Goal: Task Accomplishment & Management: Use online tool/utility

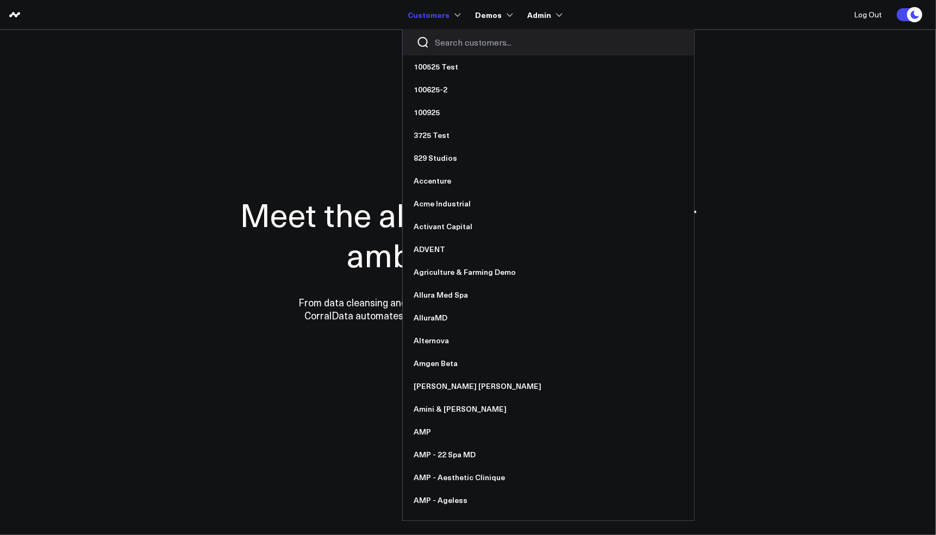
click at [452, 38] on input "Search customers input" at bounding box center [558, 42] width 246 height 12
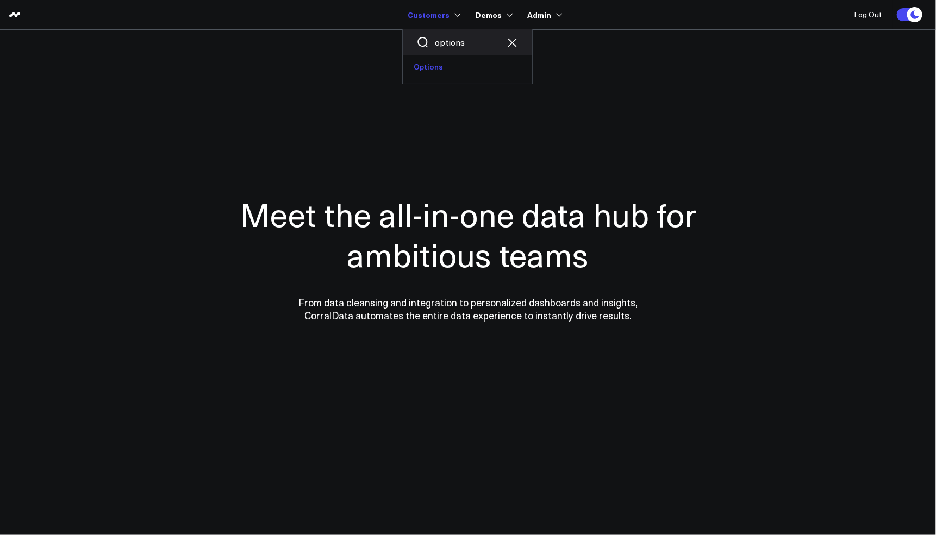
type input "options"
click at [454, 76] on link "Options" at bounding box center [467, 66] width 129 height 23
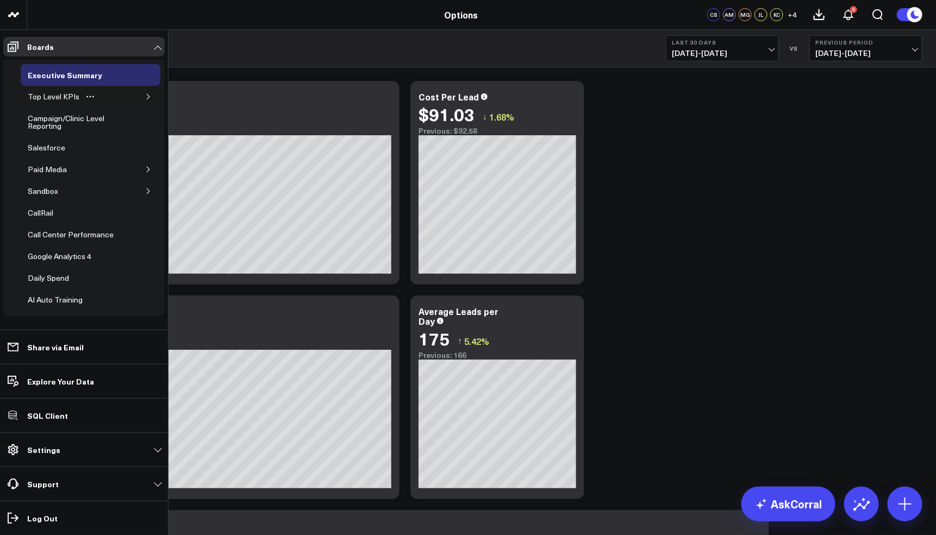
click at [145, 95] on icon "button" at bounding box center [148, 96] width 7 height 7
click at [52, 127] on div "Campaign/Clinic Level Reporting" at bounding box center [79, 122] width 109 height 21
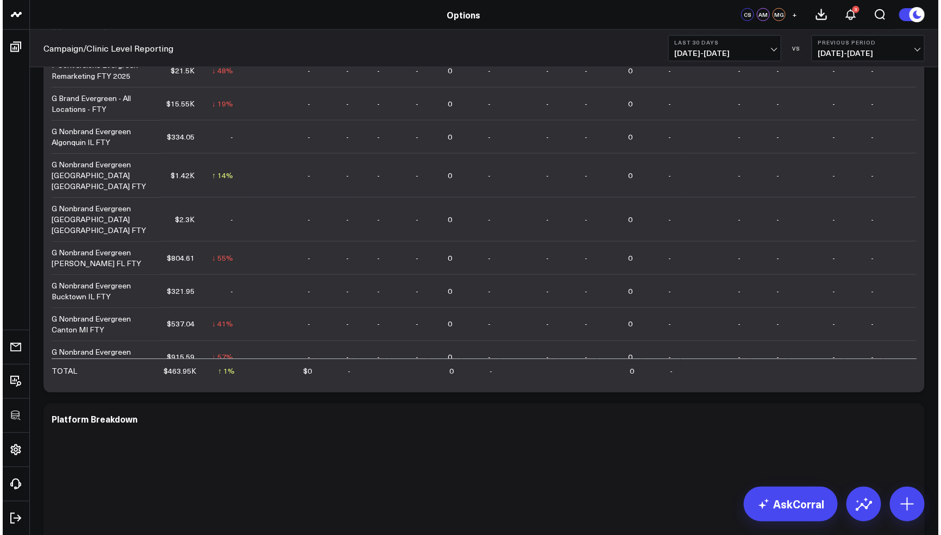
scroll to position [518, 0]
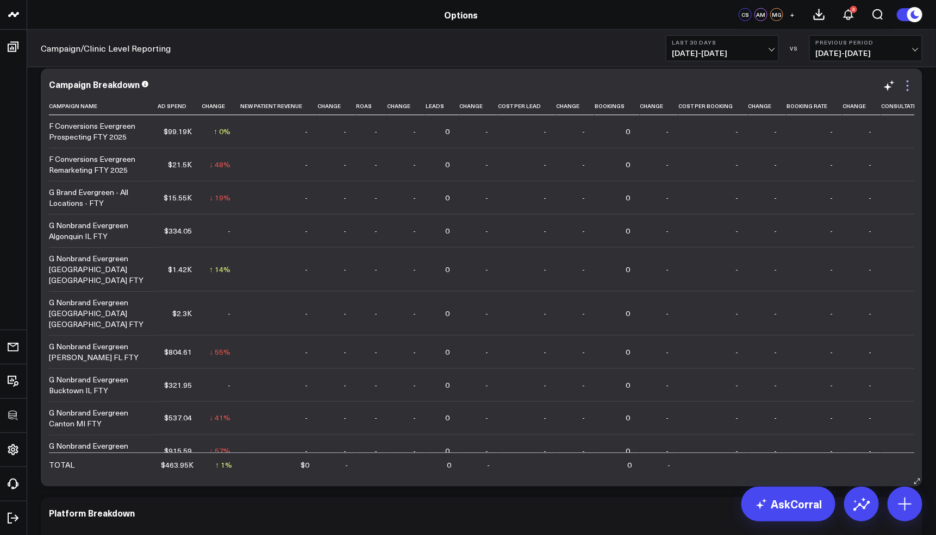
click at [909, 86] on icon at bounding box center [907, 85] width 13 height 13
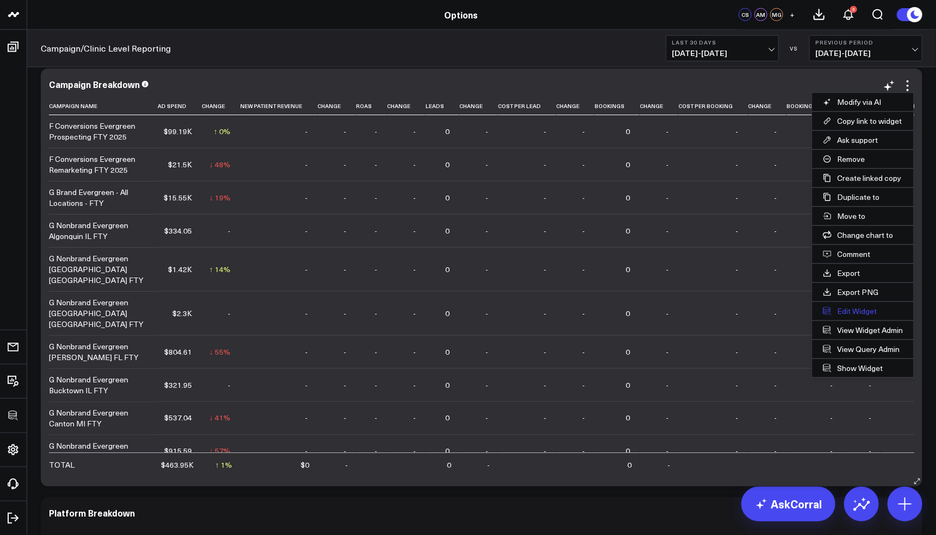
click at [830, 310] on button "Edit Widget" at bounding box center [863, 311] width 102 height 18
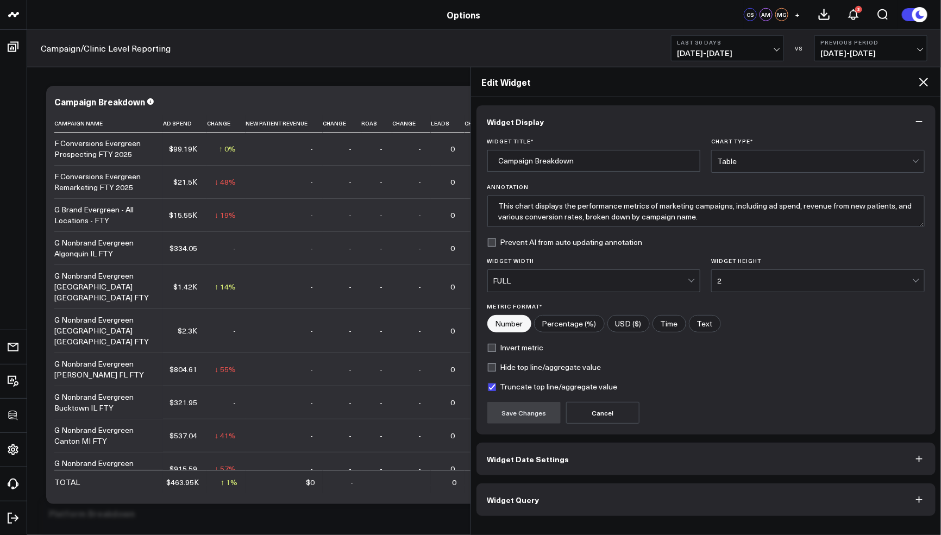
click at [600, 499] on button "Widget Query" at bounding box center [707, 500] width 460 height 33
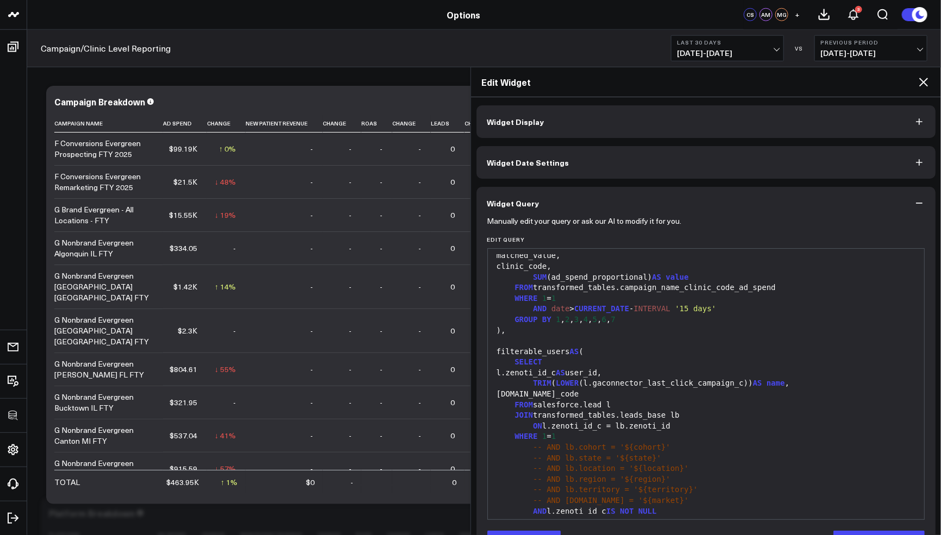
scroll to position [21, 0]
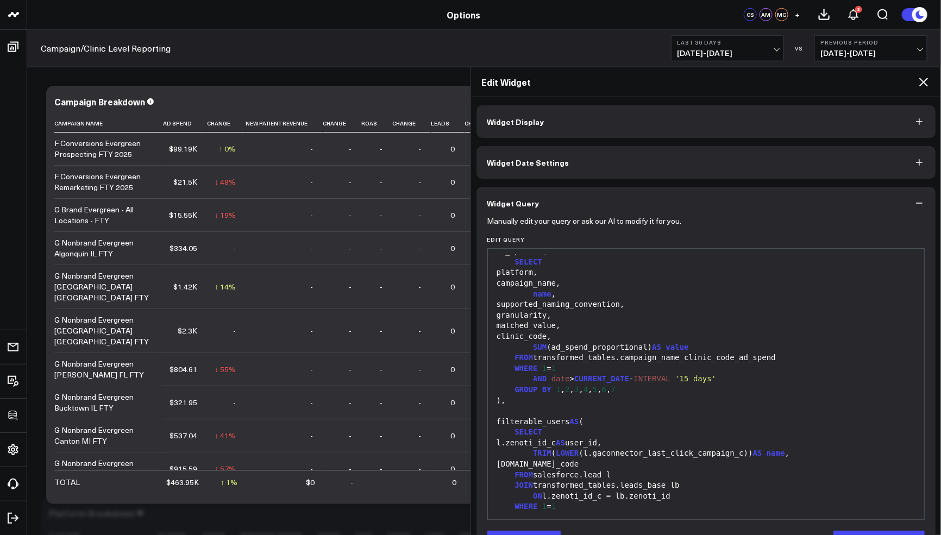
click at [719, 412] on div at bounding box center [706, 411] width 426 height 11
drag, startPoint x: 744, startPoint y: 453, endPoint x: 593, endPoint y: 452, distance: 151.1
click at [593, 452] on div "TRIM ( LOWER (l.gaconnector_last_click_campaign_c)) AS name ," at bounding box center [706, 453] width 426 height 11
copy div "gaconnector_last_click_campaign_c"
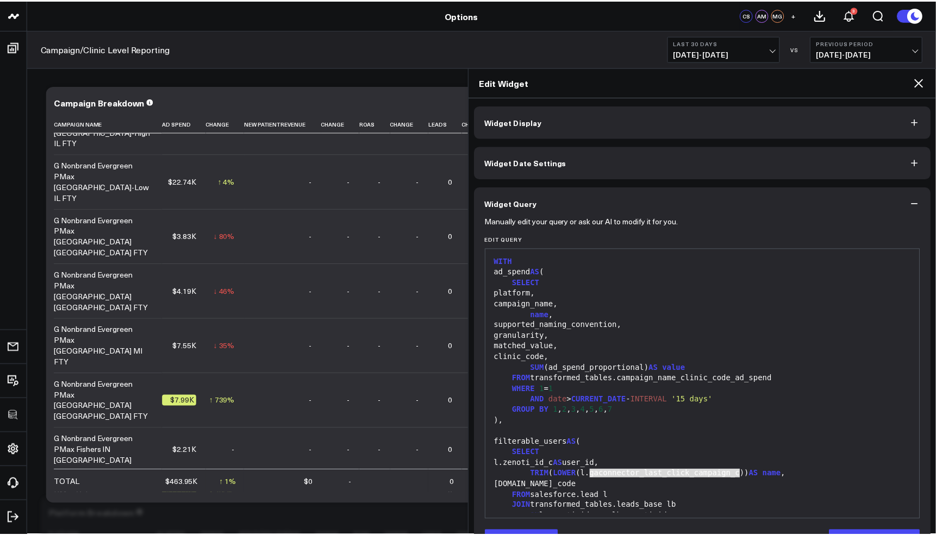
scroll to position [0, 0]
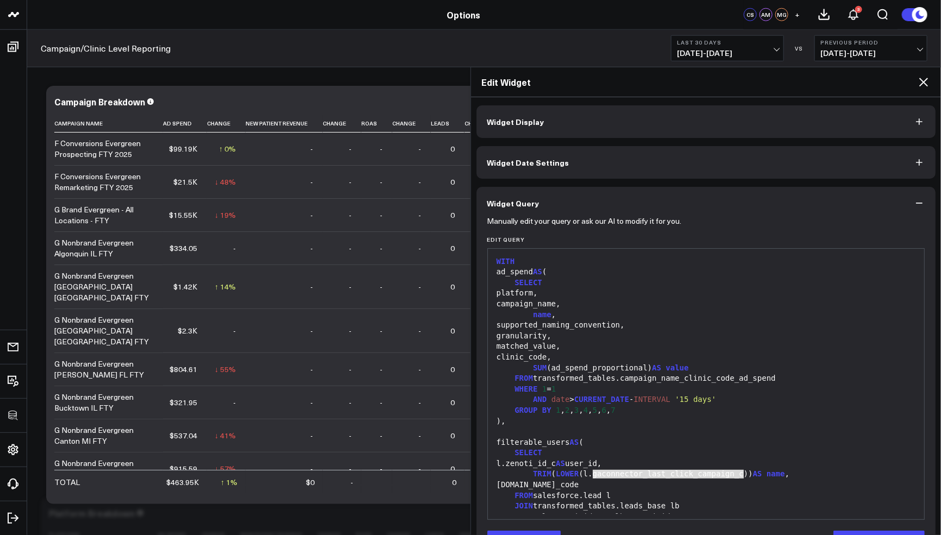
click at [921, 84] on icon at bounding box center [923, 82] width 13 height 13
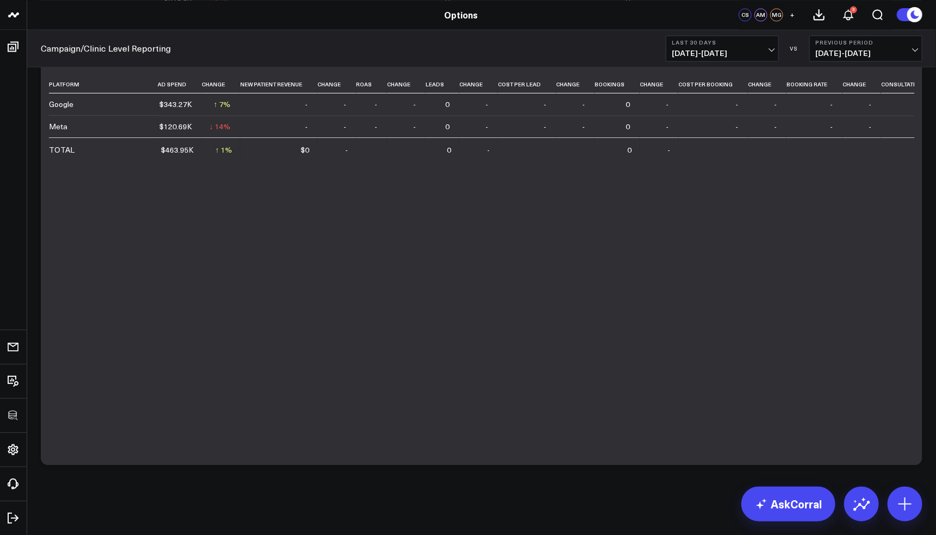
scroll to position [612, 0]
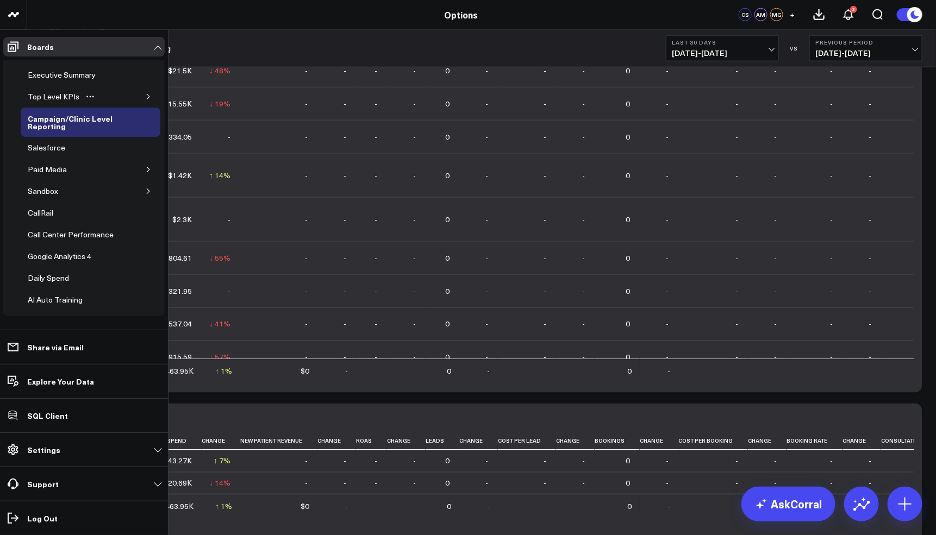
click at [147, 96] on button "button" at bounding box center [148, 96] width 11 height 11
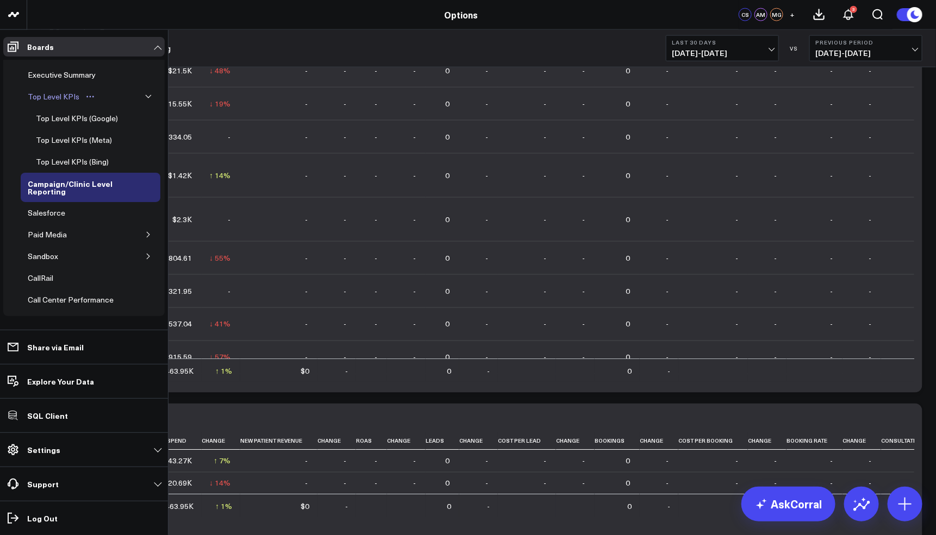
click at [52, 96] on div "Top Level KPIs" at bounding box center [53, 96] width 57 height 13
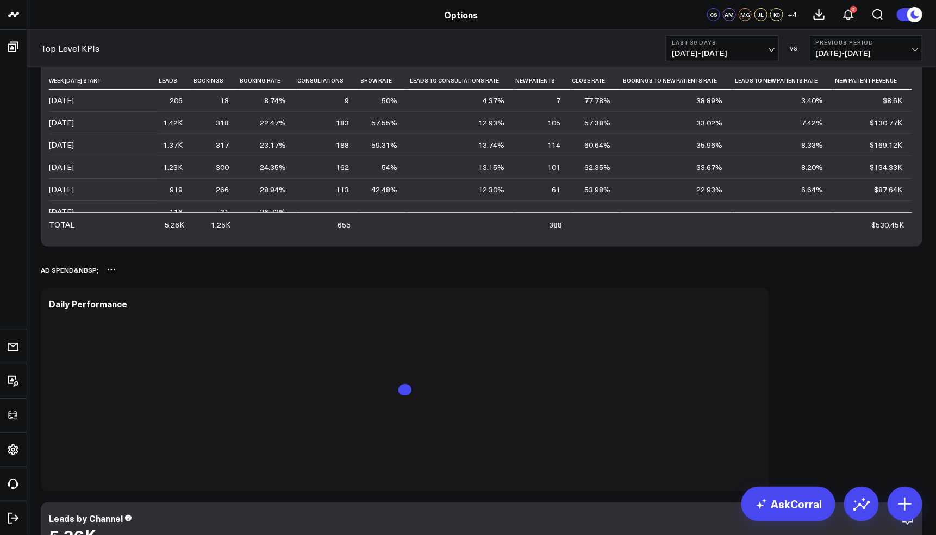
scroll to position [454, 0]
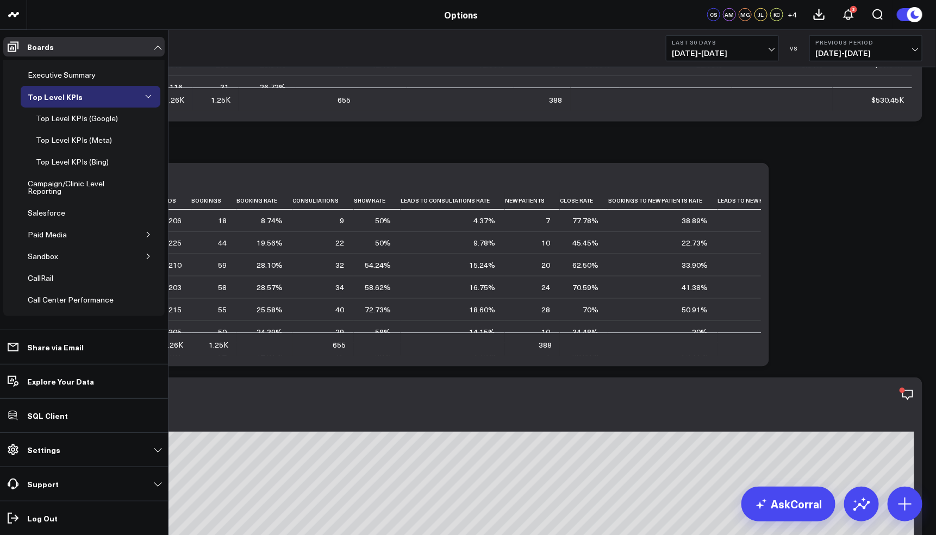
click at [91, 122] on div "Top Level KPIs (Google)" at bounding box center [76, 118] width 87 height 13
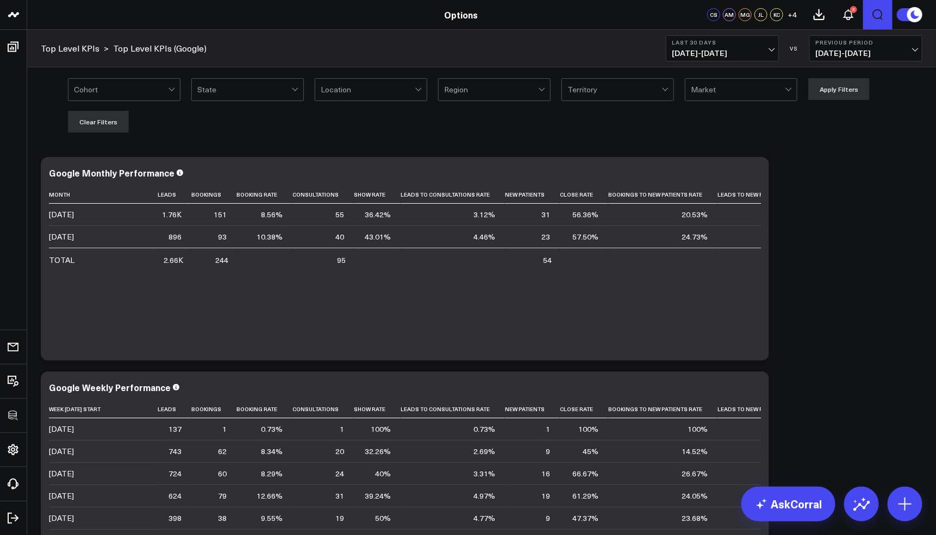
click at [875, 18] on icon "Open search" at bounding box center [878, 14] width 10 height 11
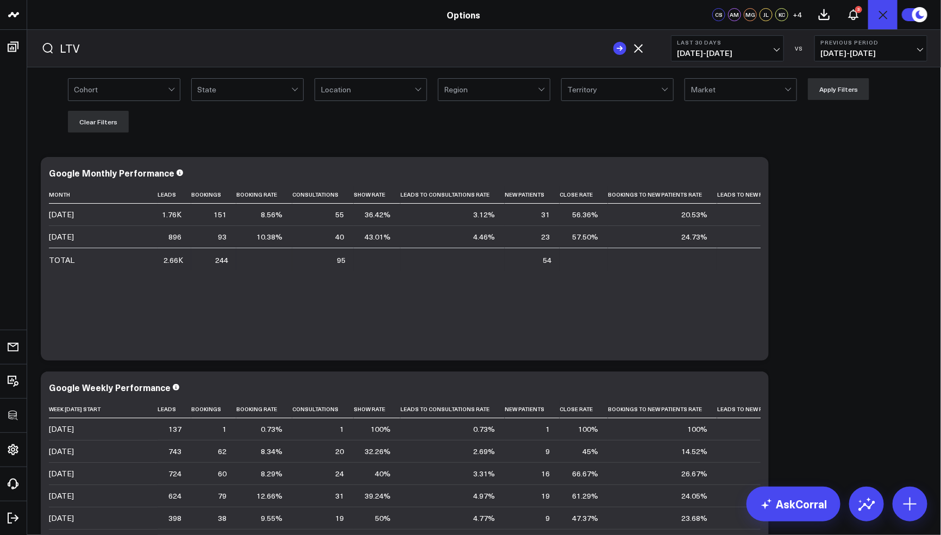
type input "LTV"
click at [621, 51] on icon "submit" at bounding box center [620, 48] width 13 height 13
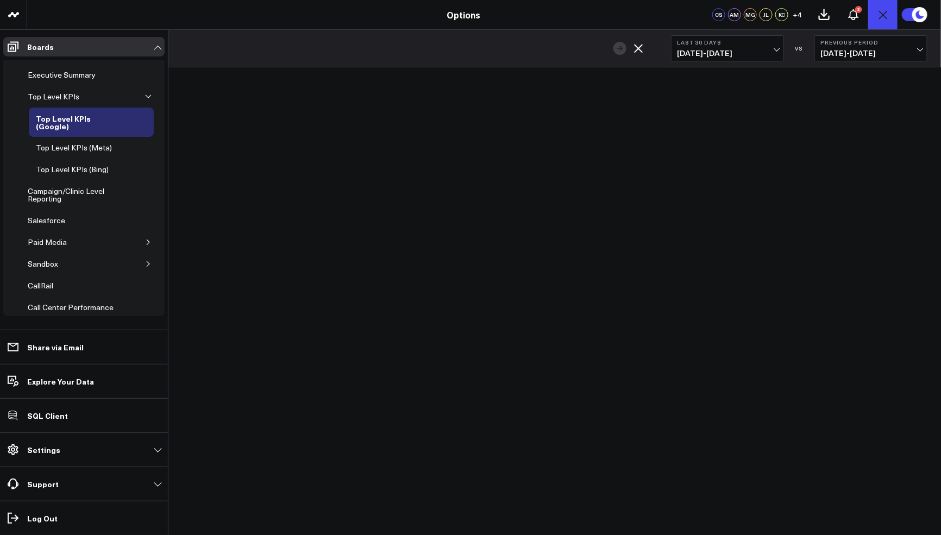
scroll to position [154, 0]
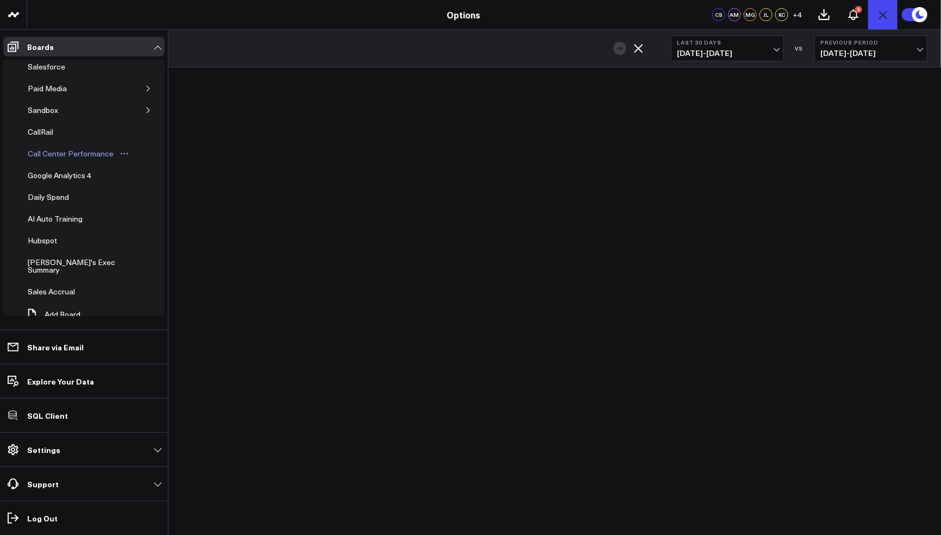
drag, startPoint x: 59, startPoint y: 150, endPoint x: 111, endPoint y: 155, distance: 51.9
click at [60, 150] on div "Call Center Performance" at bounding box center [70, 153] width 91 height 13
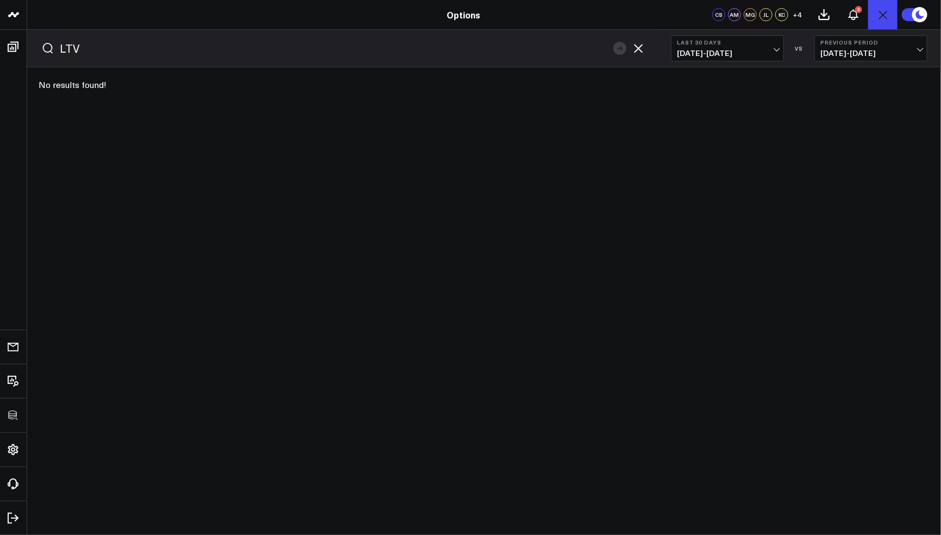
click at [639, 49] on icon "button" at bounding box center [638, 48] width 13 height 13
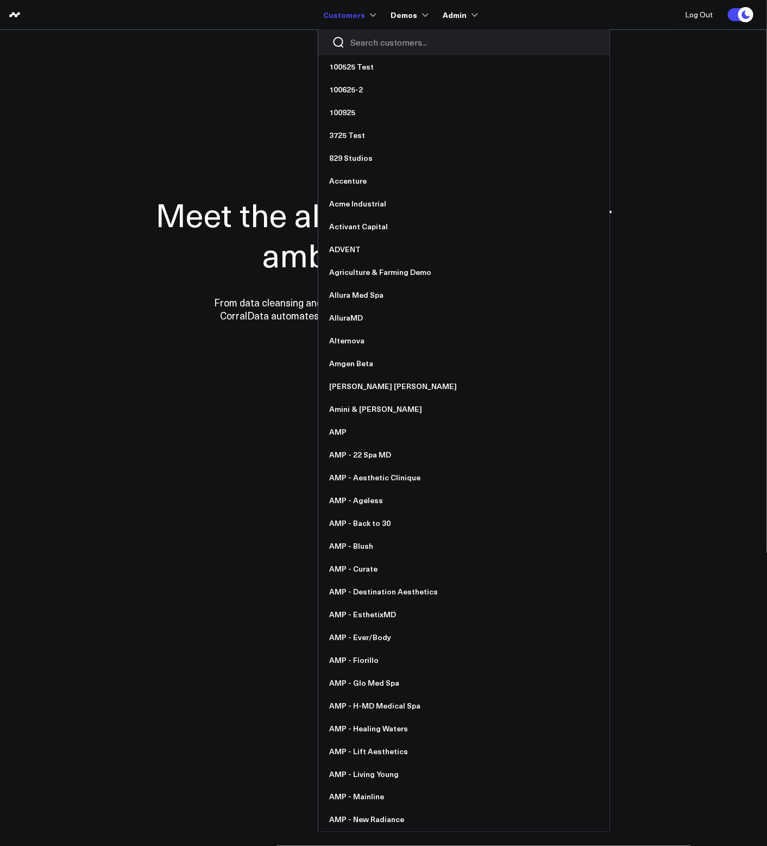
click at [383, 42] on input "Search customers input" at bounding box center [474, 42] width 246 height 12
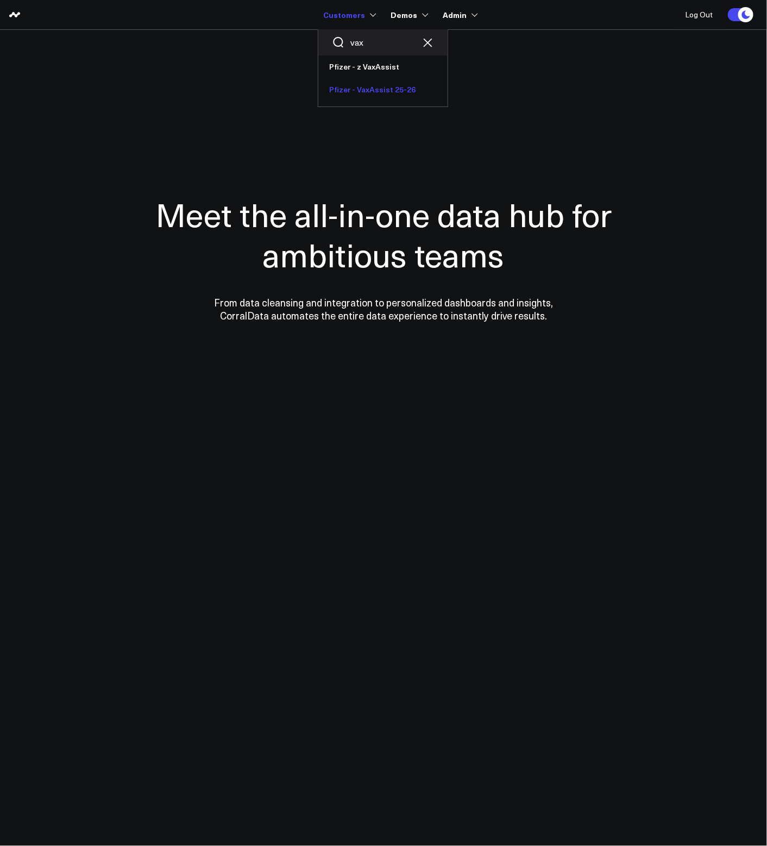
type input "vax"
click at [402, 93] on link "Pfizer - VaxAssist 25-26" at bounding box center [382, 89] width 129 height 23
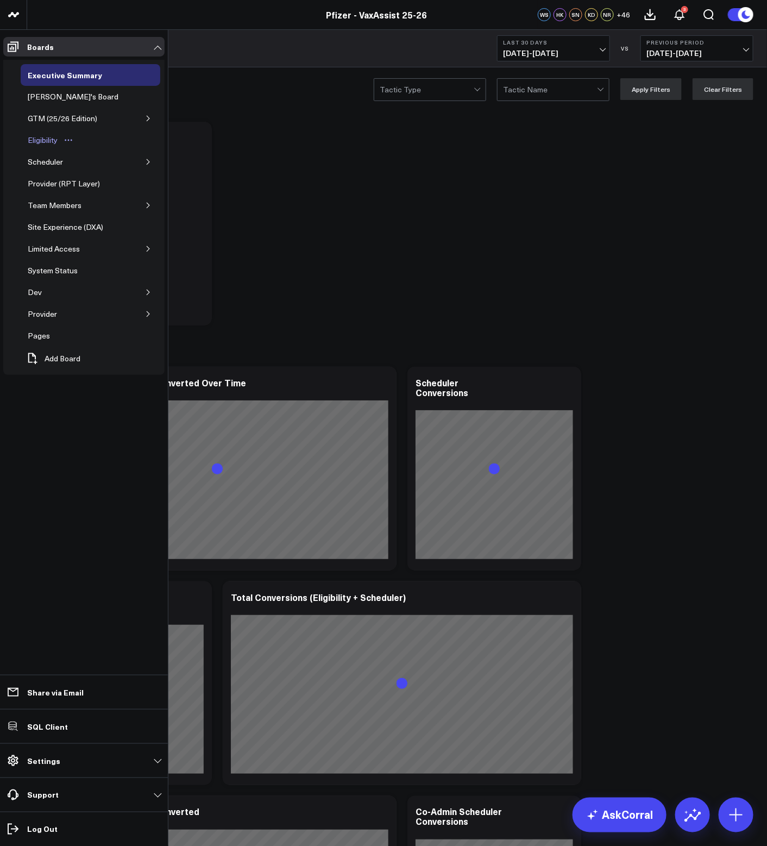
click at [54, 136] on div "Eligibility" at bounding box center [42, 140] width 35 height 13
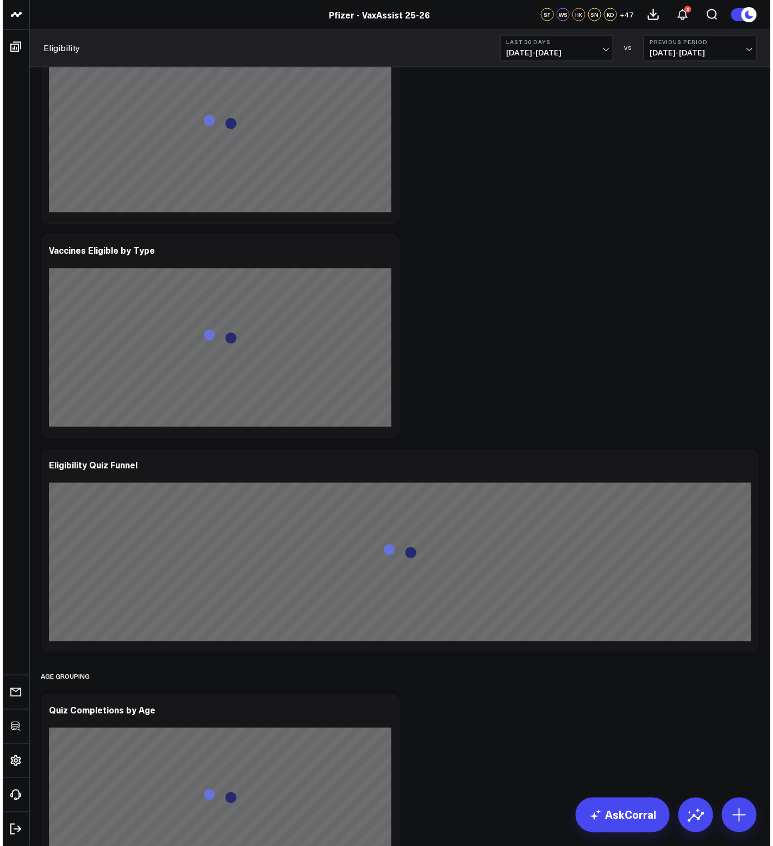
scroll to position [840, 0]
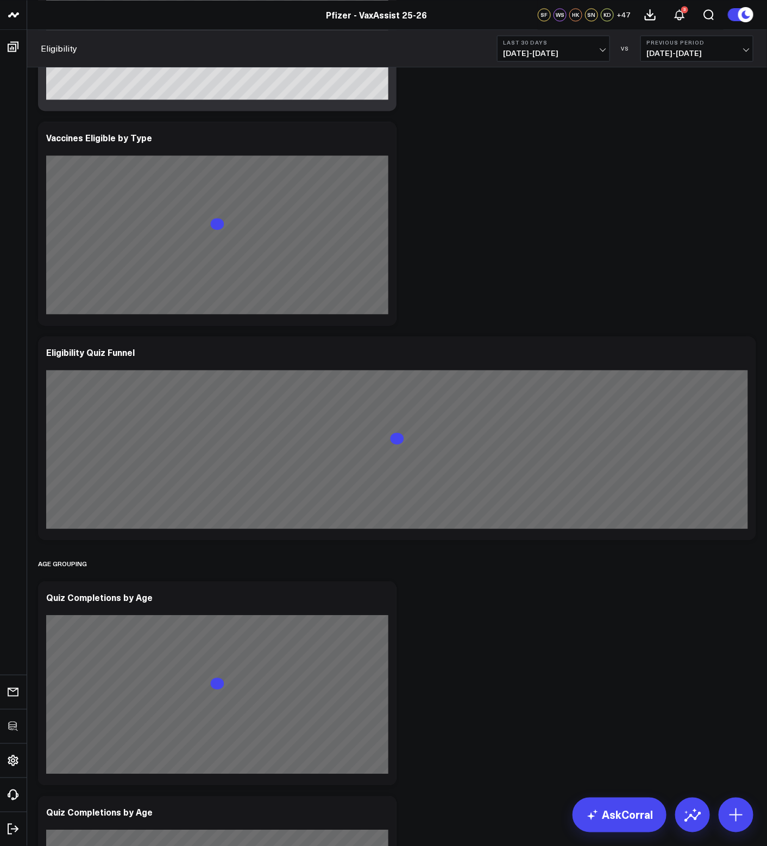
click at [669, 705] on div "Overview Modify via AI Copy link to widget Ask support Remove Create linked cop…" at bounding box center [397, 668] width 729 height 2882
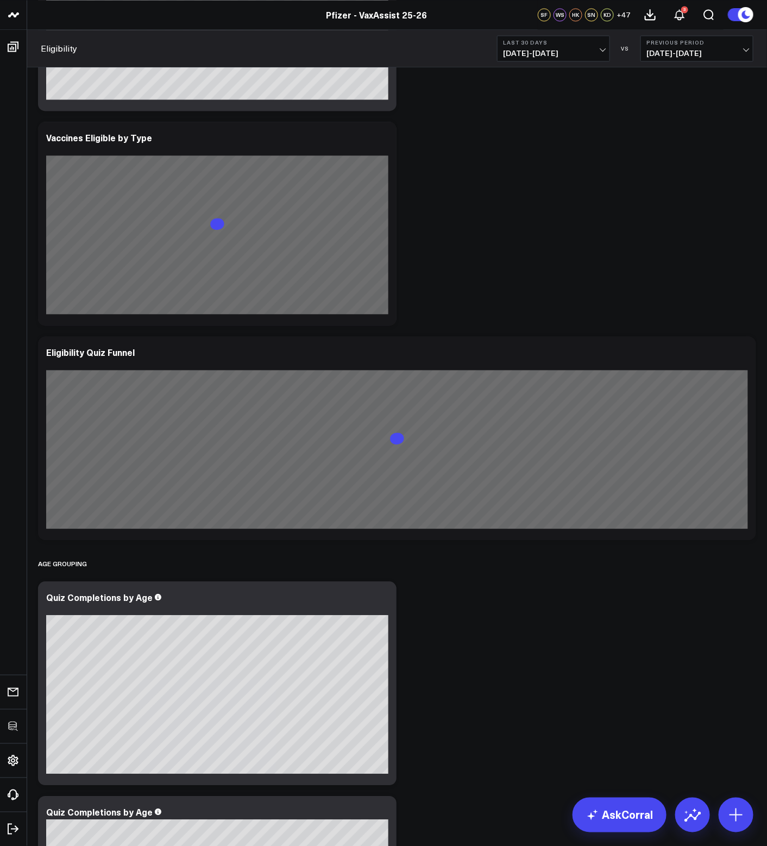
click at [571, 281] on div "Overview Modify via AI Copy link to widget Ask support Remove Create linked cop…" at bounding box center [397, 668] width 729 height 2882
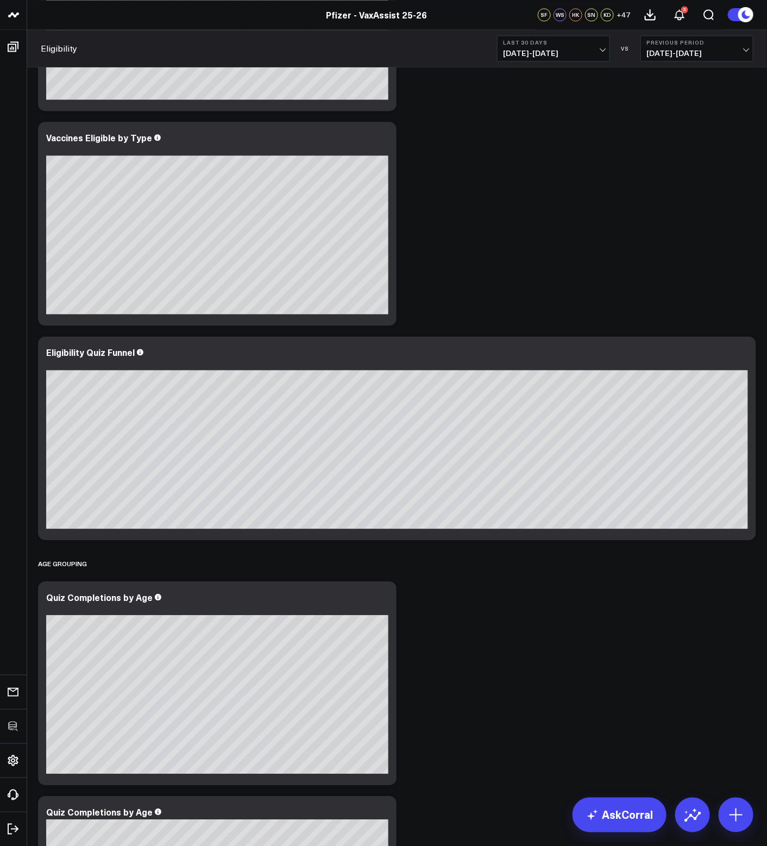
click at [562, 298] on div "Overview Modify via AI Copy link to widget Ask support Remove Create linked cop…" at bounding box center [397, 668] width 729 height 2882
click at [741, 354] on icon at bounding box center [741, 353] width 13 height 13
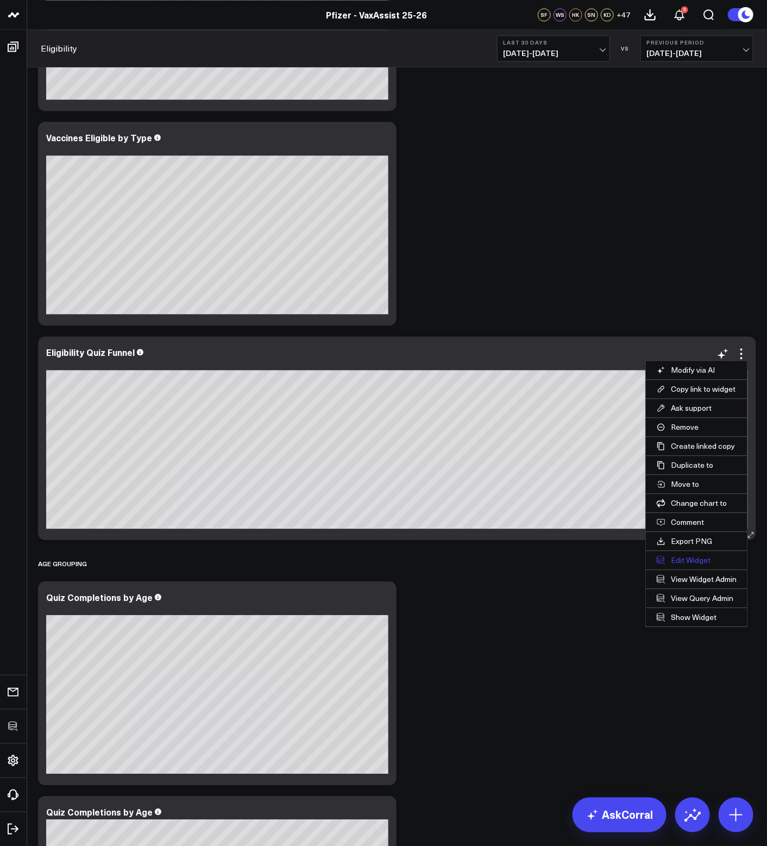
click at [678, 561] on button "Edit Widget" at bounding box center [697, 560] width 102 height 18
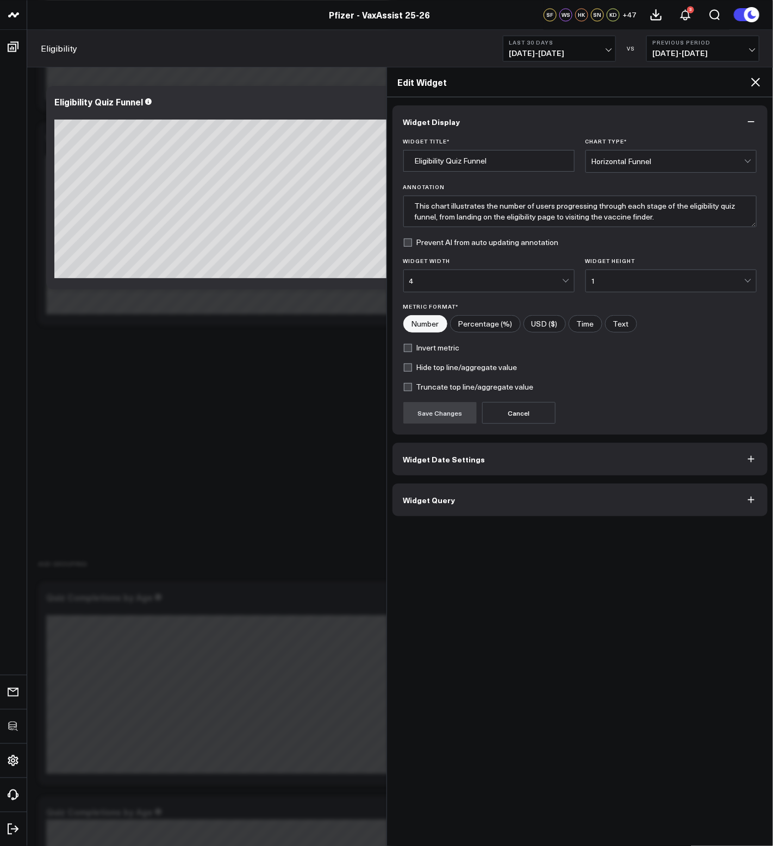
click at [459, 491] on button "Widget Query" at bounding box center [579, 500] width 375 height 33
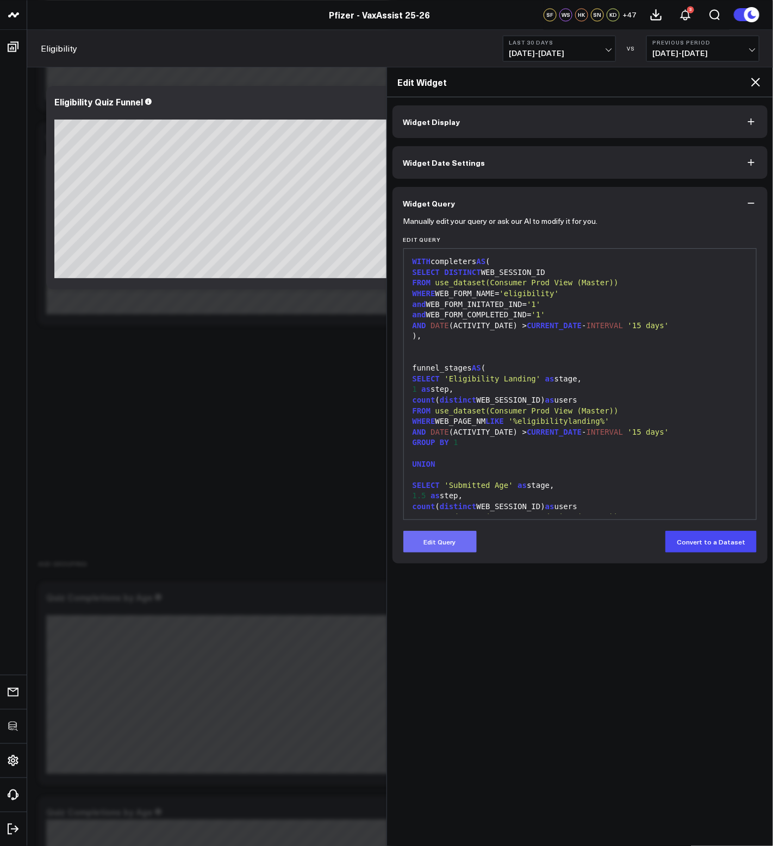
click at [461, 547] on button "Edit Query" at bounding box center [439, 542] width 73 height 22
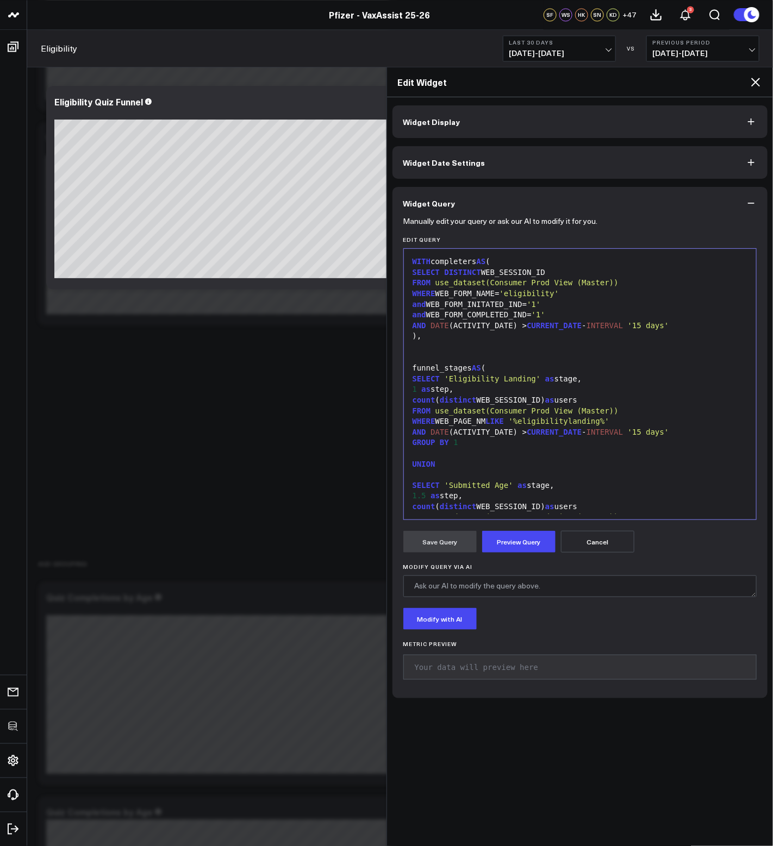
click at [563, 436] on span "CURRENT_DATE" at bounding box center [554, 432] width 55 height 9
click at [556, 314] on div "and WEB_FORM_COMPLETED_IND= '1'" at bounding box center [580, 315] width 342 height 11
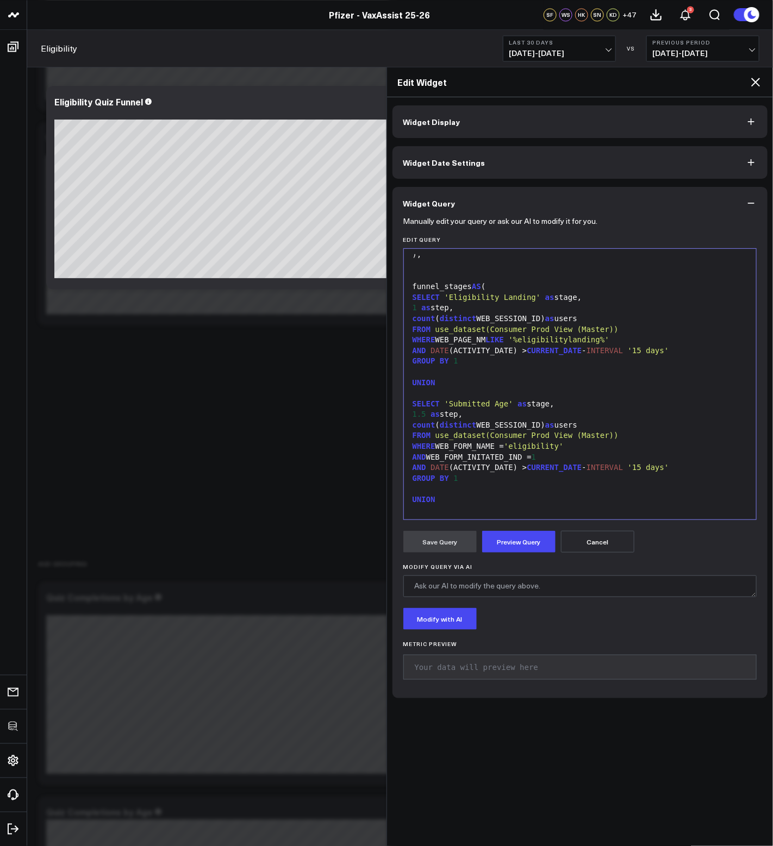
scroll to position [99, 0]
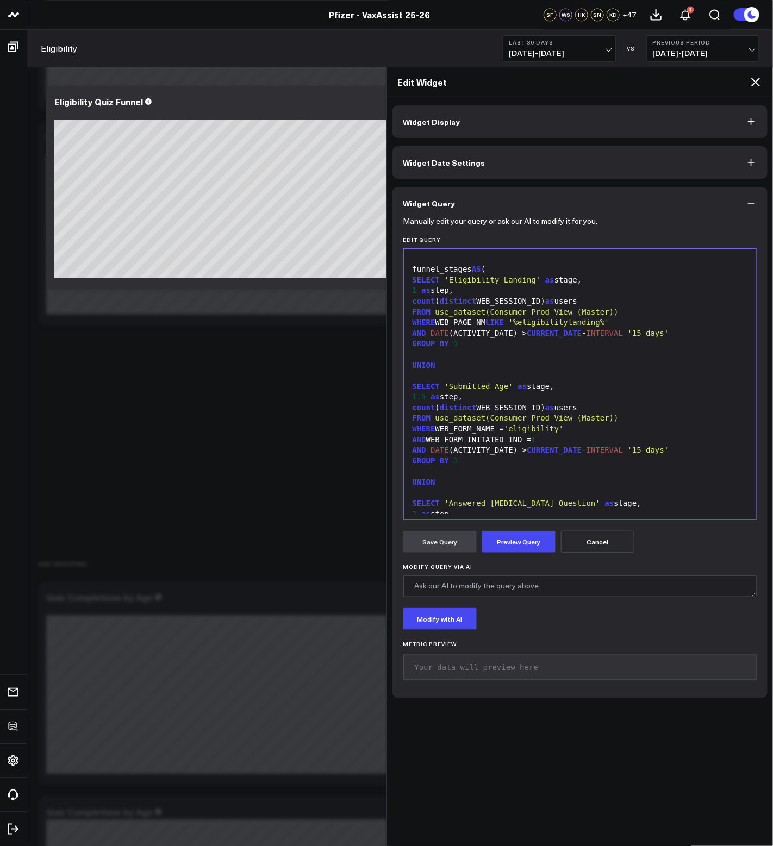
click at [531, 401] on div "1.5 as step," at bounding box center [580, 397] width 342 height 11
drag, startPoint x: 550, startPoint y: 440, endPoint x: 459, endPoint y: 428, distance: 92.5
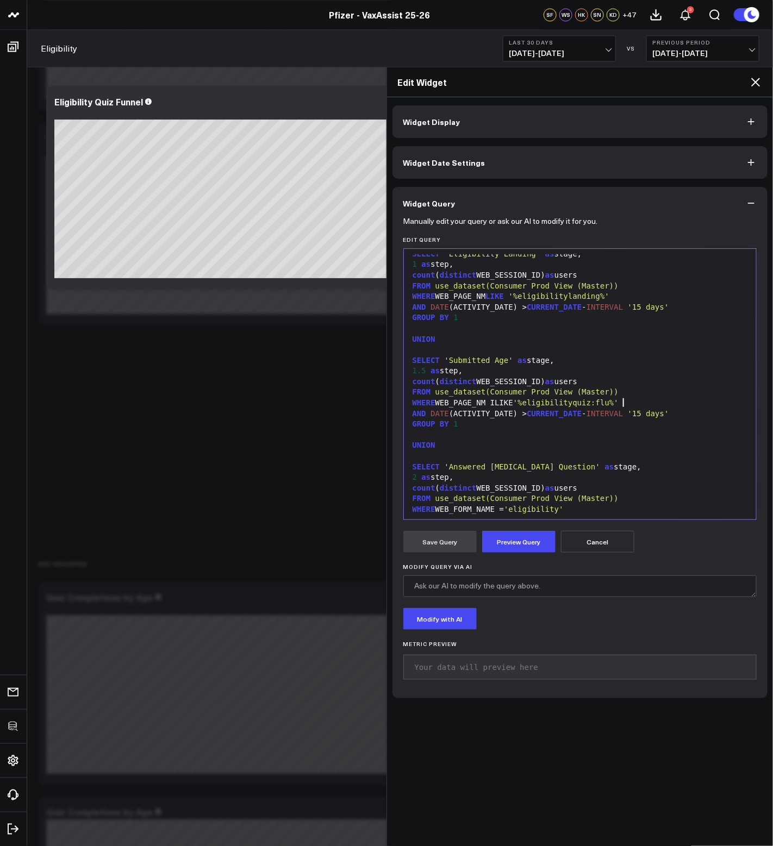
scroll to position [145, 0]
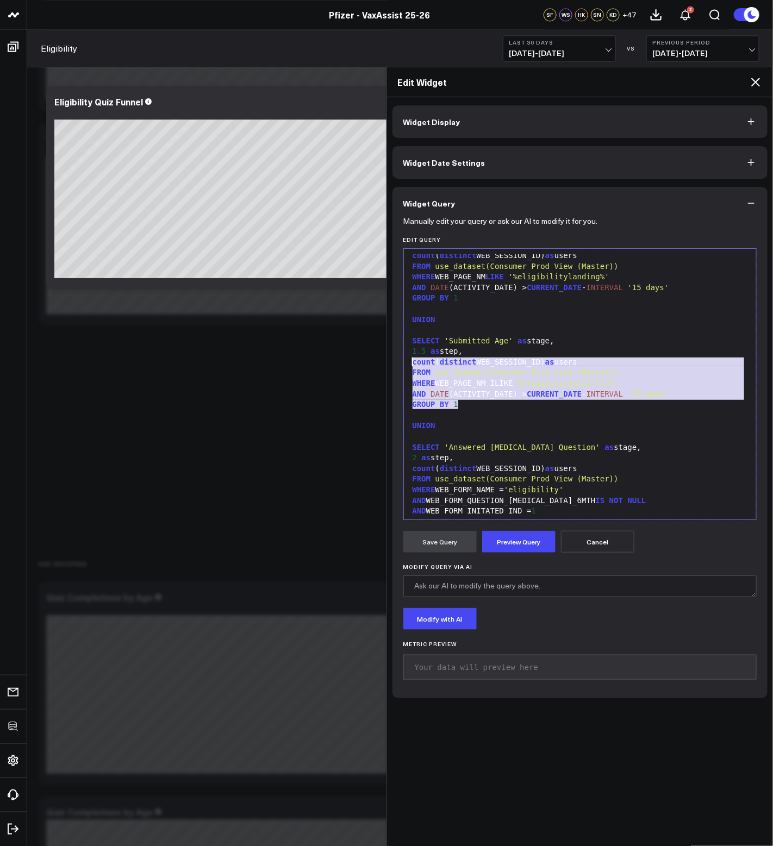
drag, startPoint x: 497, startPoint y: 405, endPoint x: 410, endPoint y: 362, distance: 96.7
click at [410, 362] on div "WITH completers AS ( SELECT DISTINCT WEB_SESSION_ID FROM use_dataset(Consumer P…" at bounding box center [580, 815] width 342 height 1410
copy div "count ( distinct WEB_SESSION_ID) as users FROM use_dataset(Consumer Prod View (…"
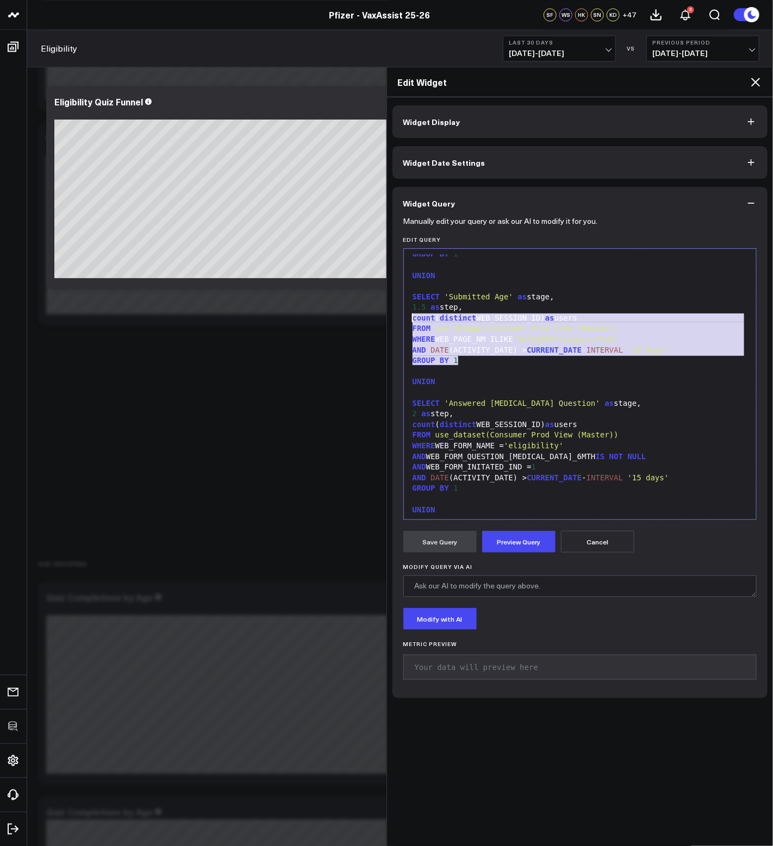
scroll to position [197, 0]
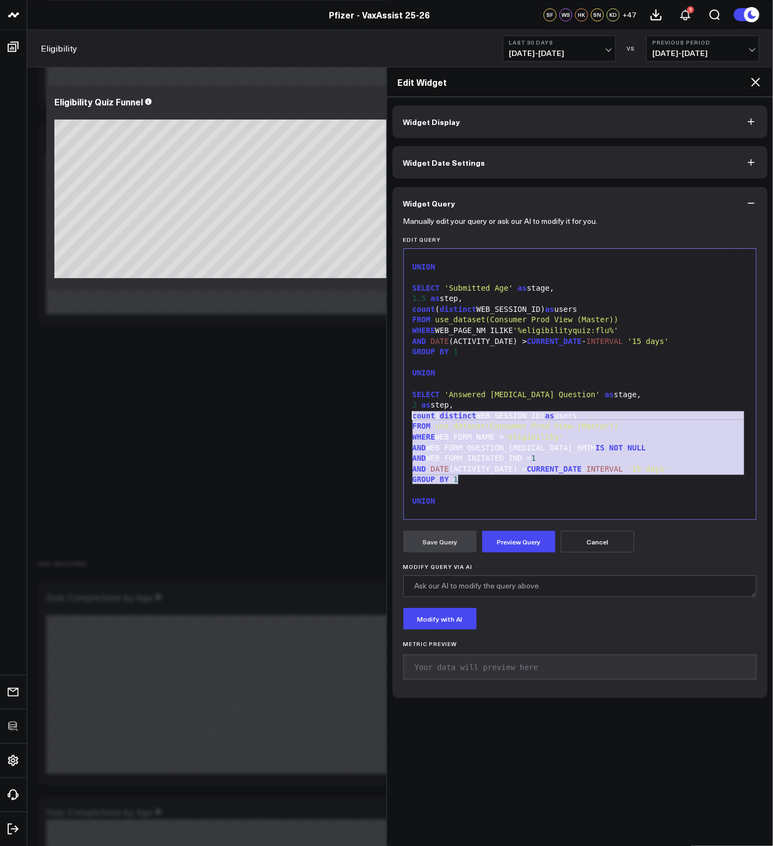
drag, startPoint x: 477, startPoint y: 478, endPoint x: 406, endPoint y: 419, distance: 92.2
click at [406, 419] on div "999 1 2 3 4 5 6 7 8 9 10 11 12 13 14 15 16 17 18 19 20 21 22 23 24 25 26 27 28 …" at bounding box center [580, 384] width 354 height 272
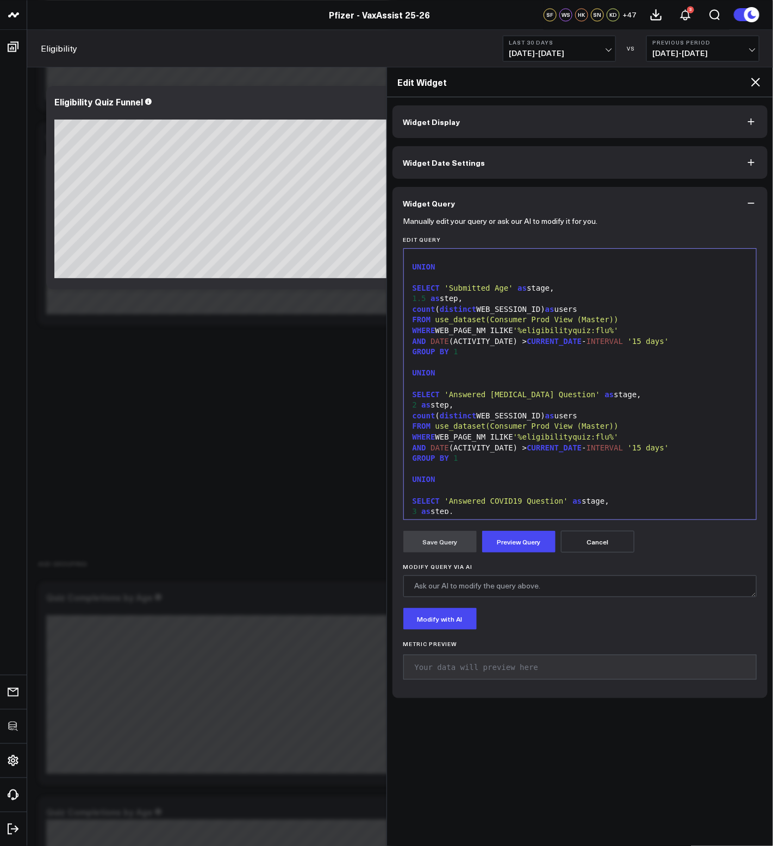
click at [527, 423] on span "use_dataset(Consumer Prod View (Master))" at bounding box center [526, 426] width 183 height 9
drag, startPoint x: 619, startPoint y: 436, endPoint x: 533, endPoint y: 435, distance: 86.4
click at [533, 435] on span "'%eligibilityquiz:flu%'" at bounding box center [565, 437] width 105 height 9
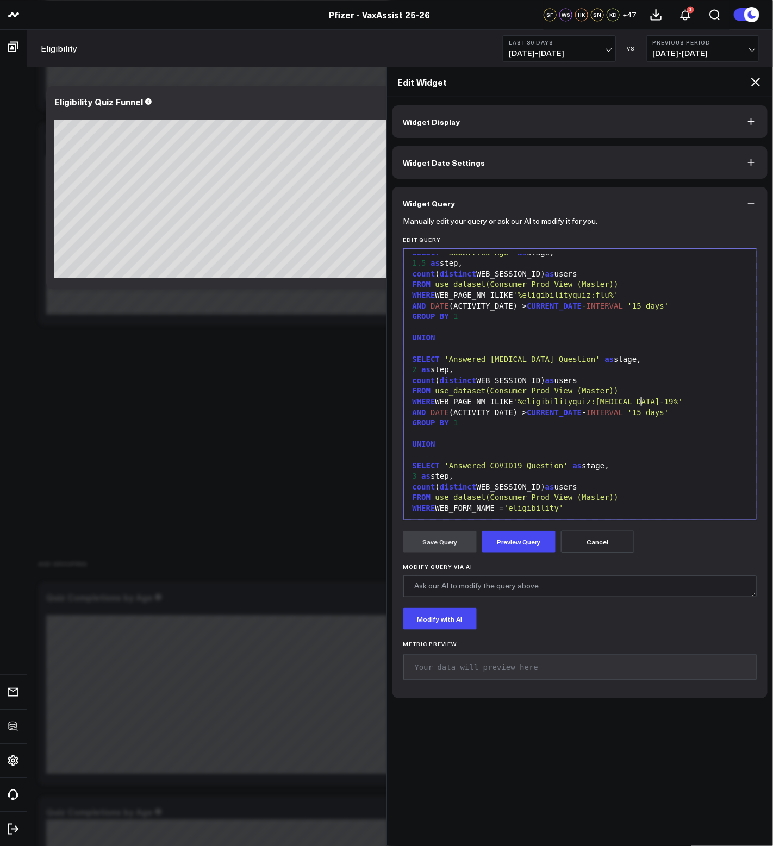
scroll to position [260, 0]
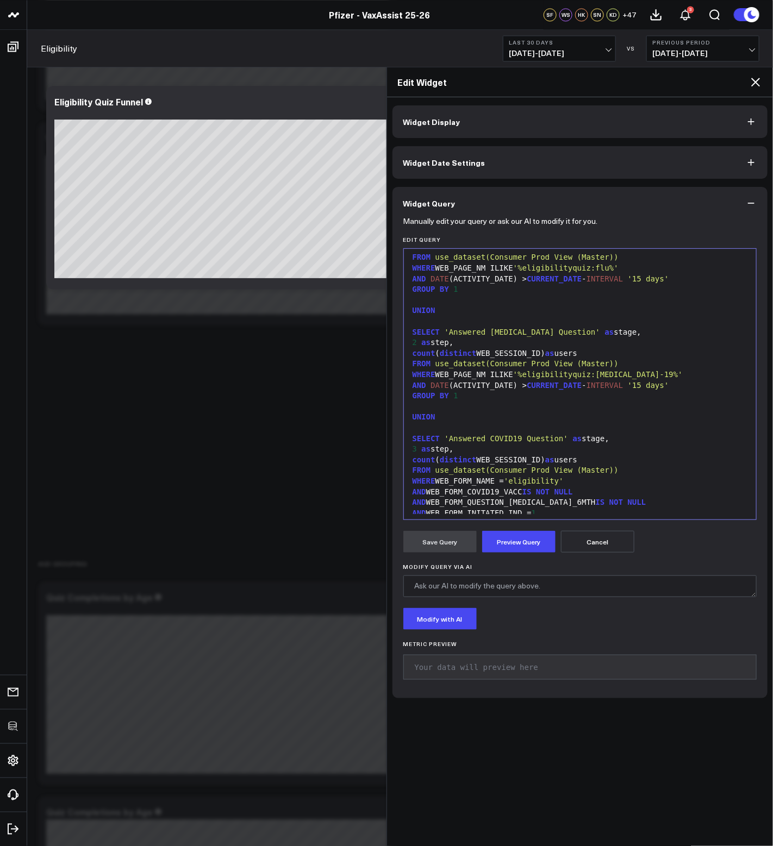
click at [537, 408] on div at bounding box center [580, 407] width 342 height 11
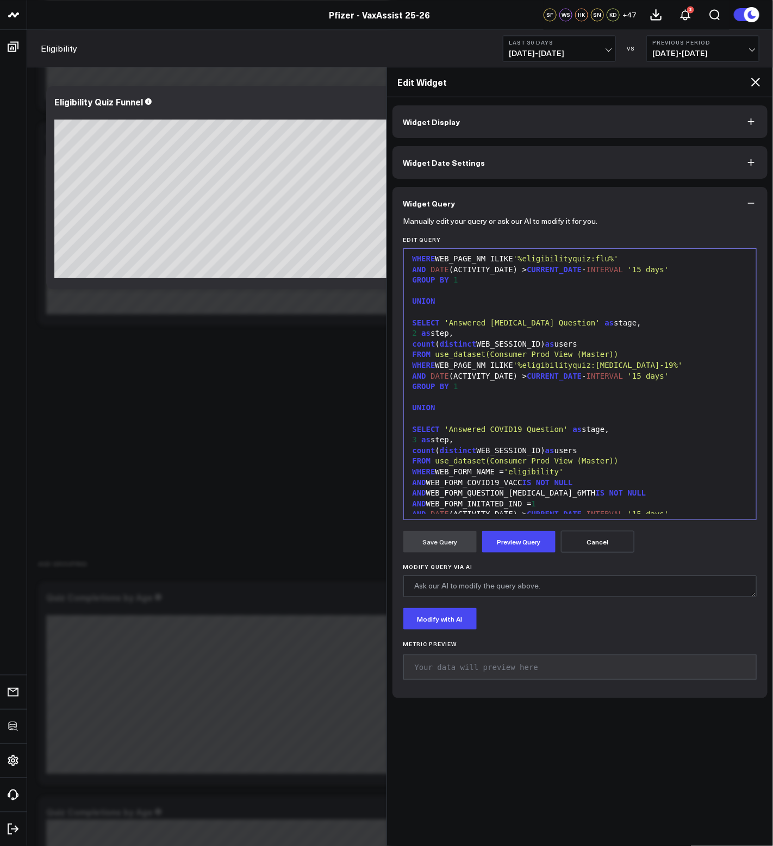
click at [691, 443] on div "3 as step," at bounding box center [580, 440] width 342 height 11
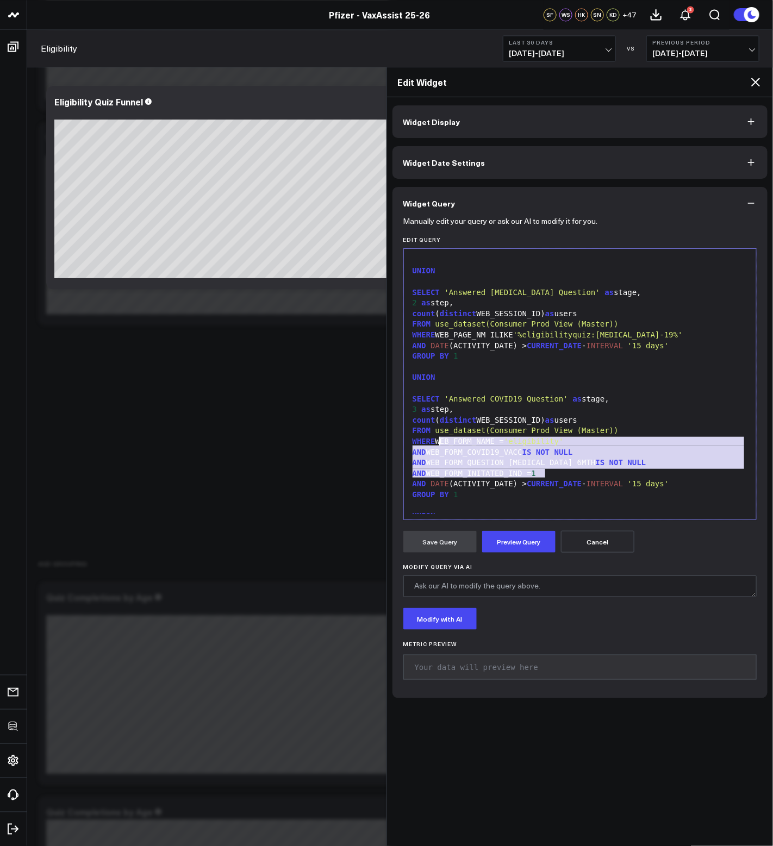
drag, startPoint x: 564, startPoint y: 474, endPoint x: 440, endPoint y: 443, distance: 128.1
click at [440, 443] on div "WITH completers AS ( SELECT DISTINCT WEB_SESSION_ID FROM use_dataset(Consumer P…" at bounding box center [580, 649] width 342 height 1388
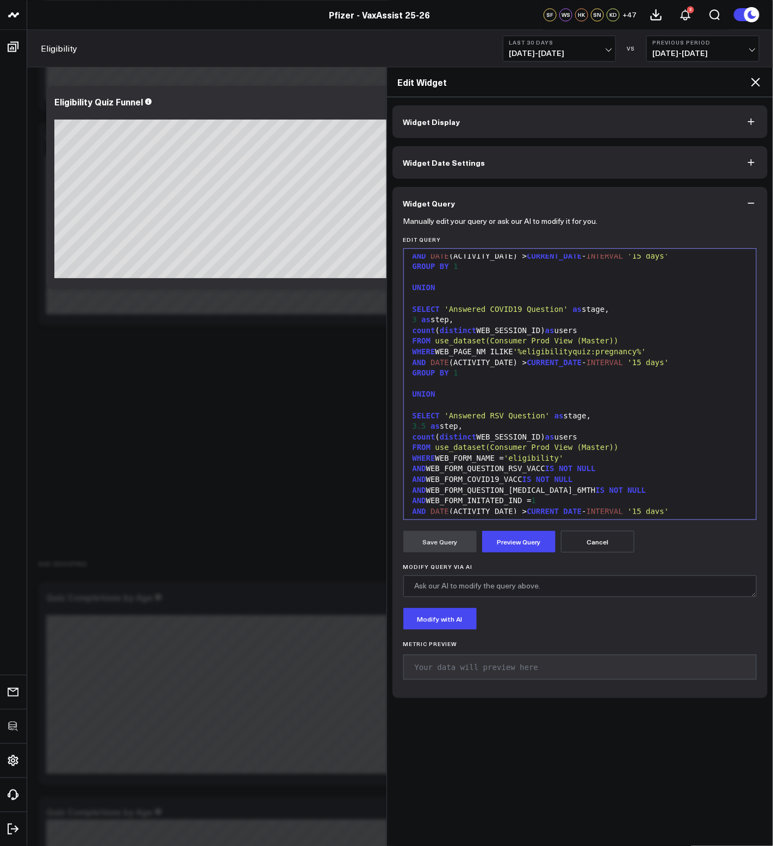
scroll to position [398, 0]
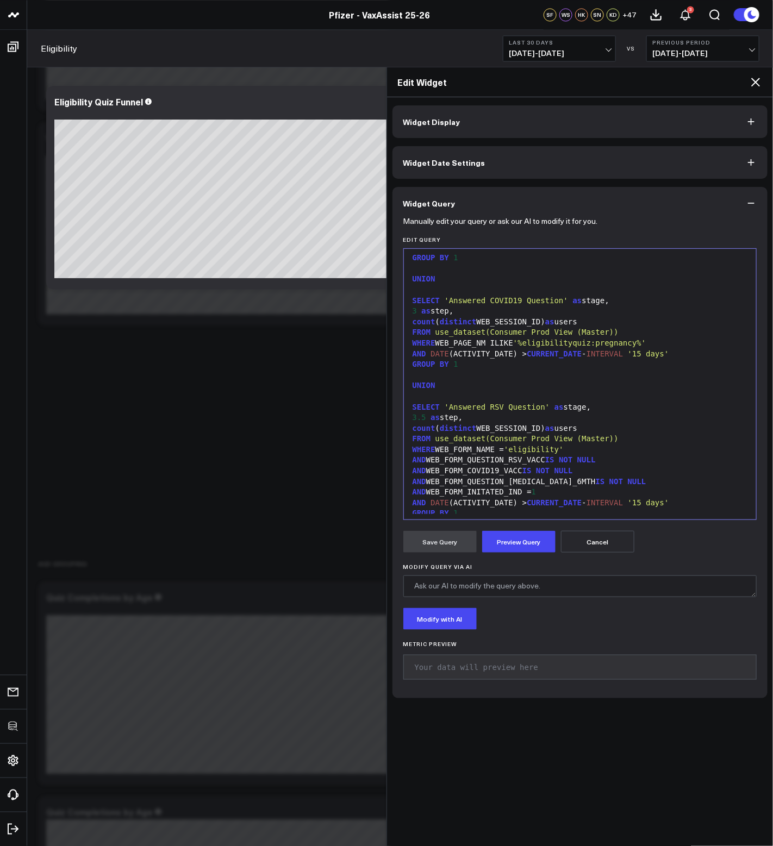
click at [715, 421] on div "3.5 as step," at bounding box center [580, 417] width 342 height 11
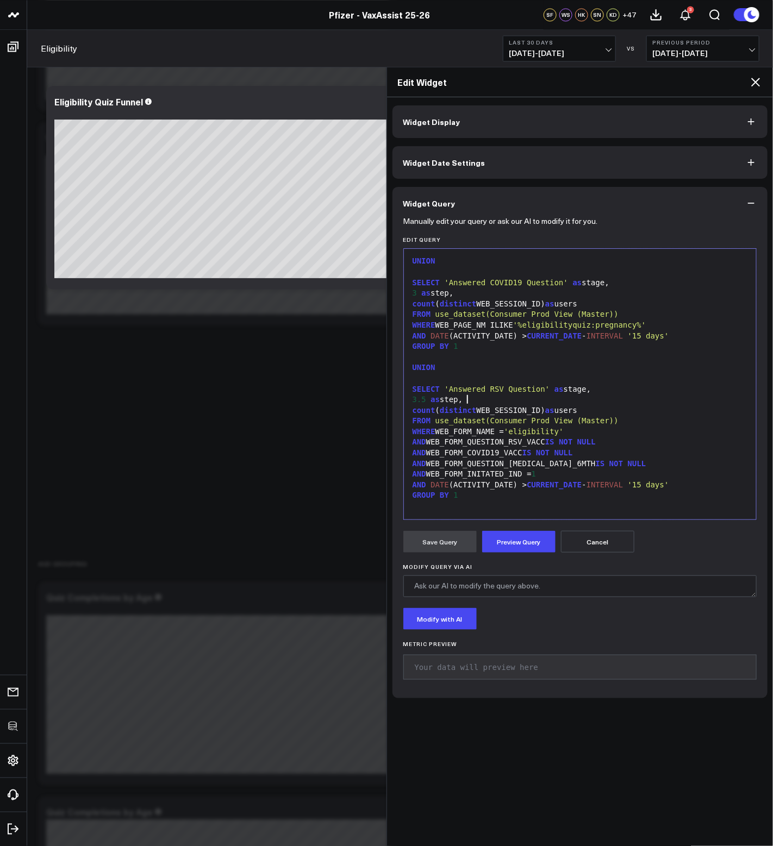
scroll to position [433, 0]
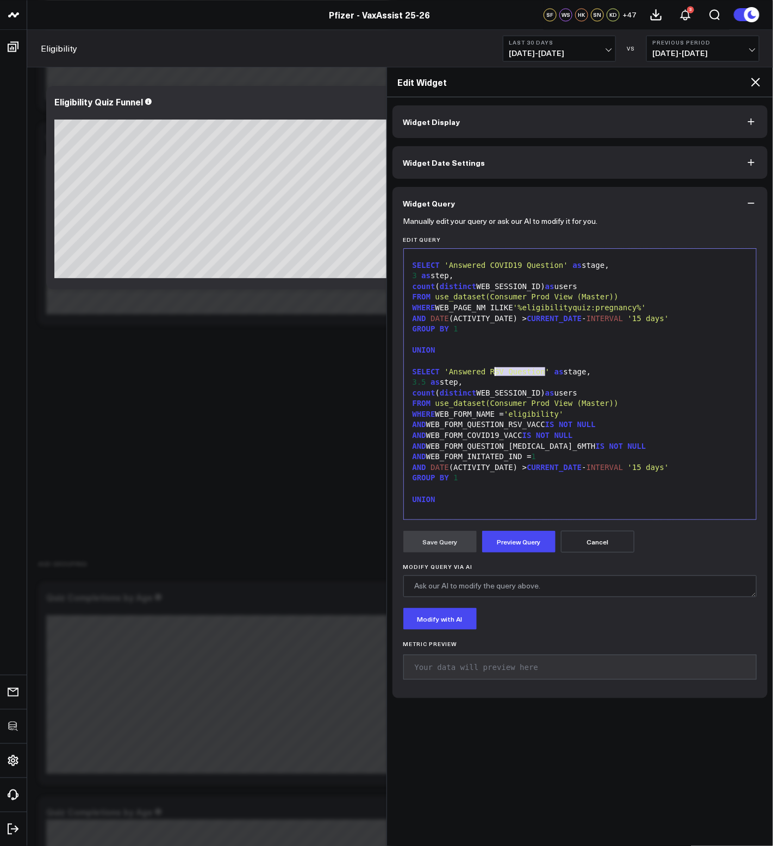
drag, startPoint x: 545, startPoint y: 371, endPoint x: 493, endPoint y: 371, distance: 51.6
click at [493, 371] on span "'Answered RSV Question'" at bounding box center [497, 371] width 105 height 9
click at [492, 371] on span "'Answered RSV Question'" at bounding box center [497, 371] width 105 height 9
drag, startPoint x: 491, startPoint y: 371, endPoint x: 500, endPoint y: 371, distance: 8.7
click at [500, 371] on span "'Answered RSV Question'" at bounding box center [497, 371] width 105 height 9
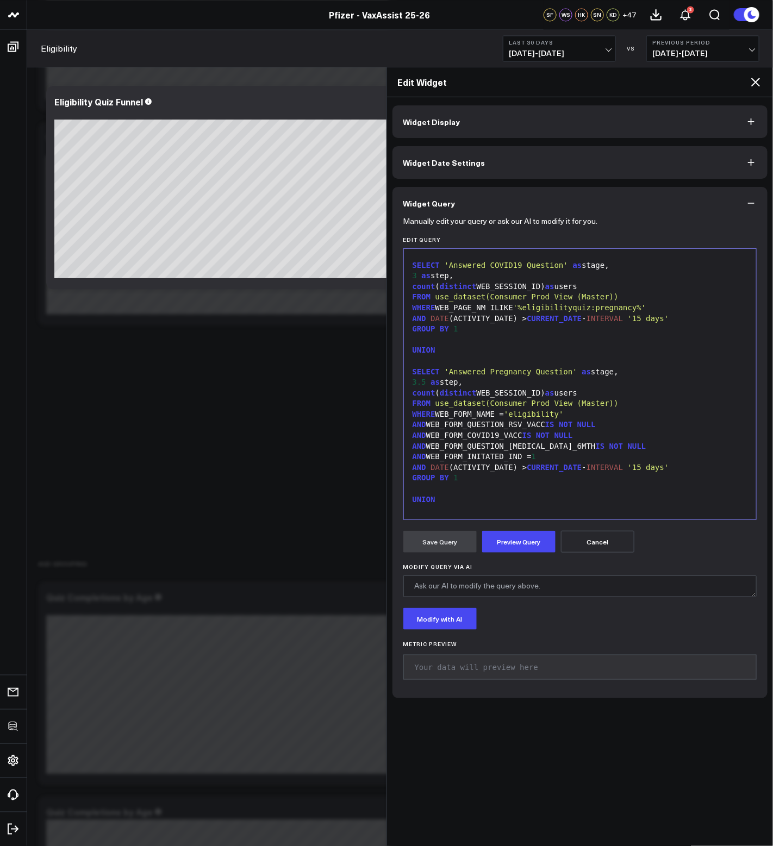
click at [571, 455] on div "AND WEB_FORM_INITATED_IND = 1" at bounding box center [580, 457] width 342 height 11
click at [593, 415] on div "WHERE WEB_FORM_NAME = 'eligibility'" at bounding box center [580, 414] width 342 height 11
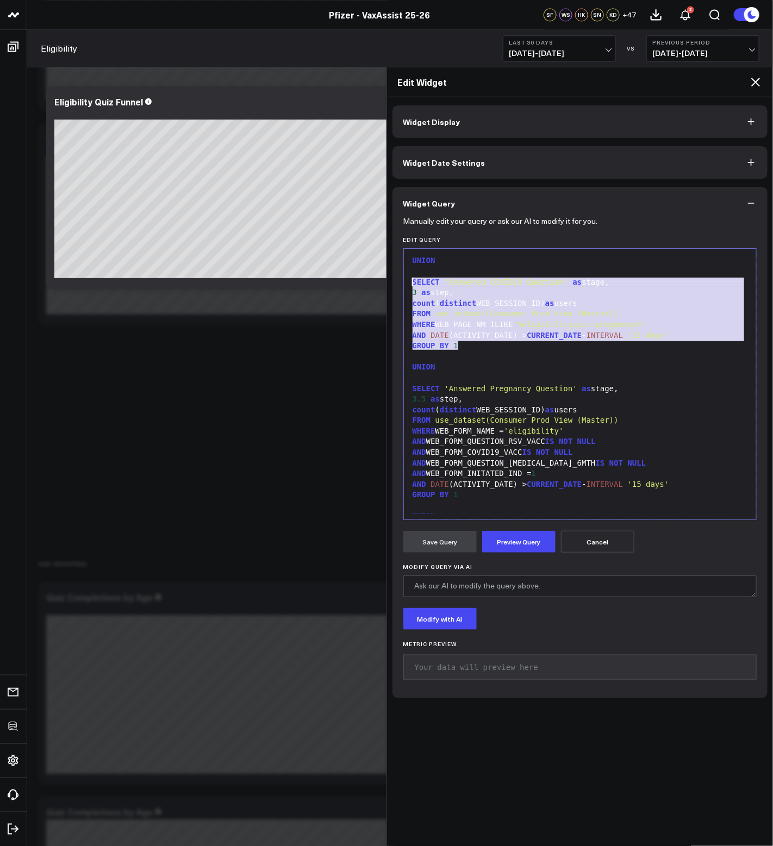
drag, startPoint x: 473, startPoint y: 347, endPoint x: 400, endPoint y: 284, distance: 96.7
click at [400, 284] on div "Manually edit your query or ask our AI to modify it for you. Edit Query 999 3 4…" at bounding box center [579, 459] width 375 height 479
copy div "SELECT 'Answered COVID19 Question' as stage, 3 as step, count ( distinct WEB_SE…"
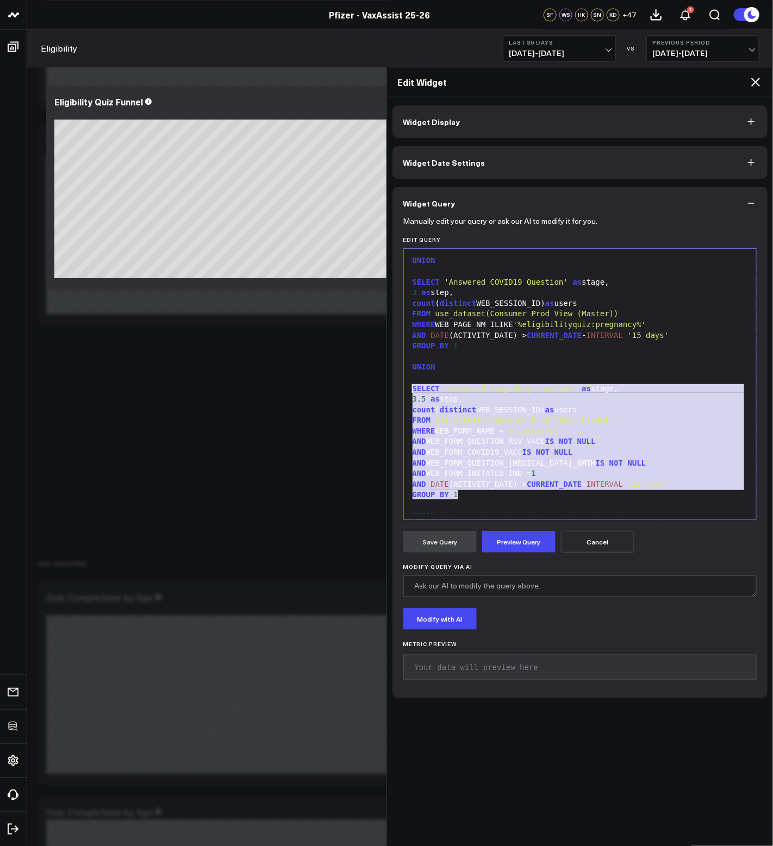
drag, startPoint x: 474, startPoint y: 493, endPoint x: 396, endPoint y: 387, distance: 131.3
click at [396, 387] on div "Manually edit your query or ask our AI to modify it for you. Edit Query 999 3 4…" at bounding box center [579, 459] width 375 height 479
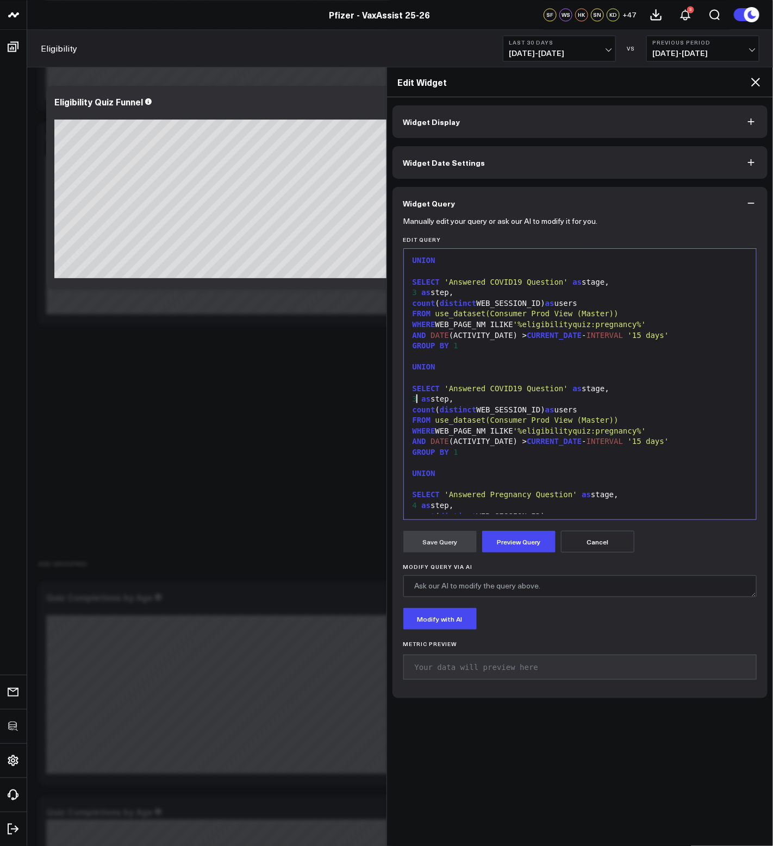
click at [416, 400] on span "3" at bounding box center [414, 399] width 4 height 9
click at [635, 436] on div "AND DATE (ACTIVITY_DATE) > CURRENT_DATE - INTERVAL '15 days'" at bounding box center [580, 441] width 342 height 11
drag, startPoint x: 647, startPoint y: 431, endPoint x: 533, endPoint y: 432, distance: 114.1
click at [533, 432] on span "'%eligibilityquiz:pregnancy%'" at bounding box center [579, 431] width 133 height 9
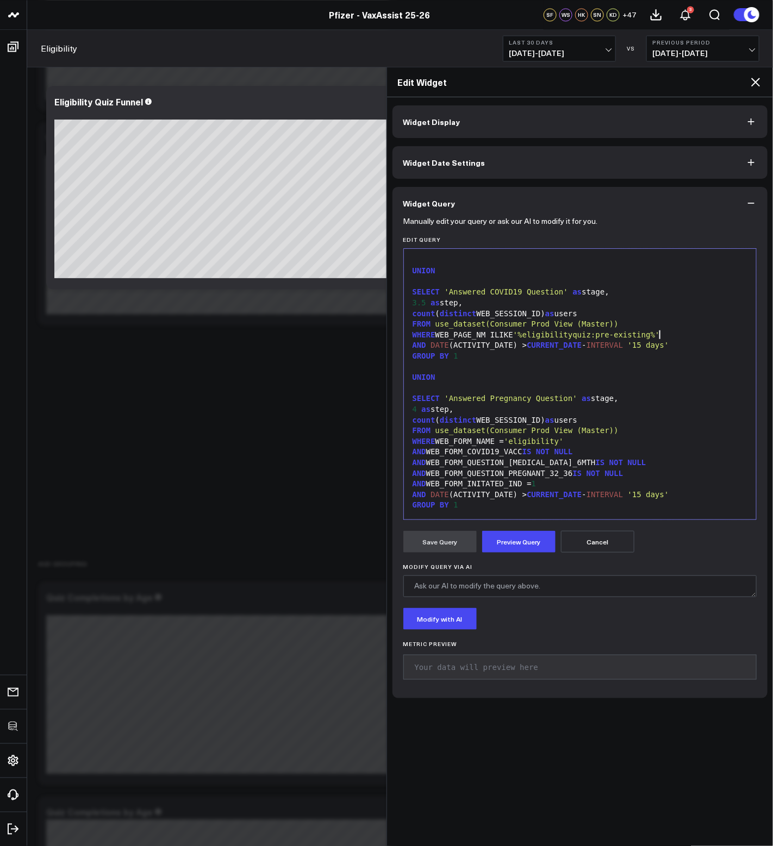
scroll to position [522, 0]
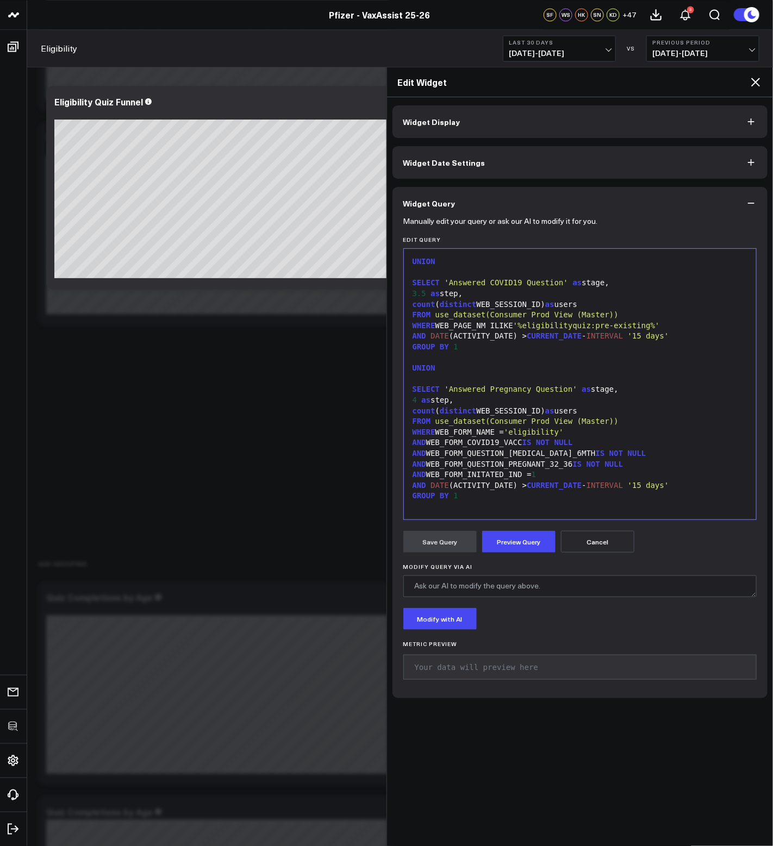
click at [645, 473] on div "AND WEB_FORM_INITATED_IND = 1" at bounding box center [580, 475] width 342 height 11
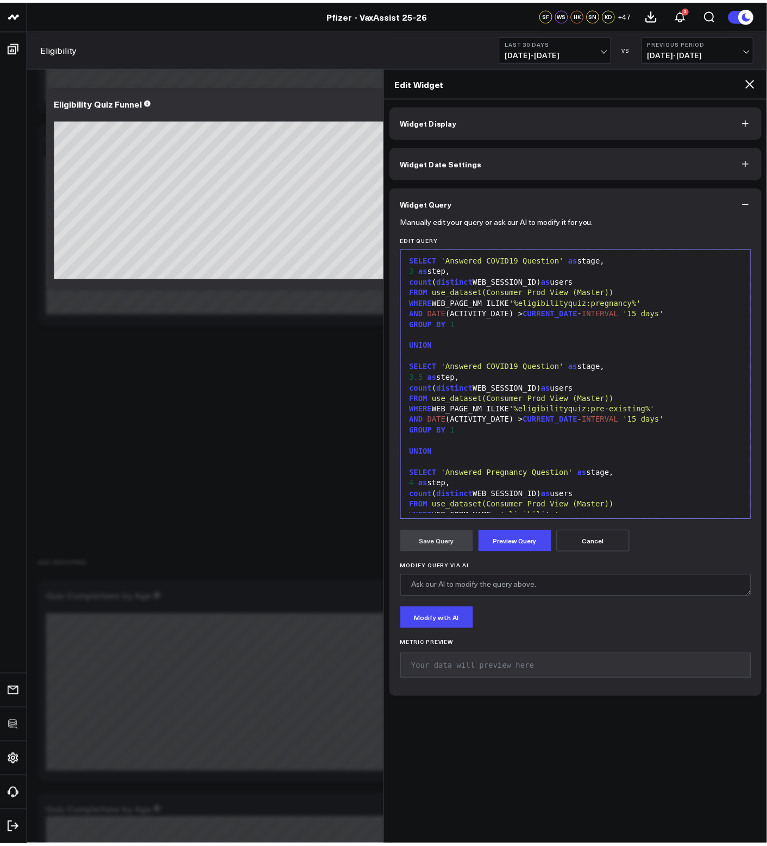
scroll to position [446, 0]
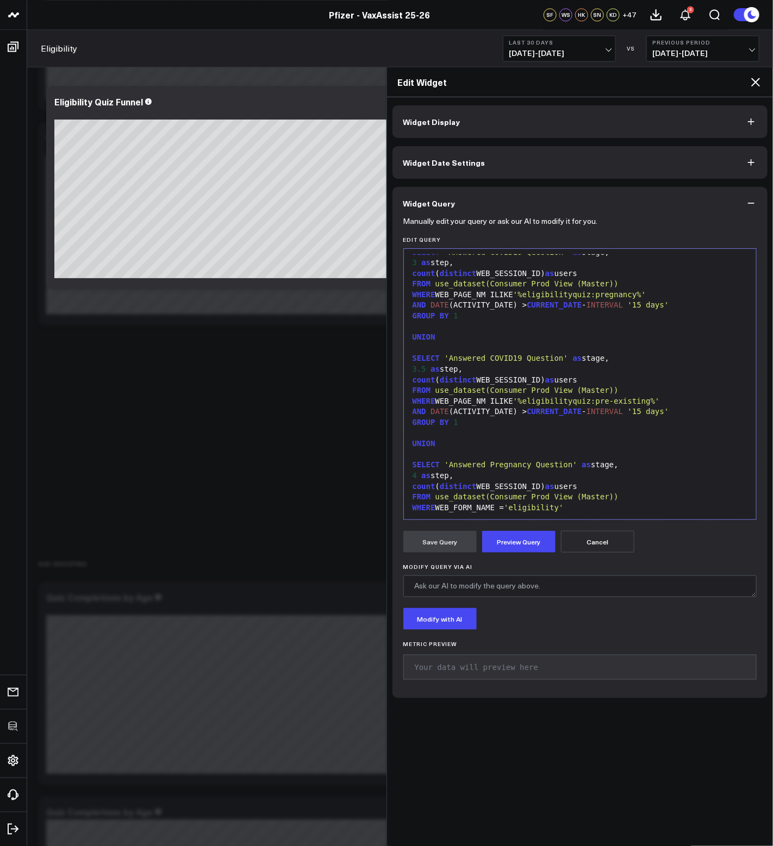
click at [756, 87] on icon at bounding box center [755, 82] width 13 height 13
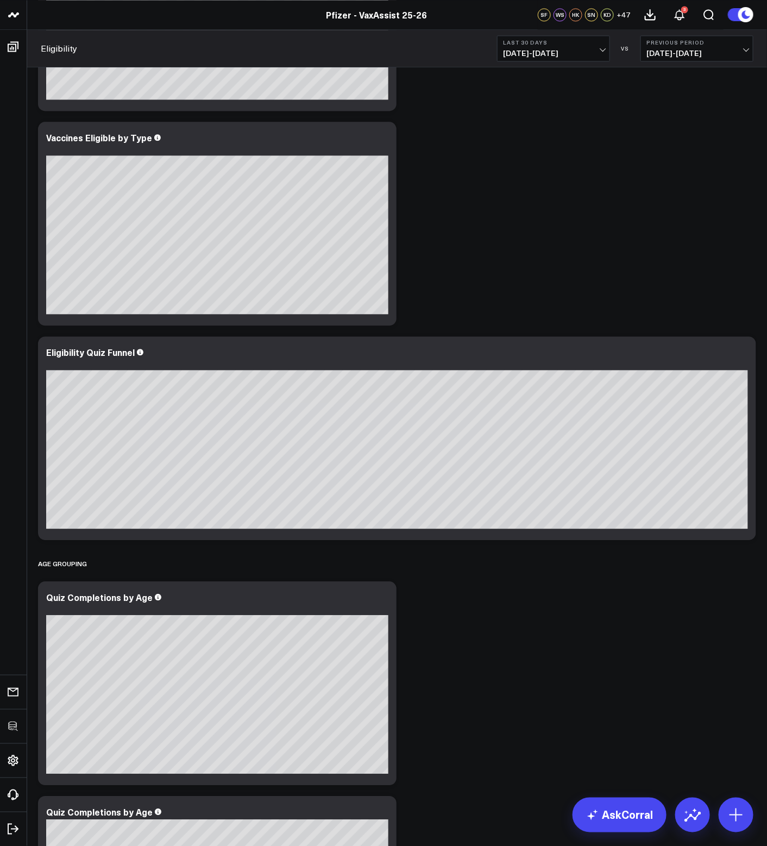
click at [586, 292] on div "Overview Modify via AI Copy link to widget Ask support Remove Create linked cop…" at bounding box center [397, 668] width 729 height 2882
click at [744, 352] on icon at bounding box center [741, 353] width 13 height 13
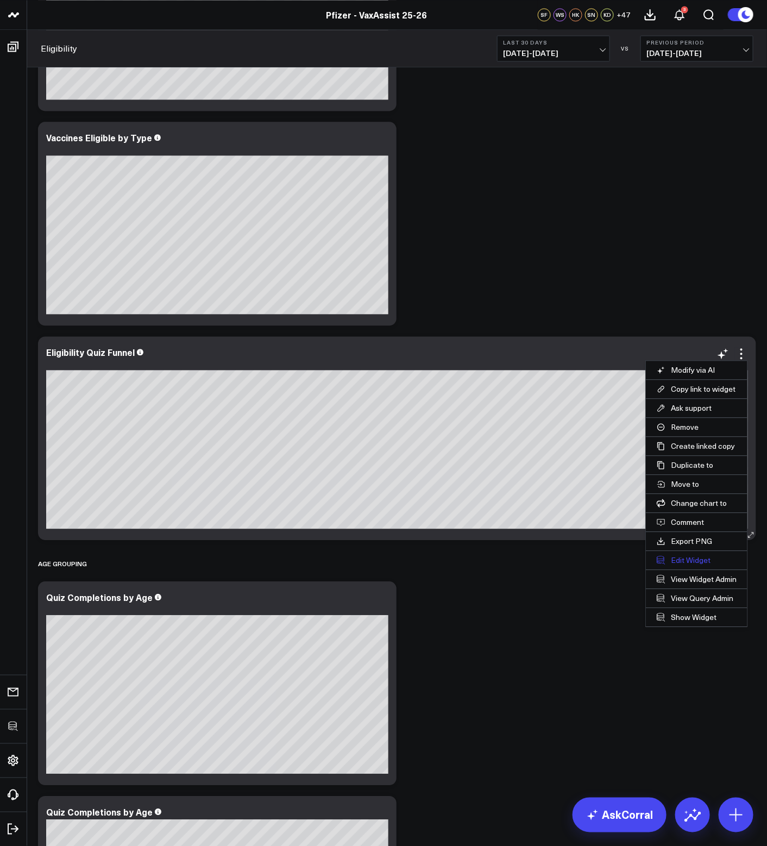
click at [683, 563] on button "Edit Widget" at bounding box center [697, 560] width 102 height 18
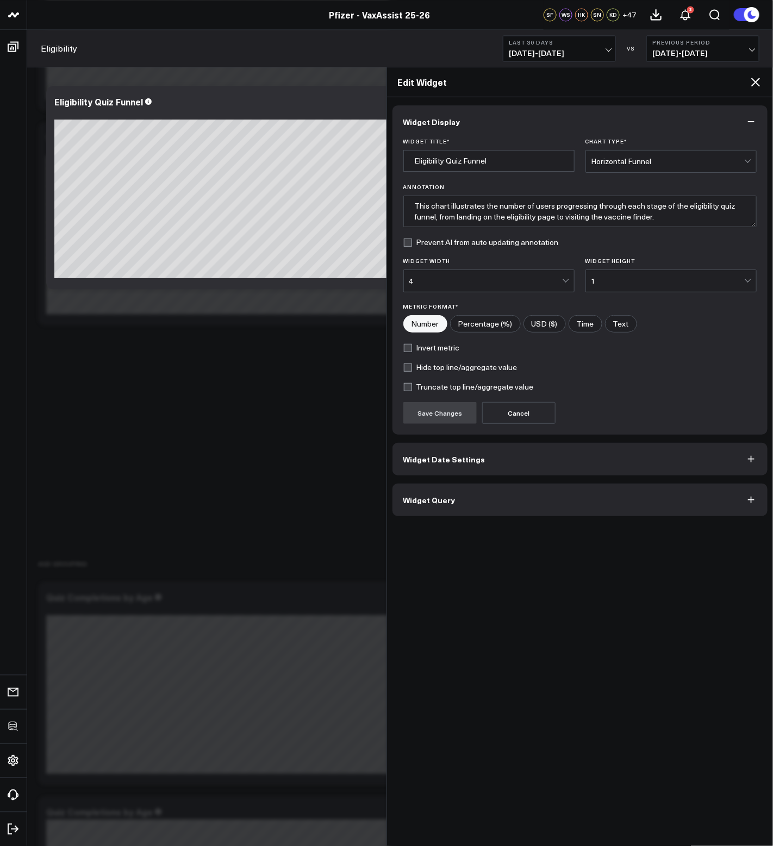
click at [752, 85] on icon at bounding box center [755, 82] width 13 height 13
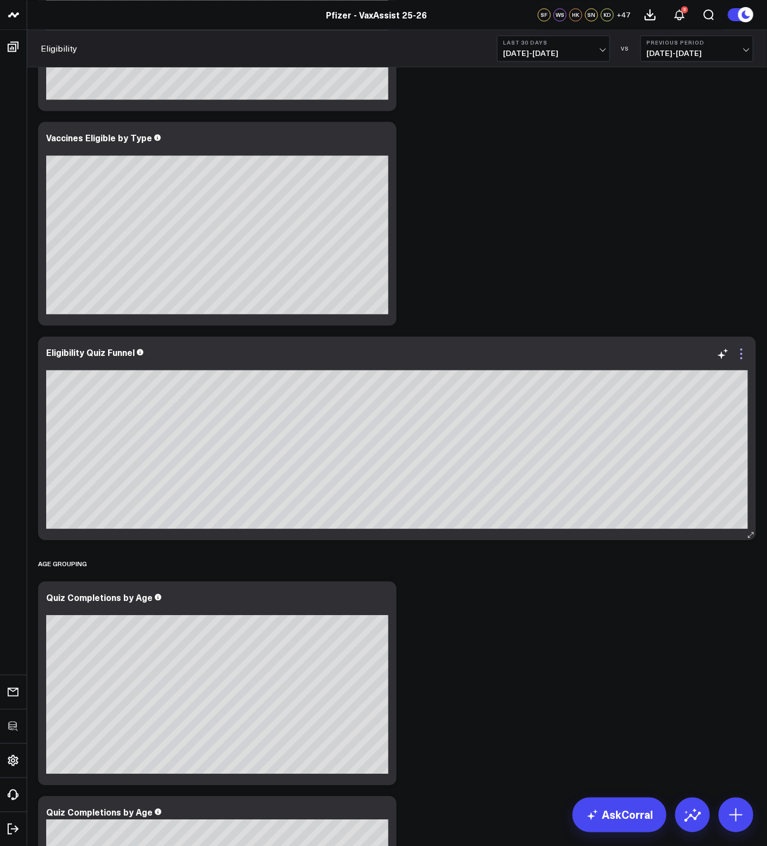
click at [743, 352] on icon at bounding box center [741, 353] width 13 height 13
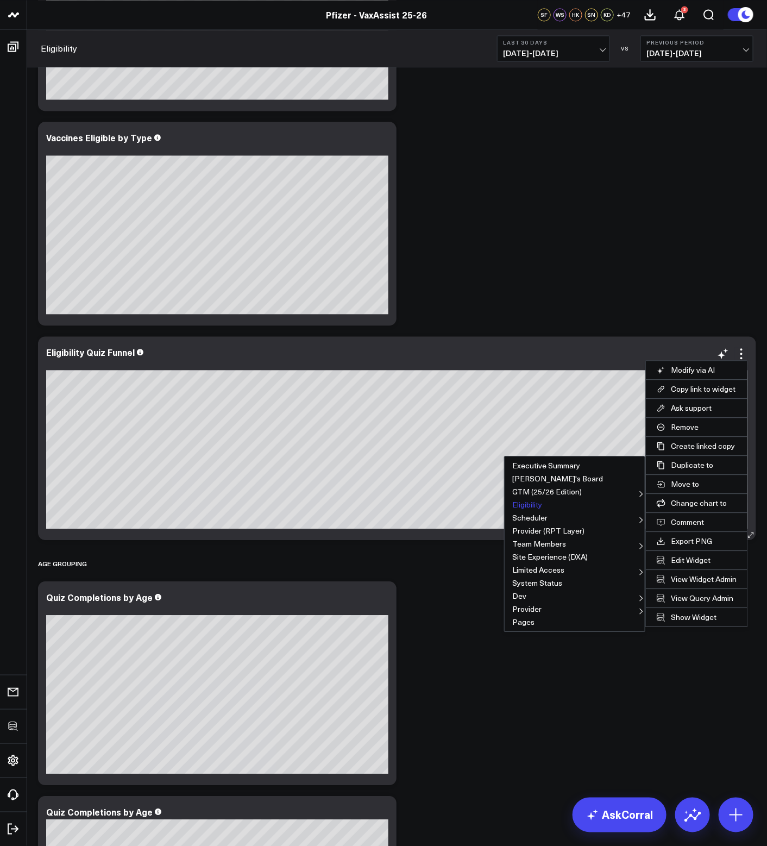
click at [539, 504] on button "Eligibility" at bounding box center [575, 504] width 140 height 13
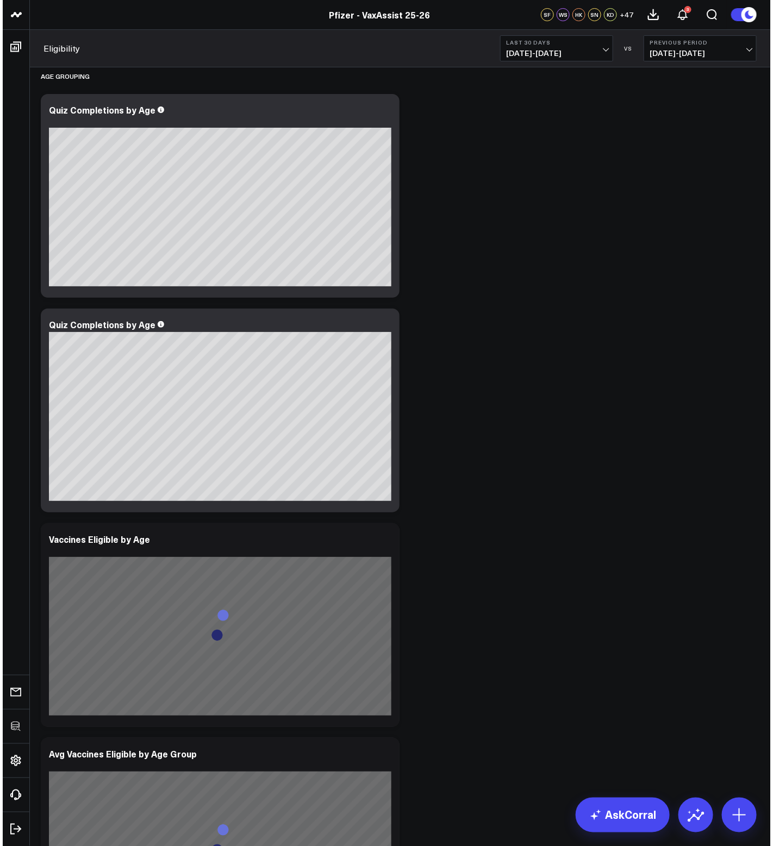
scroll to position [1028, 0]
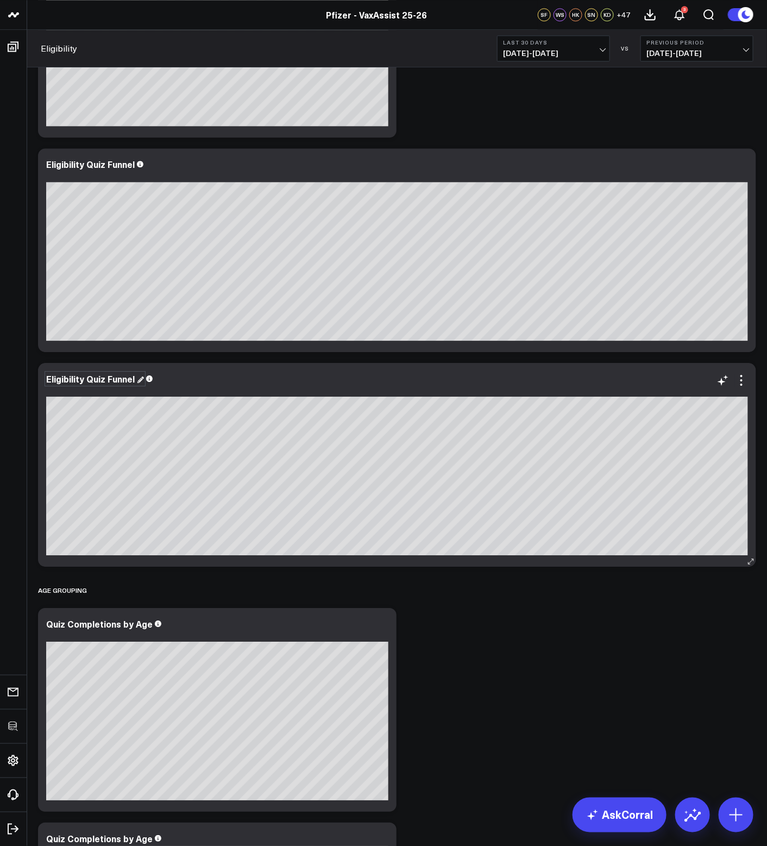
click at [124, 379] on div "Eligibility Quiz Funnel" at bounding box center [95, 379] width 98 height 12
click at [741, 381] on icon at bounding box center [742, 380] width 2 height 2
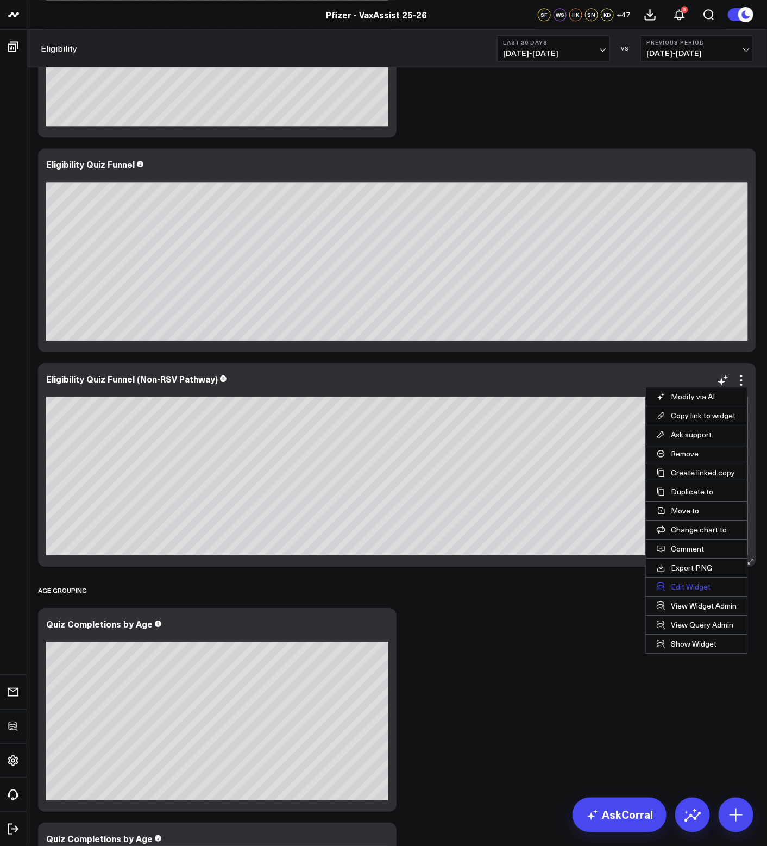
click at [691, 581] on button "Edit Widget" at bounding box center [697, 587] width 102 height 18
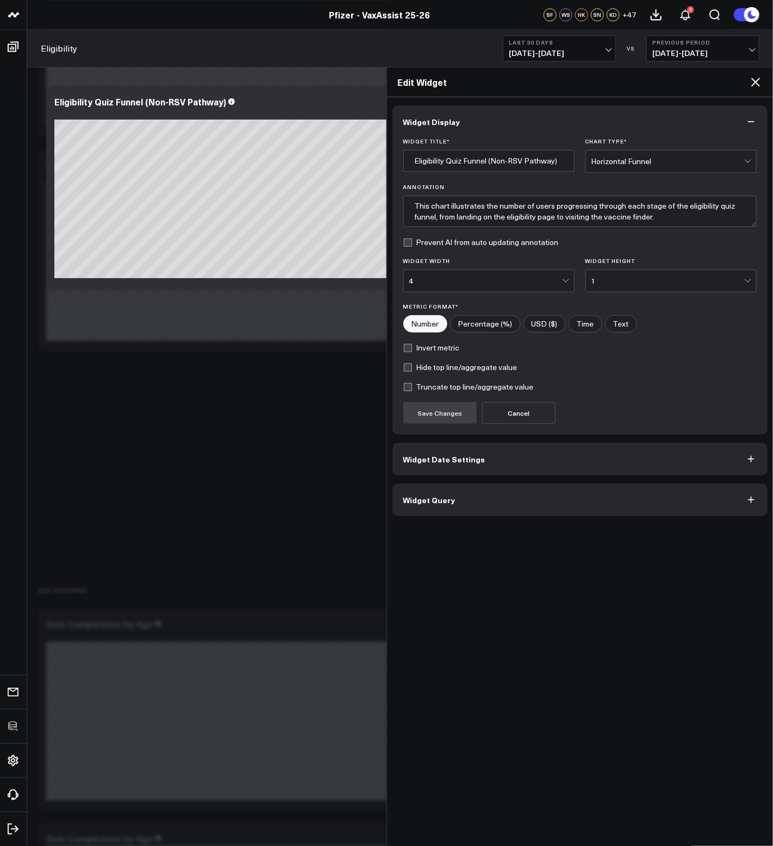
click at [533, 509] on button "Widget Query" at bounding box center [579, 500] width 375 height 33
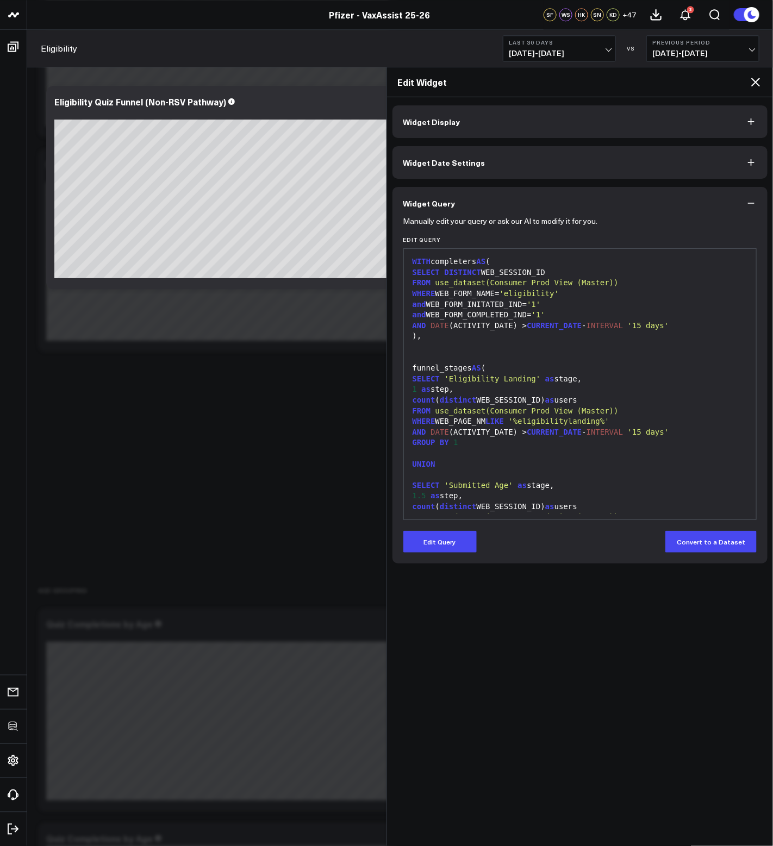
click at [439, 555] on div "Manually edit your query or ask our AI to modify it for you. Edit Query 999 1 2…" at bounding box center [579, 392] width 375 height 344
click at [437, 549] on button "Edit Query" at bounding box center [439, 542] width 73 height 22
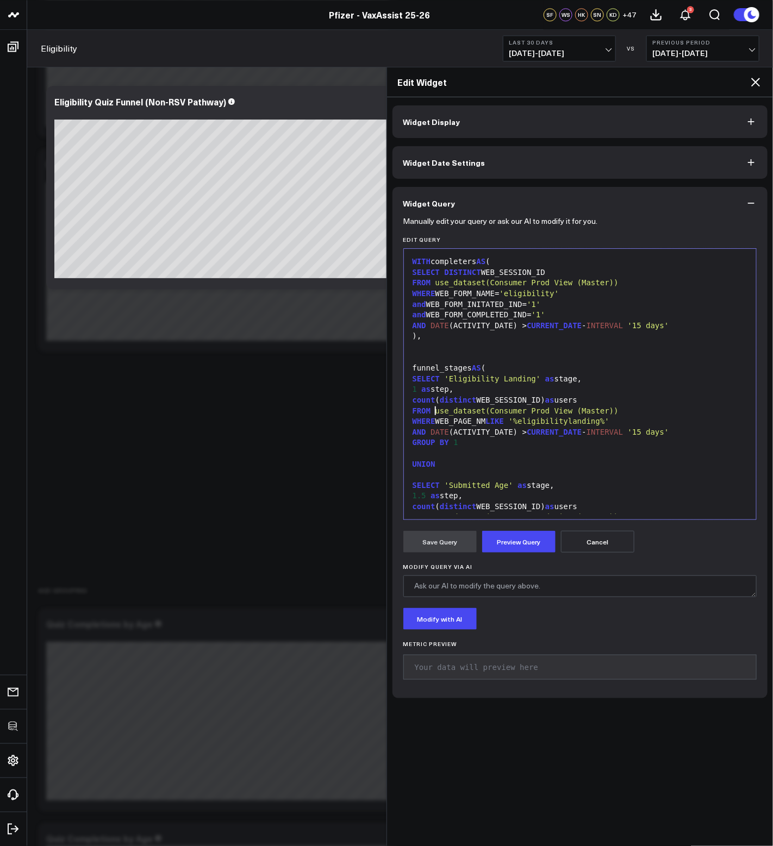
click at [493, 409] on span "use_dataset(Consumer Prod View (Master))" at bounding box center [526, 410] width 183 height 9
click at [533, 444] on div "GROUP BY 1" at bounding box center [580, 442] width 342 height 11
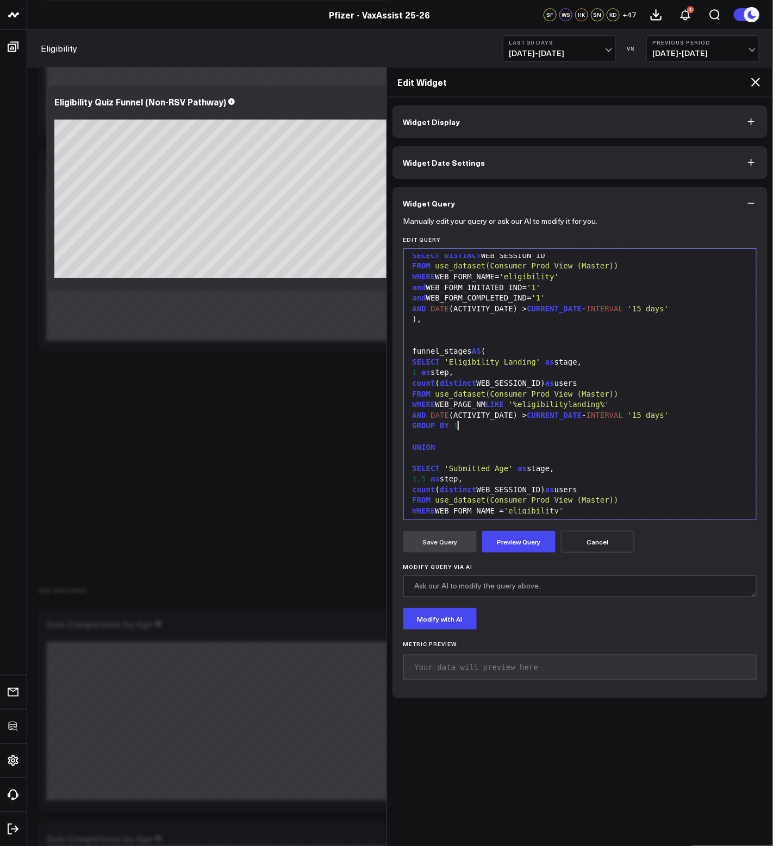
scroll to position [26, 0]
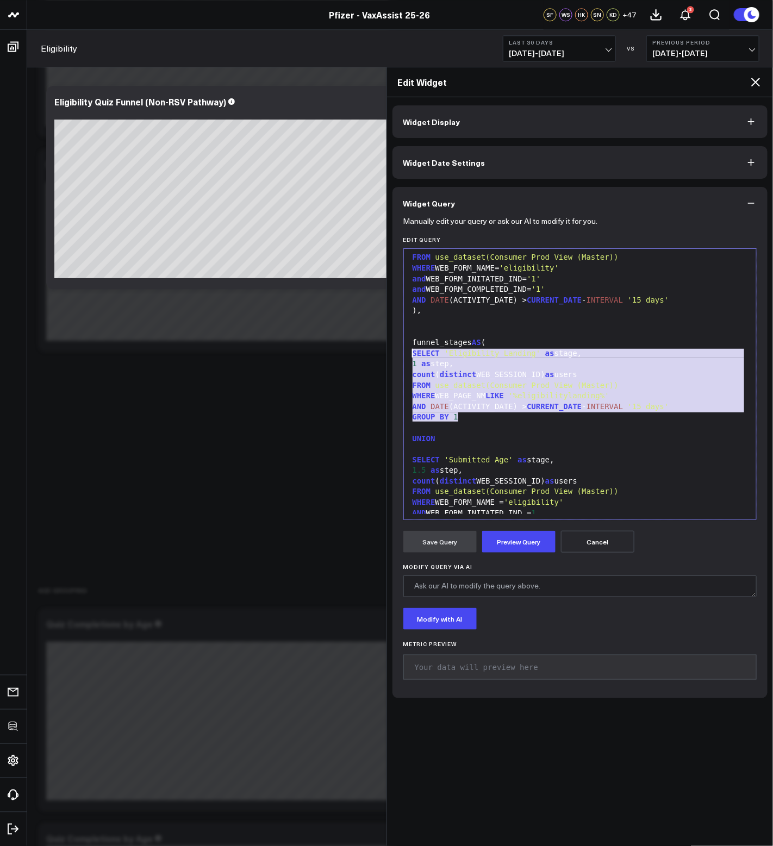
drag, startPoint x: 505, startPoint y: 418, endPoint x: 399, endPoint y: 353, distance: 124.1
click at [398, 352] on div "Manually edit your query or ask our AI to modify it for you. Edit Query 999 1 2…" at bounding box center [579, 459] width 375 height 479
copy div "SELECT 'Eligibility Landing' as stage, 1 as step, count ( distinct WEB_SESSION_…"
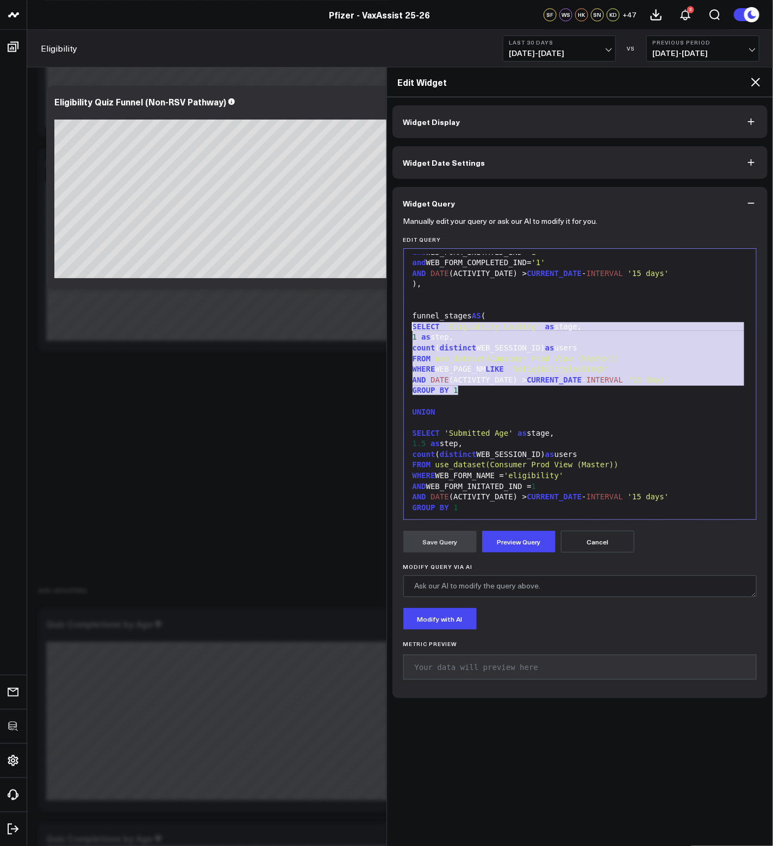
scroll to position [61, 0]
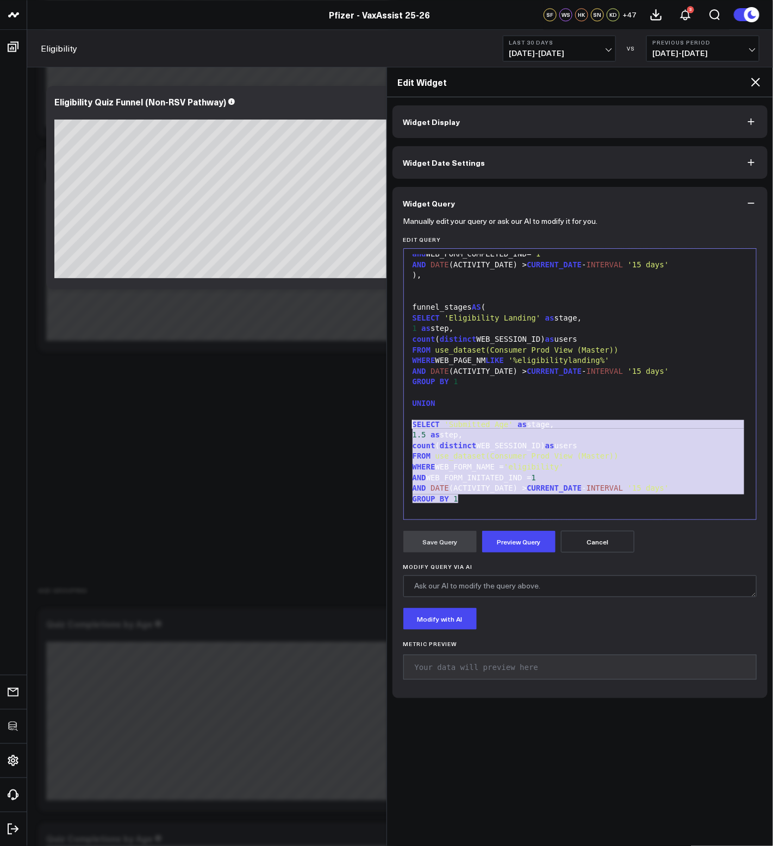
drag, startPoint x: 479, startPoint y: 499, endPoint x: 405, endPoint y: 424, distance: 104.9
click at [405, 424] on div "999 1 2 3 4 5 6 7 8 9 10 11 12 13 14 15 16 17 18 19 20 21 22 23 24 25 26 27 28 …" at bounding box center [580, 384] width 354 height 272
paste div
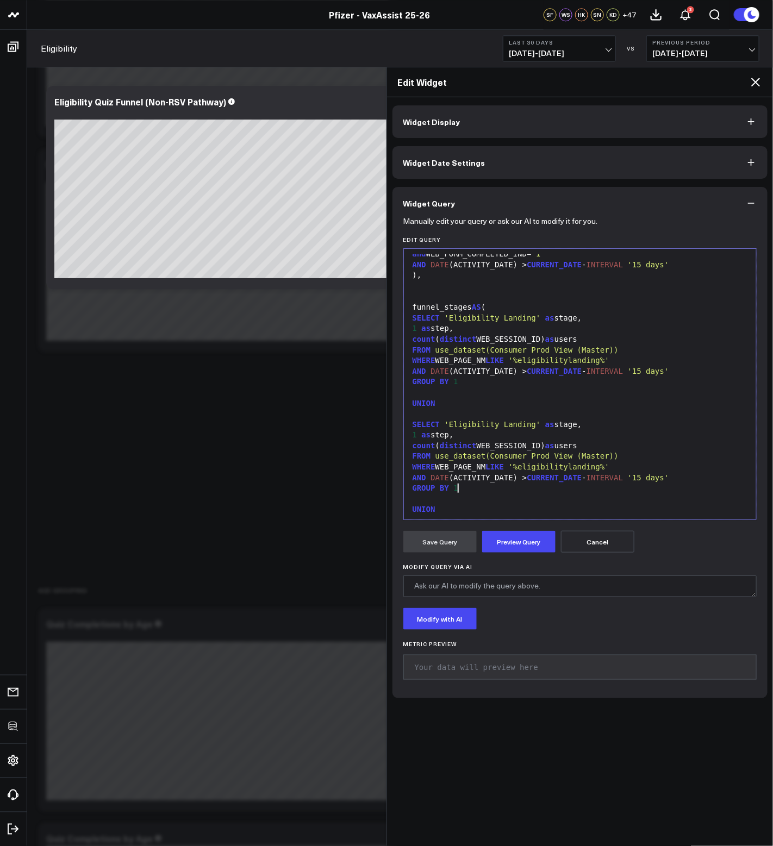
click at [416, 434] on div "1 as step," at bounding box center [580, 435] width 342 height 11
drag, startPoint x: 481, startPoint y: 423, endPoint x: 499, endPoint y: 422, distance: 18.0
click at [449, 425] on span "'Eligibility Landing'" at bounding box center [493, 424] width 96 height 9
click at [541, 436] on div "1.1 as step," at bounding box center [580, 435] width 342 height 11
drag, startPoint x: 610, startPoint y: 467, endPoint x: 528, endPoint y: 468, distance: 82.1
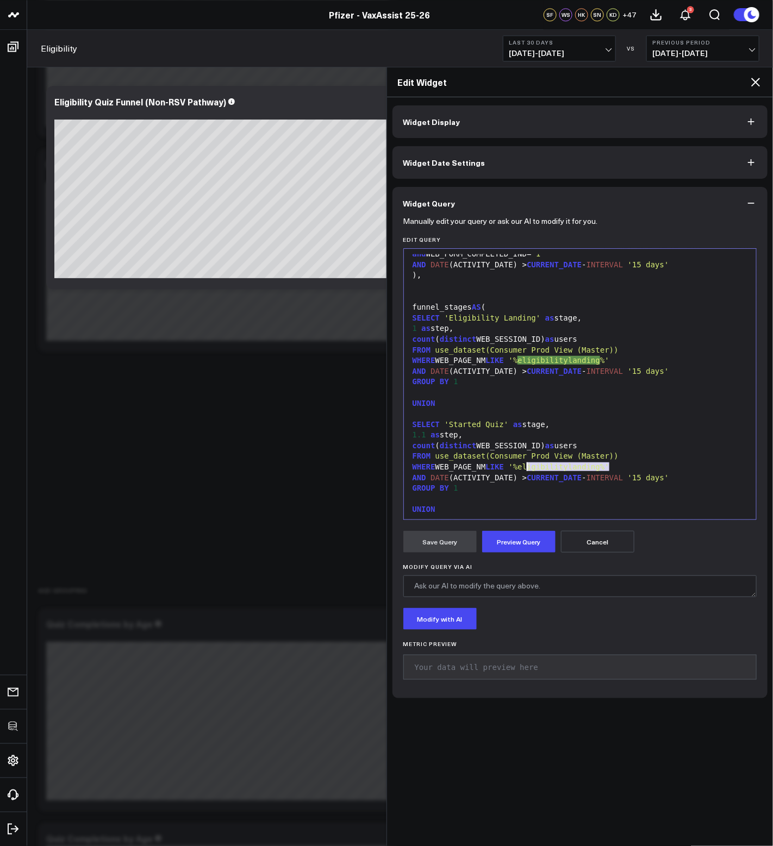
click at [528, 468] on span "'%eligibilitylanding%'" at bounding box center [559, 466] width 101 height 9
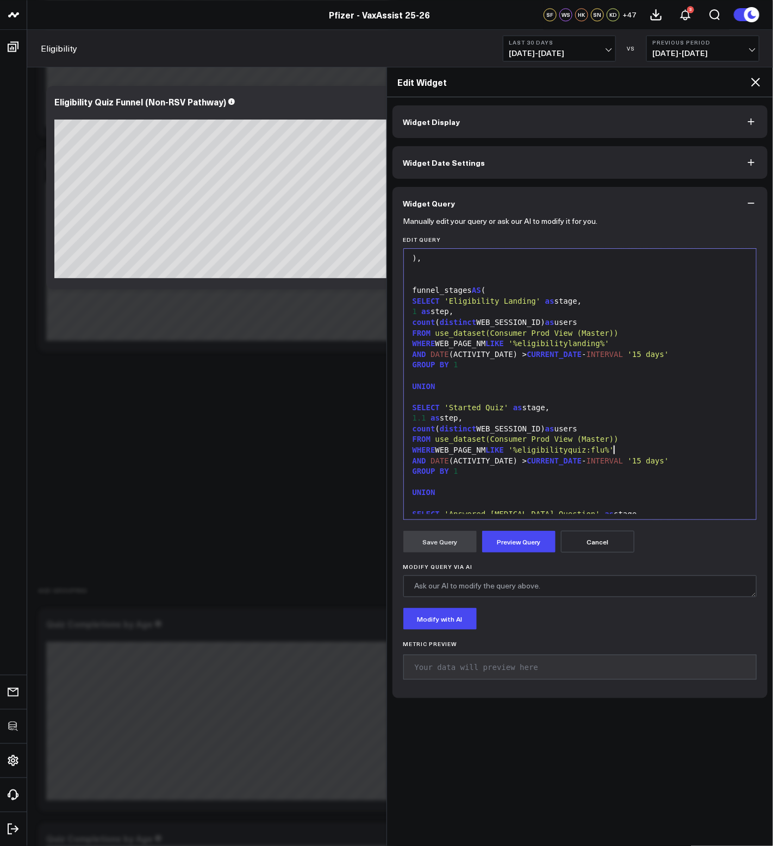
scroll to position [96, 0]
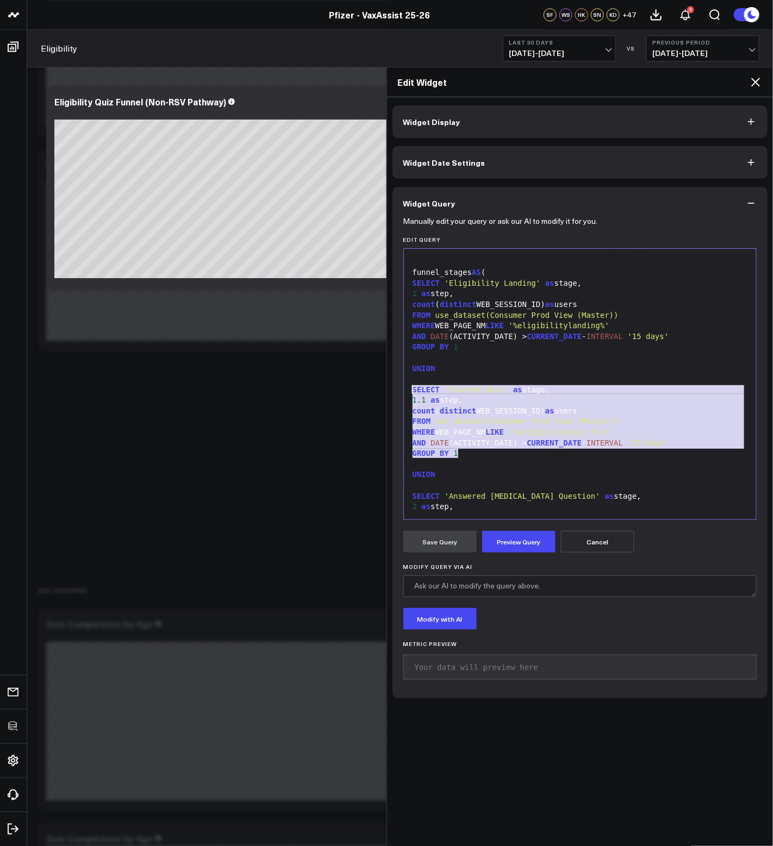
drag, startPoint x: 478, startPoint y: 456, endPoint x: 404, endPoint y: 392, distance: 97.4
click at [404, 392] on div "999 1 2 3 4 5 6 7 8 9 10 11 12 13 14 15 16 17 18 19 20 21 22 23 24 25 26 27 28 …" at bounding box center [580, 384] width 354 height 272
copy div "SELECT 'Started Quiz' as stage, 1.1 as step, count ( distinct WEB_SESSION_ID) a…"
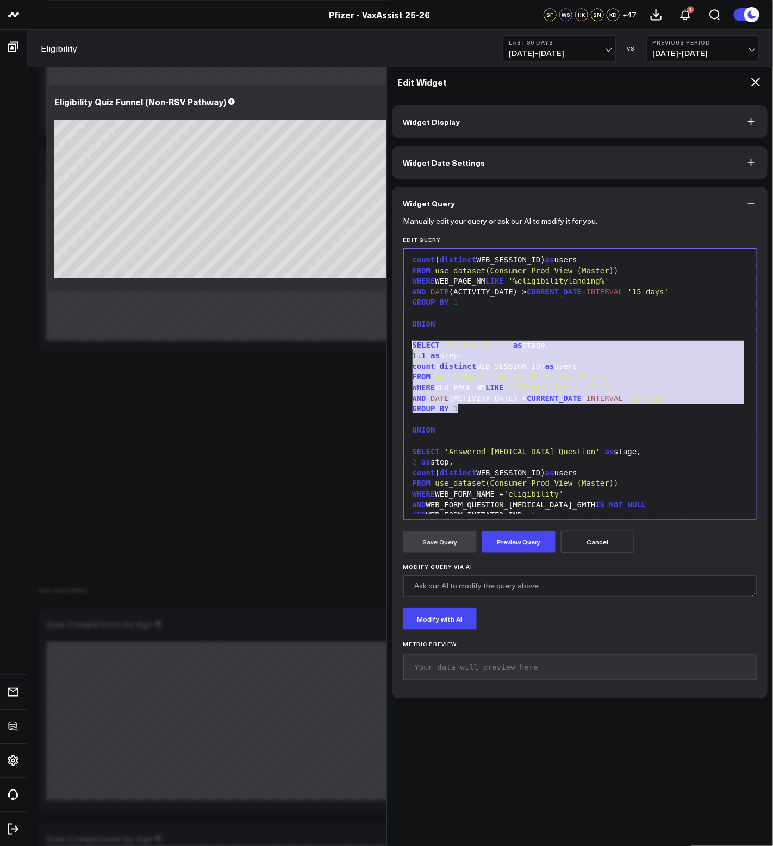
scroll to position [175, 0]
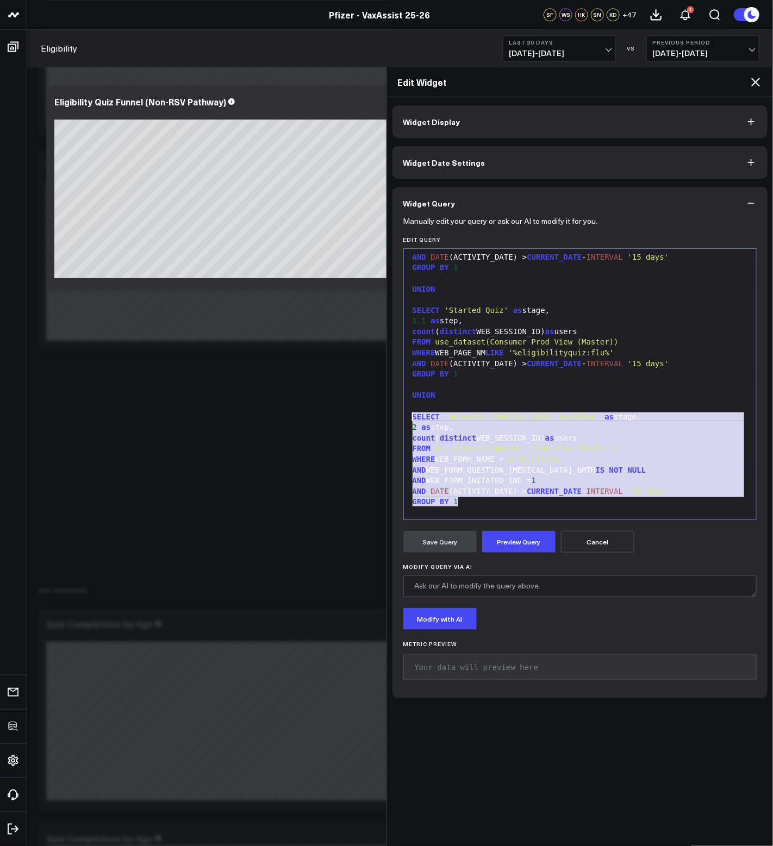
drag, startPoint x: 468, startPoint y: 503, endPoint x: 395, endPoint y: 418, distance: 112.1
click at [395, 418] on div "Manually edit your query or ask our AI to modify it for you. Edit Query 999 1 2…" at bounding box center [579, 459] width 375 height 479
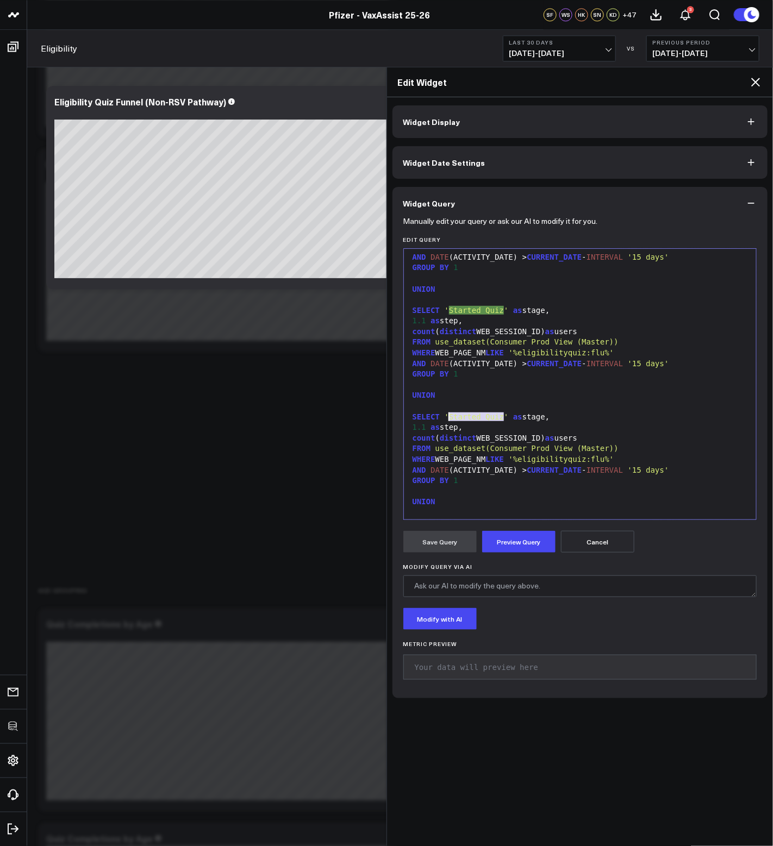
drag, startPoint x: 504, startPoint y: 418, endPoint x: 449, endPoint y: 417, distance: 54.3
click at [449, 417] on span "'Started Quiz'" at bounding box center [477, 416] width 64 height 9
click at [425, 424] on span "1.1" at bounding box center [419, 427] width 14 height 9
click at [605, 468] on span "INTERVAL" at bounding box center [604, 470] width 36 height 9
drag, startPoint x: 614, startPoint y: 461, endPoint x: 528, endPoint y: 459, distance: 85.3
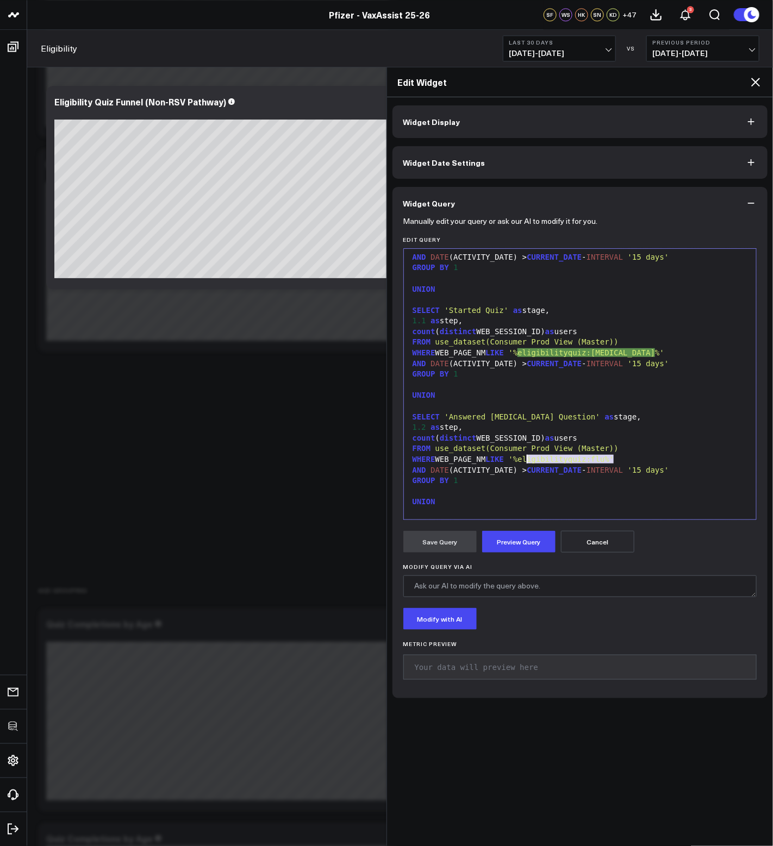
click at [528, 459] on span "'%eligibilityquiz:flu%'" at bounding box center [561, 459] width 105 height 9
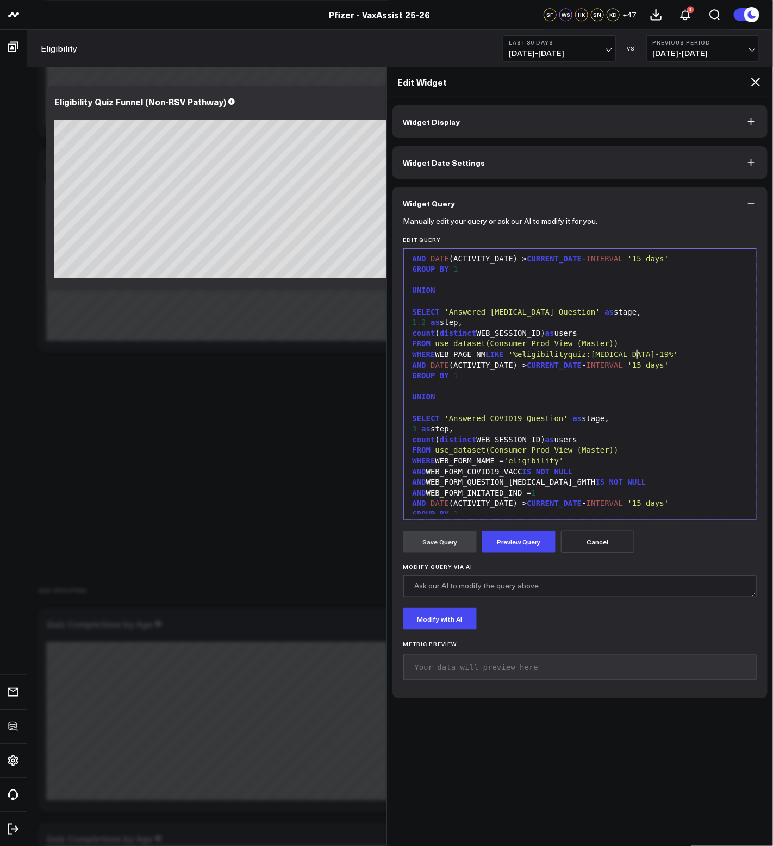
scroll to position [289, 0]
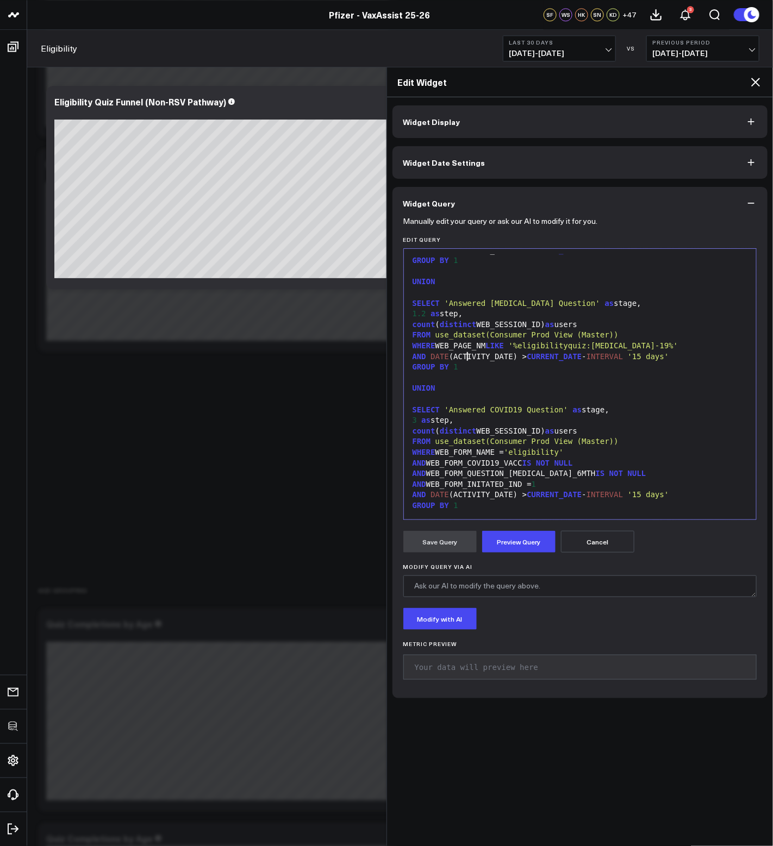
click at [470, 361] on div "AND DATE (ACTIVITY_DATE) > CURRENT_DATE - INTERVAL '15 days'" at bounding box center [580, 357] width 342 height 11
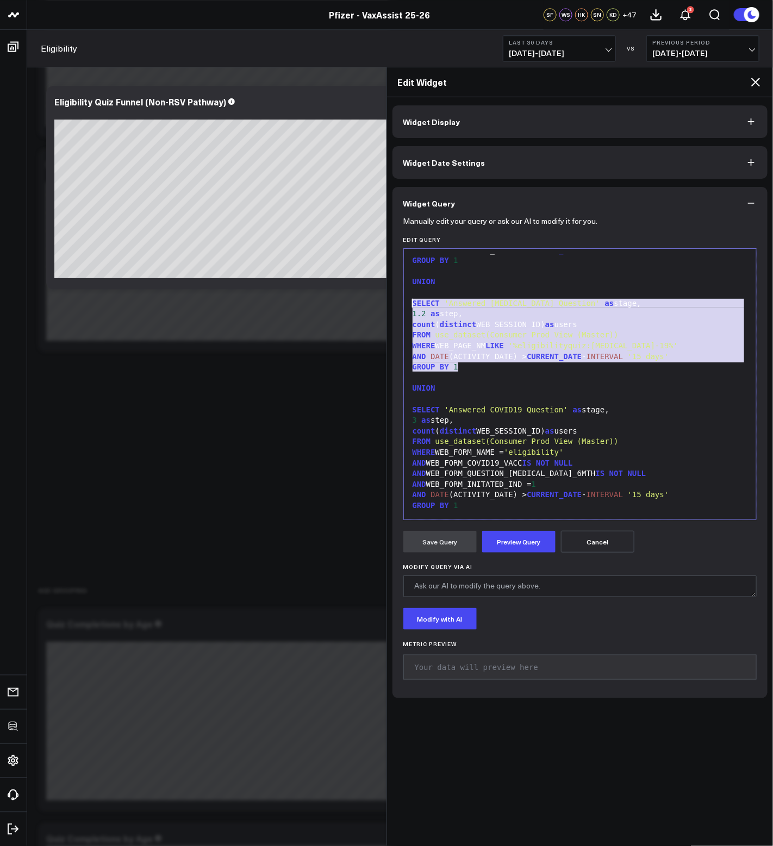
drag, startPoint x: 469, startPoint y: 367, endPoint x: 406, endPoint y: 299, distance: 92.7
click at [406, 299] on div "999 2 3 4 5 6 7 8 9 10 11 12 13 14 15 16 17 18 19 20 21 22 23 24 25 26 27 28 29…" at bounding box center [580, 384] width 354 height 272
copy div "SELECT 'Answered [MEDICAL_DATA] Question' as stage, 1.2 as step, count ( distin…"
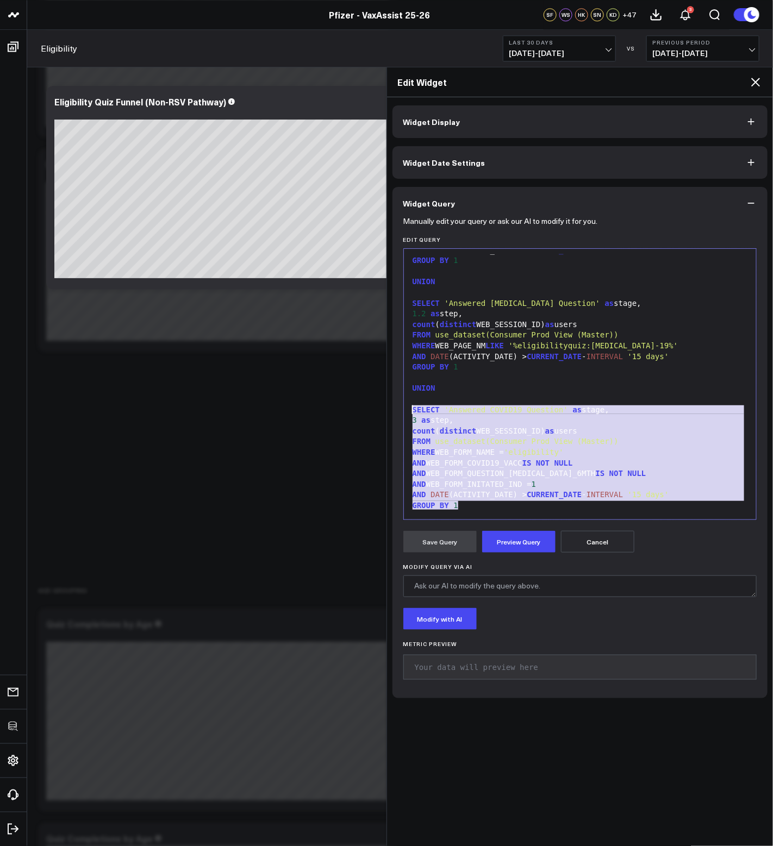
drag, startPoint x: 471, startPoint y: 505, endPoint x: 386, endPoint y: 406, distance: 129.8
click at [387, 406] on div "Widget Display Widget Date Settings Widget Query Manually edit your query or as…" at bounding box center [580, 471] width 386 height 749
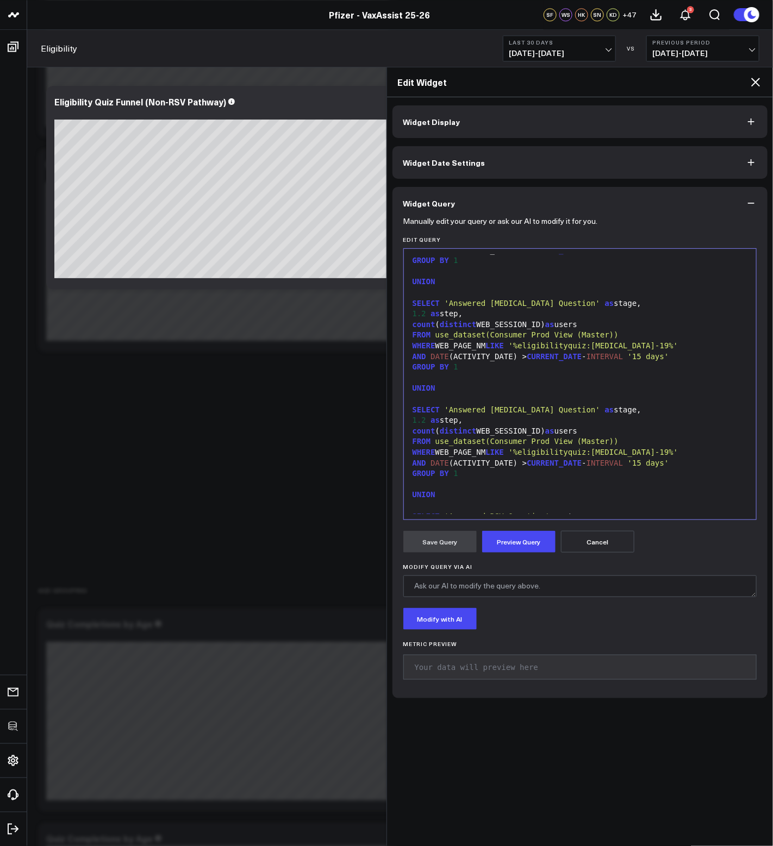
drag, startPoint x: 541, startPoint y: 459, endPoint x: 551, endPoint y: 456, distance: 10.7
click at [541, 459] on span "CURRENT_DATE" at bounding box center [554, 463] width 55 height 9
drag, startPoint x: 636, startPoint y: 453, endPoint x: 528, endPoint y: 449, distance: 108.2
click at [528, 449] on span "'%eligibilityquiz:[MEDICAL_DATA]-19%'" at bounding box center [594, 452] width 170 height 9
click at [425, 418] on span "1.2" at bounding box center [419, 420] width 14 height 9
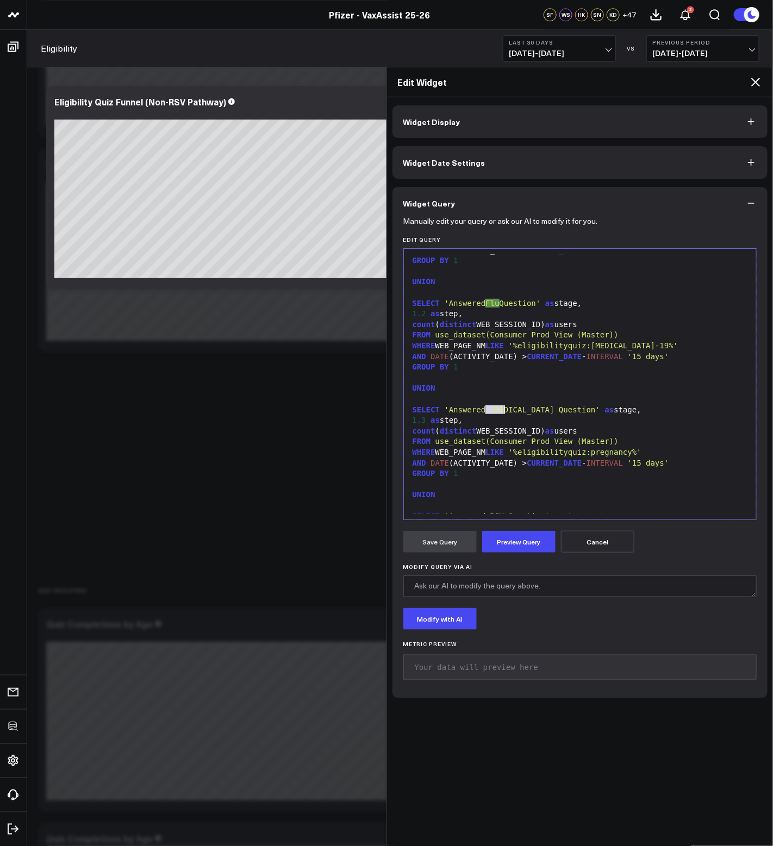
drag, startPoint x: 488, startPoint y: 409, endPoint x: 503, endPoint y: 409, distance: 14.7
click at [505, 410] on span "'Answered [MEDICAL_DATA] Question'" at bounding box center [523, 409] width 156 height 9
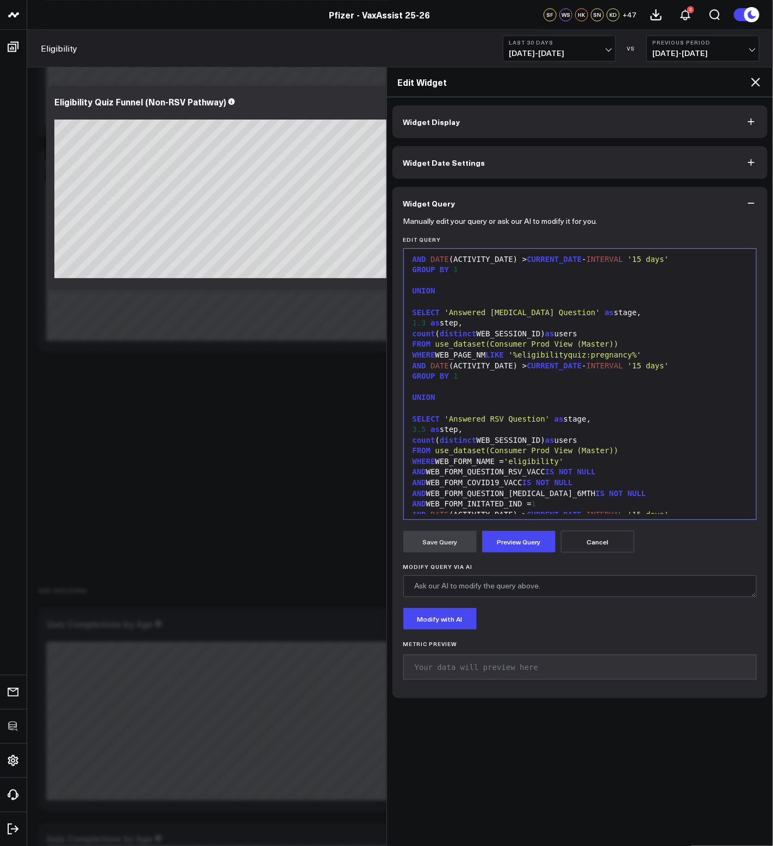
scroll to position [395, 0]
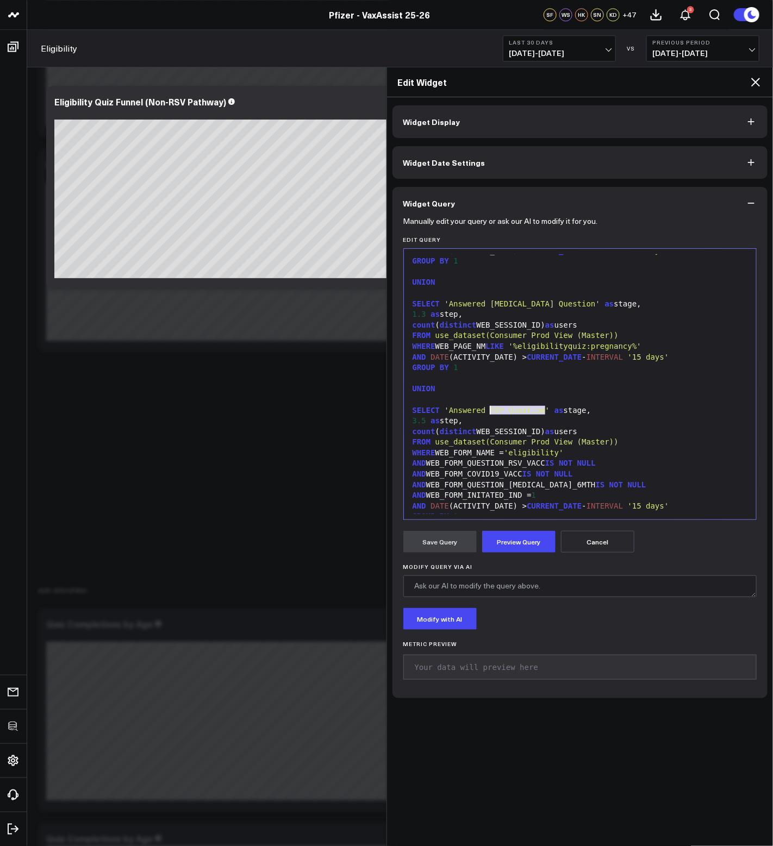
drag, startPoint x: 545, startPoint y: 411, endPoint x: 490, endPoint y: 413, distance: 54.4
click at [490, 413] on span "'Answered RSV Question'" at bounding box center [497, 410] width 105 height 9
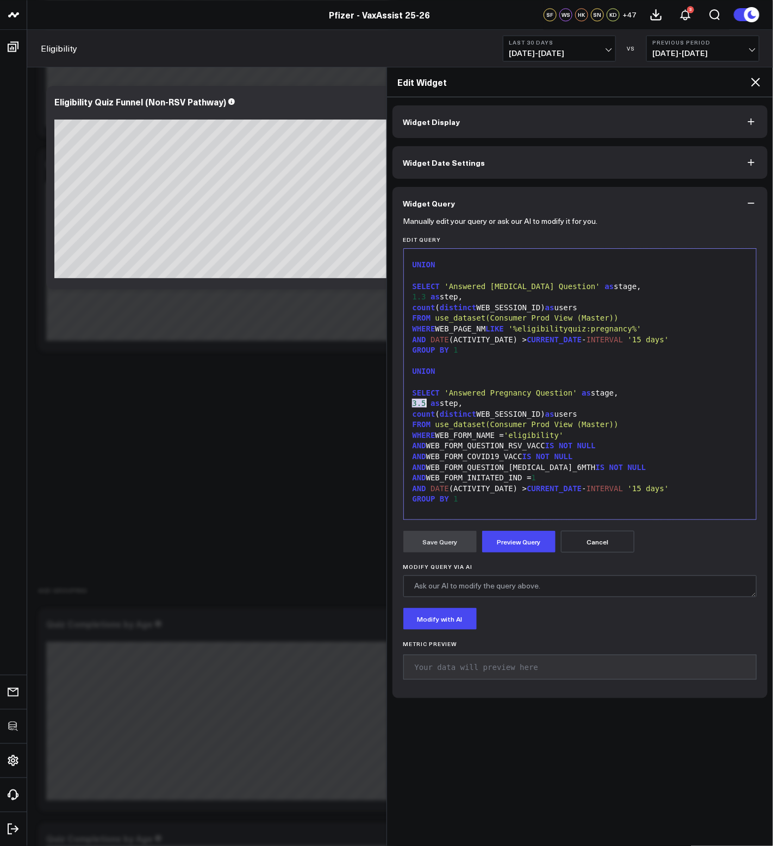
drag, startPoint x: 411, startPoint y: 404, endPoint x: 427, endPoint y: 406, distance: 16.4
click at [427, 406] on div "3.5 as step," at bounding box center [580, 403] width 342 height 11
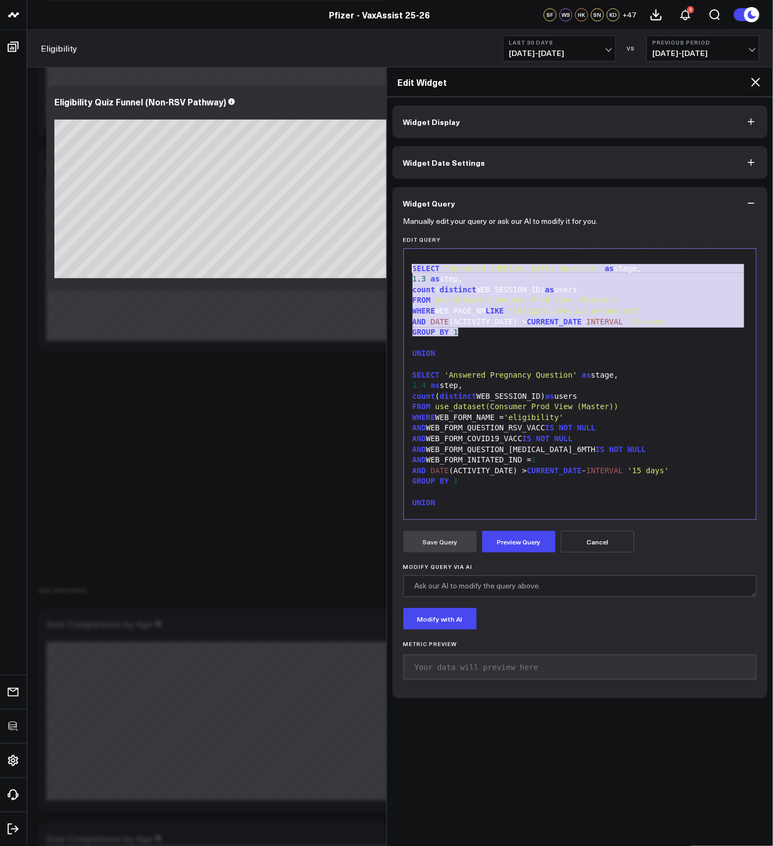
drag, startPoint x: 475, startPoint y: 331, endPoint x: 408, endPoint y: 267, distance: 92.6
click at [408, 267] on div "999 2 3 4 5 6 7 8 9 10 11 12 13 14 15 16 17 18 19 20 21 22 23 24 25 26 27 28 29…" at bounding box center [580, 384] width 354 height 272
click at [452, 290] on span "distinct" at bounding box center [458, 289] width 36 height 9
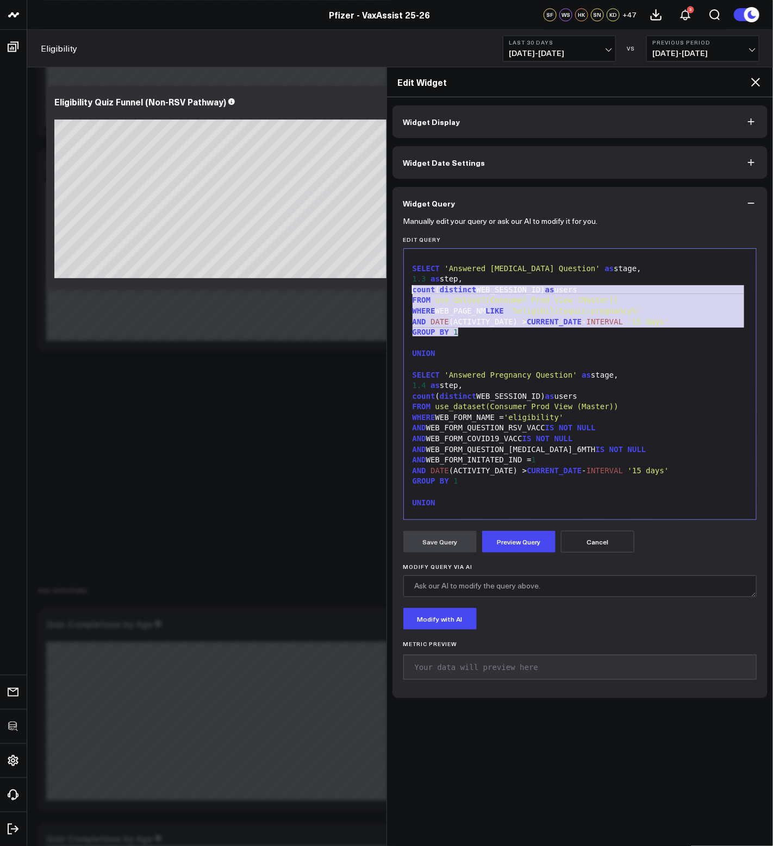
drag, startPoint x: 463, startPoint y: 332, endPoint x: 407, endPoint y: 293, distance: 68.0
click at [407, 293] on div "999 2 3 4 5 6 7 8 9 10 11 12 13 14 15 16 17 18 19 20 21 22 23 24 25 26 27 28 29…" at bounding box center [580, 384] width 354 height 272
copy div "count ( distinct WEB_SESSION_ID) as users FROM use_dataset(Consumer Prod View (…"
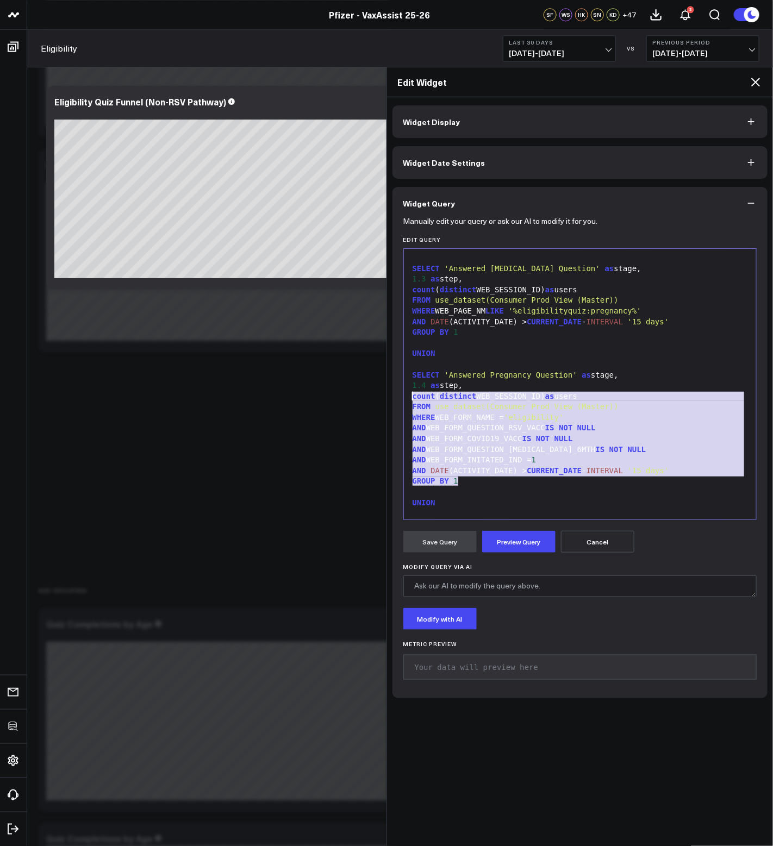
drag, startPoint x: 469, startPoint y: 483, endPoint x: 397, endPoint y: 400, distance: 109.8
click at [397, 400] on div "Manually edit your query or ask our AI to modify it for you. Edit Query 999 2 3…" at bounding box center [579, 459] width 375 height 479
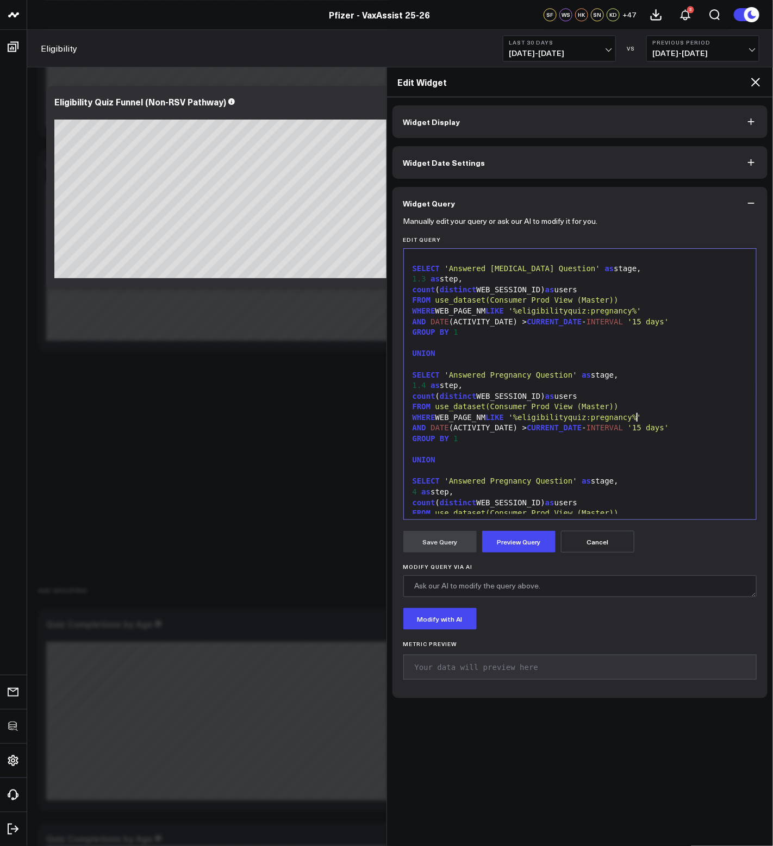
click at [636, 417] on span "'%eligibilityquiz:pregnancy%'" at bounding box center [575, 417] width 133 height 9
drag, startPoint x: 640, startPoint y: 418, endPoint x: 616, endPoint y: 419, distance: 24.5
click at [616, 419] on span "'%eligibilityquiz:pregnancy%'" at bounding box center [575, 417] width 133 height 9
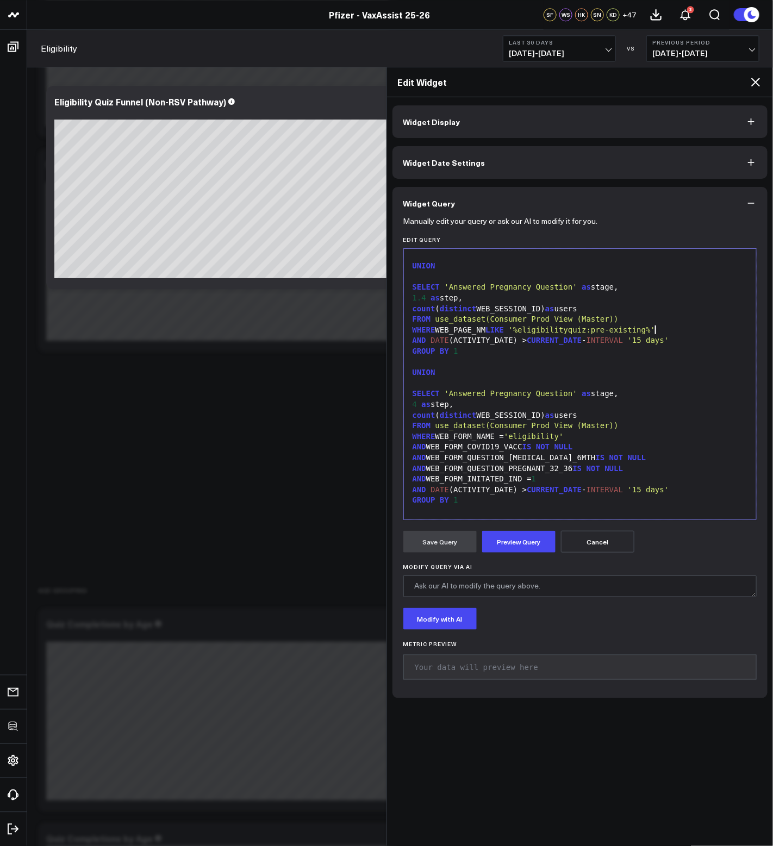
scroll to position [548, 0]
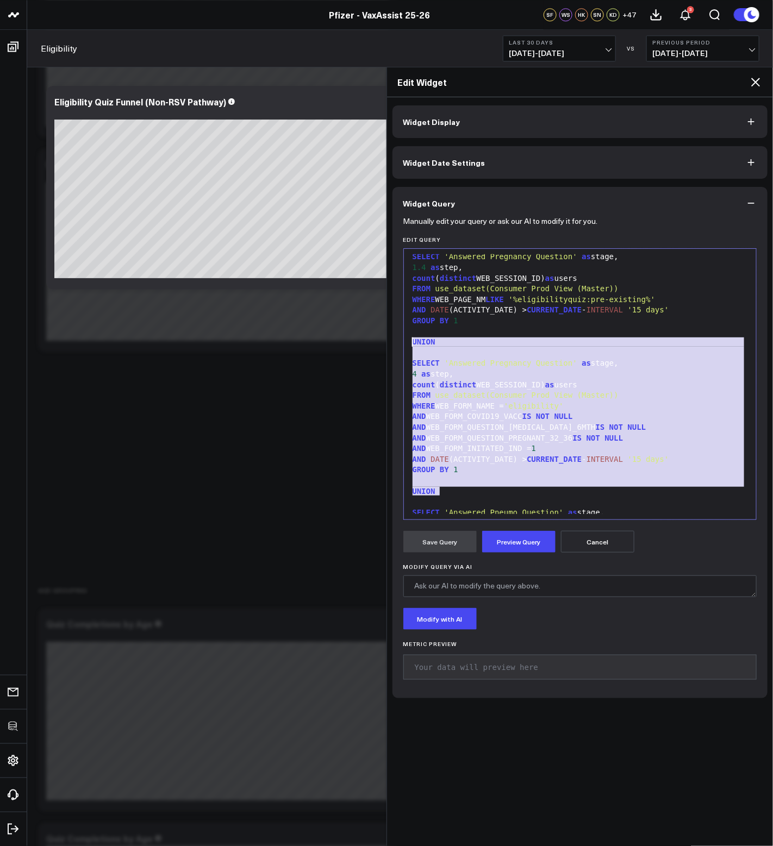
drag, startPoint x: 469, startPoint y: 489, endPoint x: 390, endPoint y: 338, distance: 169.9
click at [390, 338] on div "Widget Display Widget Date Settings Widget Query Manually edit your query or as…" at bounding box center [580, 471] width 386 height 749
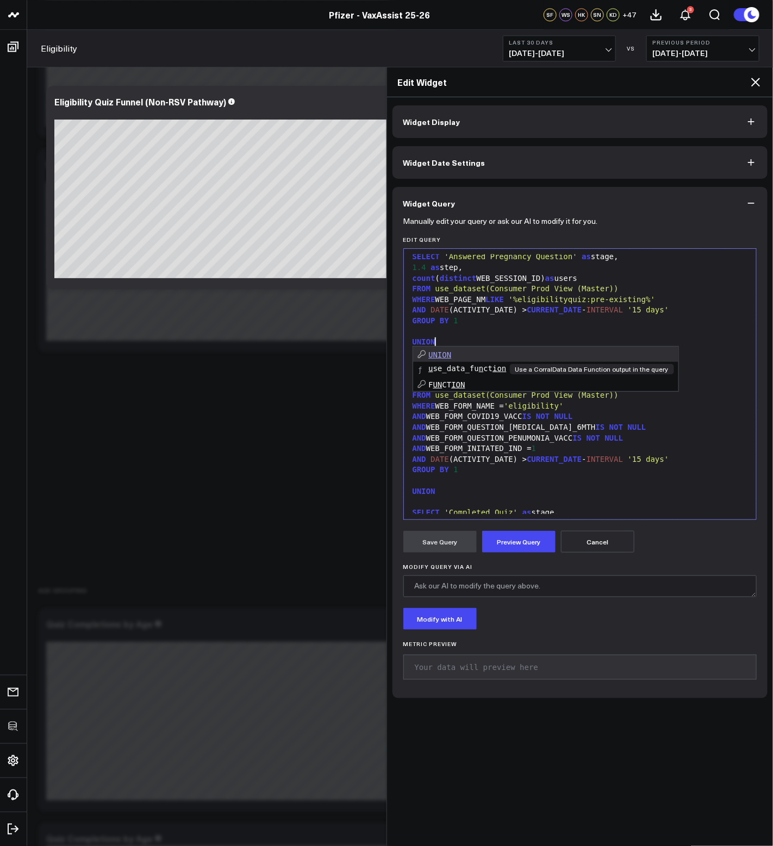
click at [523, 306] on div "AND DATE (ACTIVITY_DATE) > CURRENT_DATE - INTERVAL '15 days'" at bounding box center [580, 310] width 342 height 11
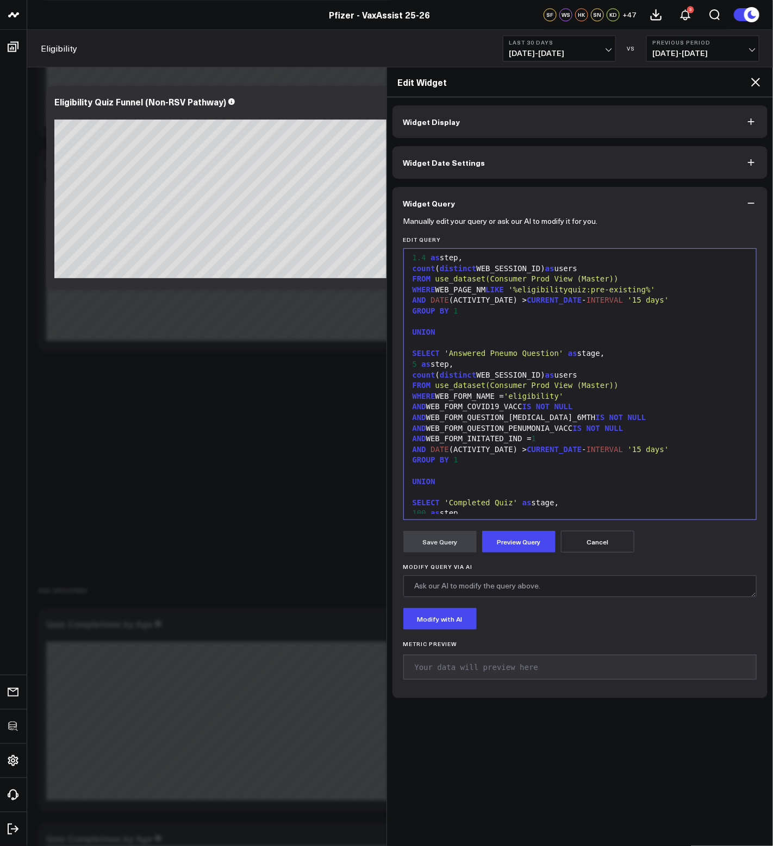
scroll to position [549, 0]
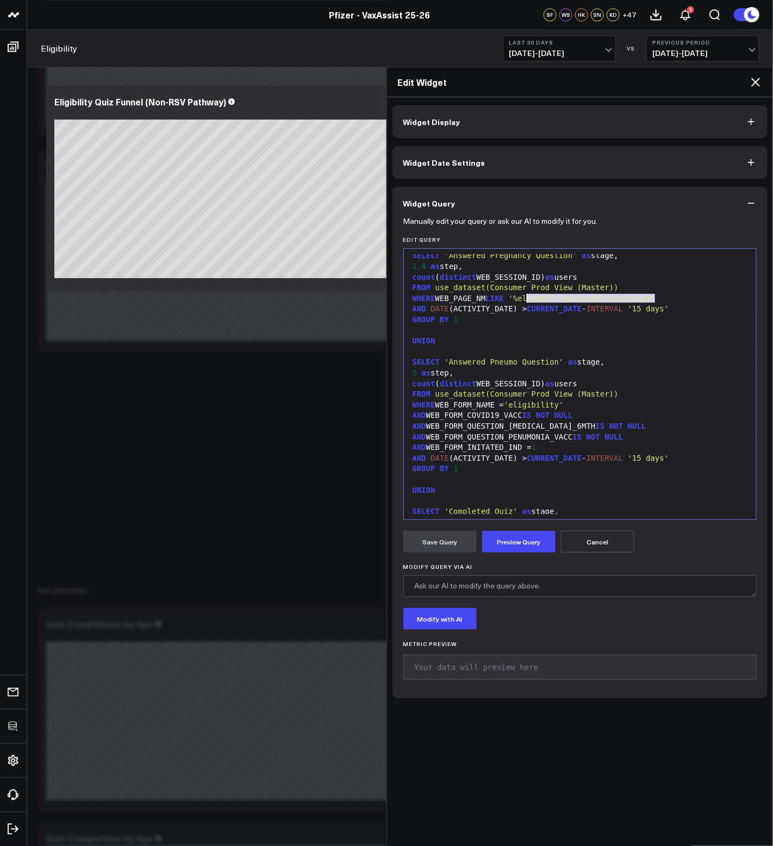
drag, startPoint x: 656, startPoint y: 298, endPoint x: 527, endPoint y: 295, distance: 129.4
click at [527, 295] on span "'%eligibilityquiz:pre-existing%'" at bounding box center [582, 298] width 147 height 9
click at [509, 330] on div at bounding box center [580, 331] width 342 height 11
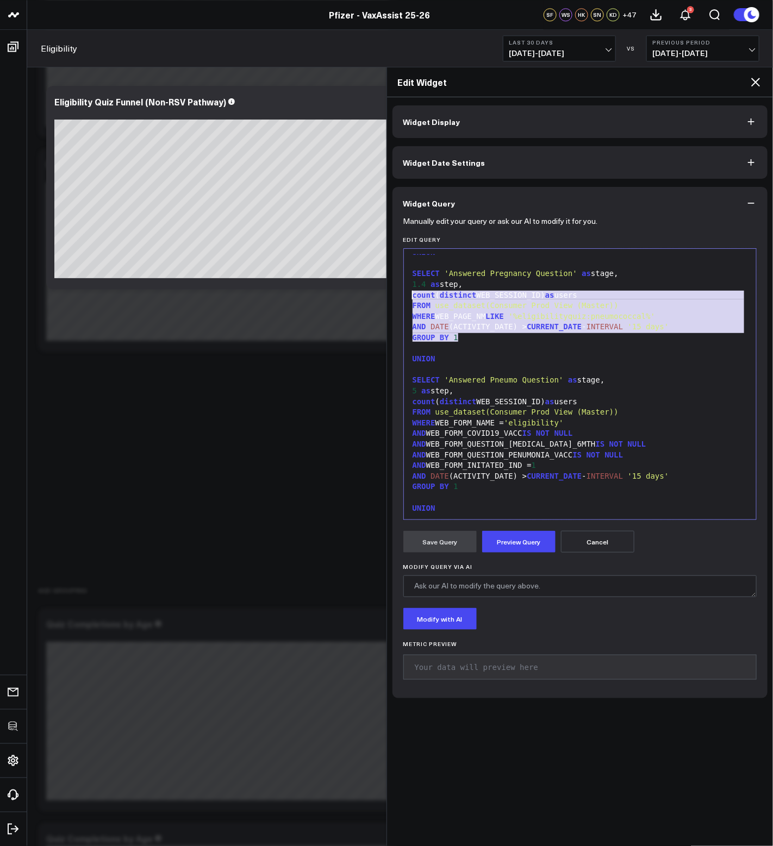
drag, startPoint x: 475, startPoint y: 335, endPoint x: 405, endPoint y: 297, distance: 79.8
click at [405, 297] on div "999 19 20 21 22 23 24 25 26 27 28 29 30 31 32 33 34 35 36 37 38 39 40 41 42 43 …" at bounding box center [580, 384] width 354 height 272
copy div "count ( distinct WEB_SESSION_ID) as users FROM use_dataset(Consumer Prod View (…"
click at [458, 482] on span "1" at bounding box center [455, 486] width 4 height 9
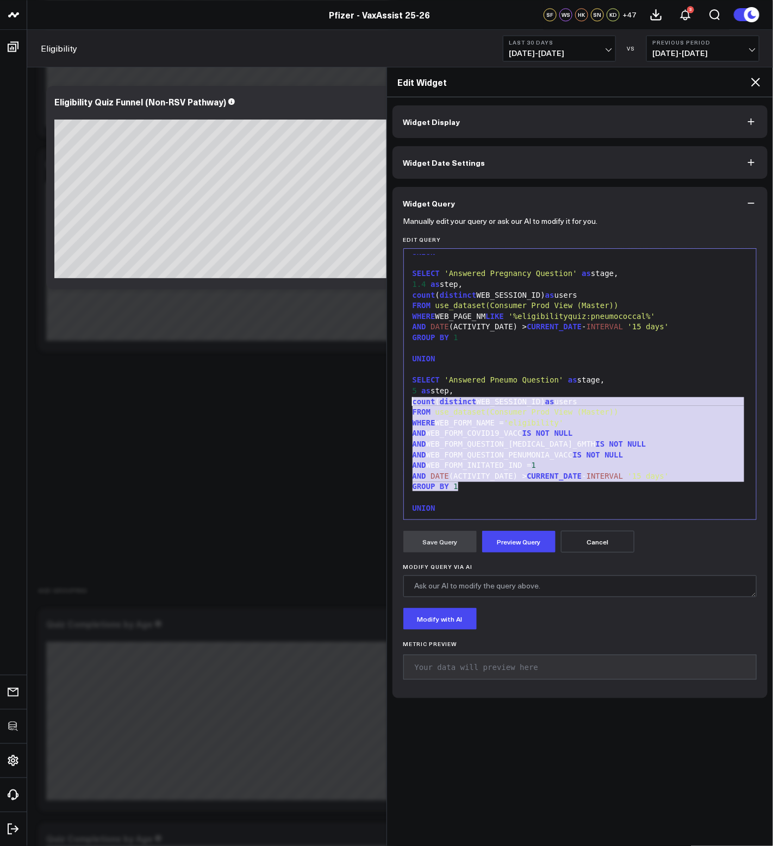
drag, startPoint x: 466, startPoint y: 487, endPoint x: 392, endPoint y: 402, distance: 112.5
click at [392, 402] on div "Manually edit your query or ask our AI to modify it for you. Edit Query 999 19 …" at bounding box center [579, 459] width 375 height 479
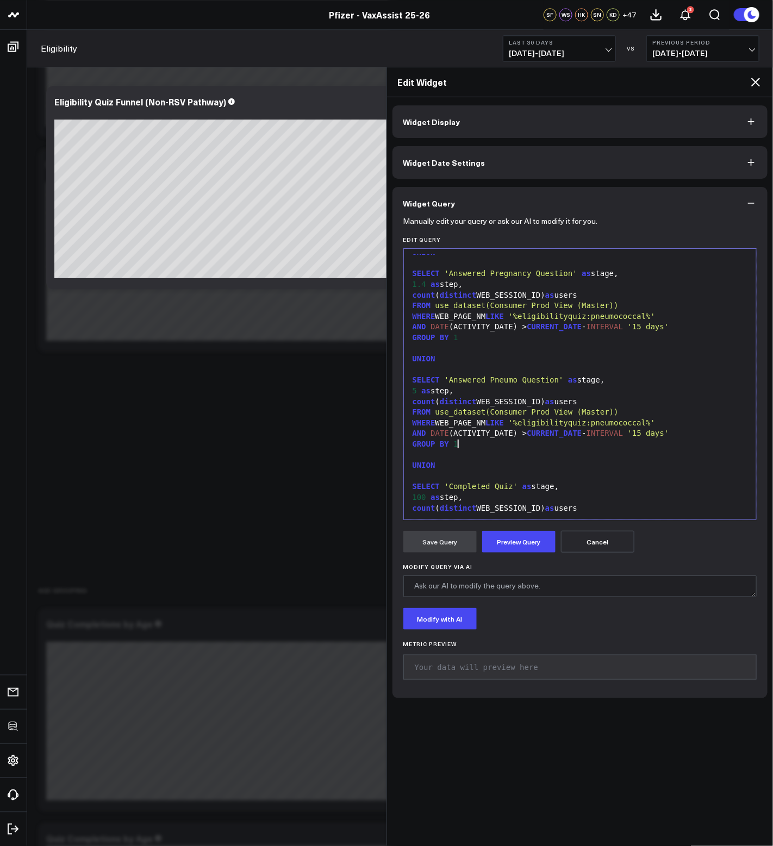
click at [413, 390] on span "5" at bounding box center [414, 390] width 4 height 9
drag, startPoint x: 655, startPoint y: 424, endPoint x: 608, endPoint y: 424, distance: 47.3
click at [606, 423] on span "'%eligibilityquiz:pneumococcal%'" at bounding box center [582, 422] width 147 height 9
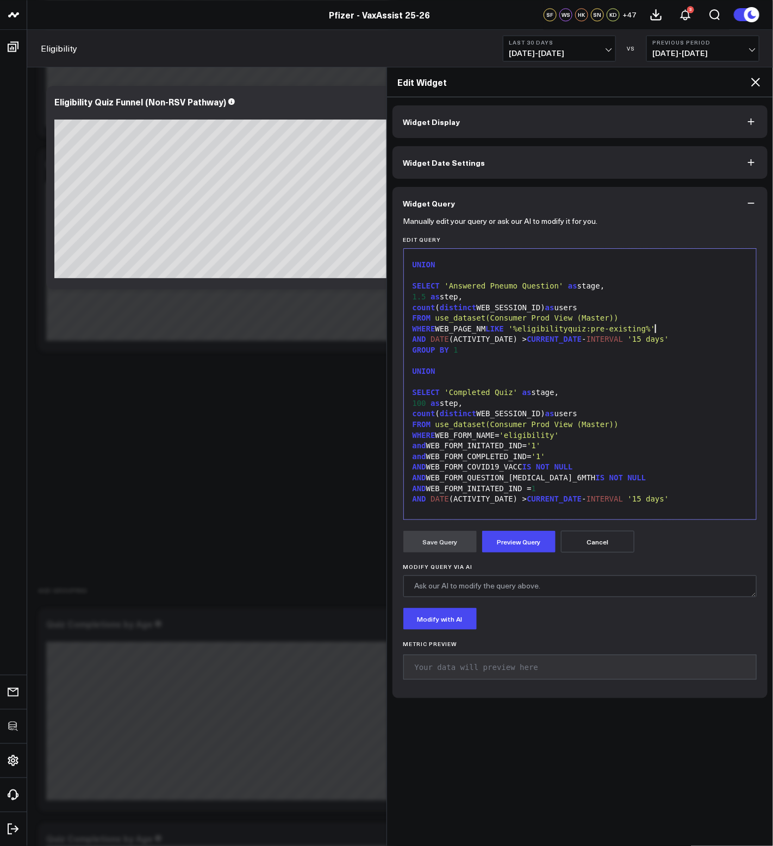
scroll to position [634, 0]
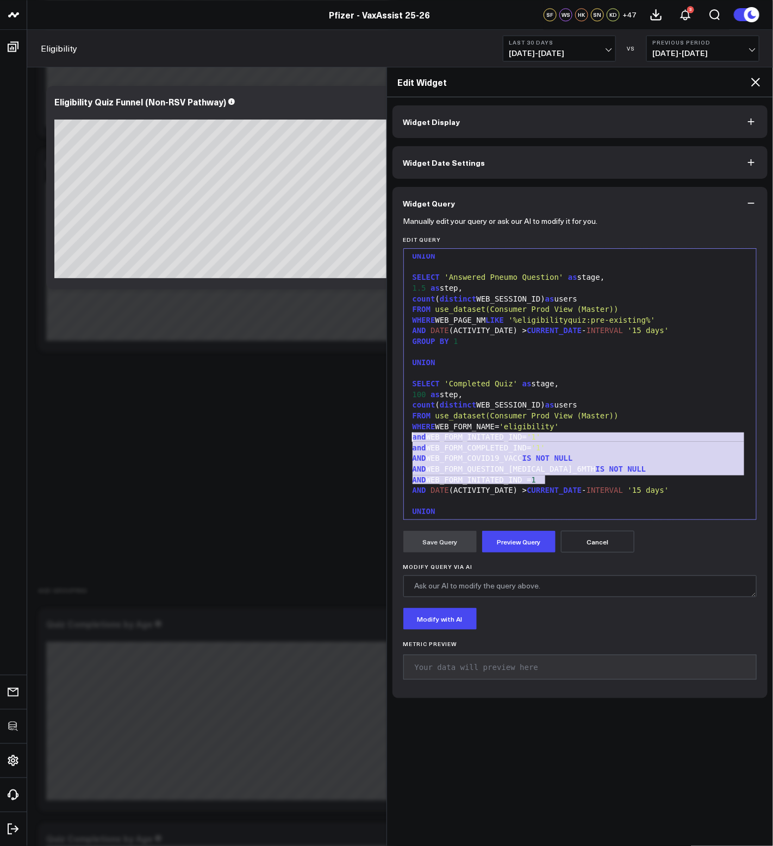
drag, startPoint x: 556, startPoint y: 477, endPoint x: 379, endPoint y: 436, distance: 181.9
click at [379, 436] on body "100525 Test 100625-2 100925 3725 Test 829 Studios Accenture Acme Industrial Act…" at bounding box center [386, 586] width 773 height 3229
click at [575, 453] on div "AND WEB_FORM_COVID19_VACC IS NOT NULL" at bounding box center [580, 458] width 342 height 11
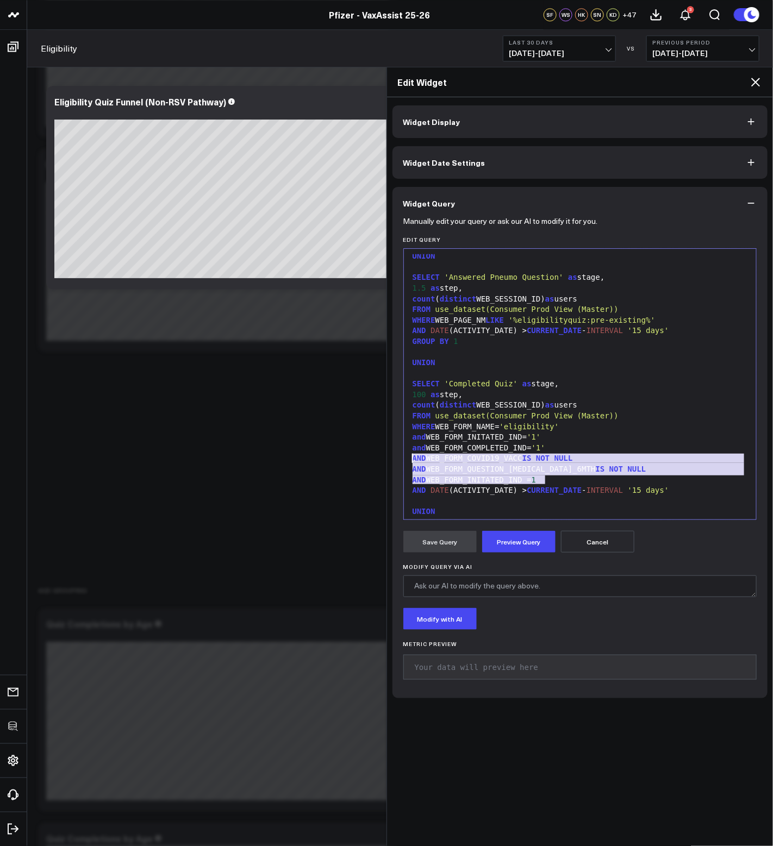
drag, startPoint x: 608, startPoint y: 481, endPoint x: 372, endPoint y: 456, distance: 237.2
click at [372, 456] on body "100525 Test 100625-2 100925 3725 Test 829 Studios Accenture Acme Industrial Act…" at bounding box center [386, 586] width 773 height 3229
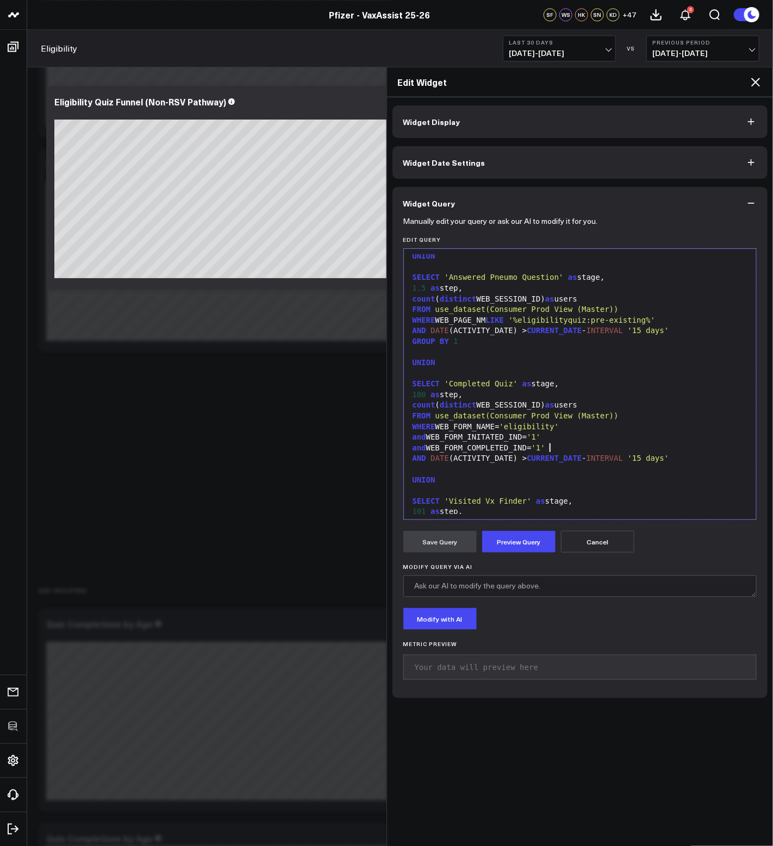
scroll to position [685, 0]
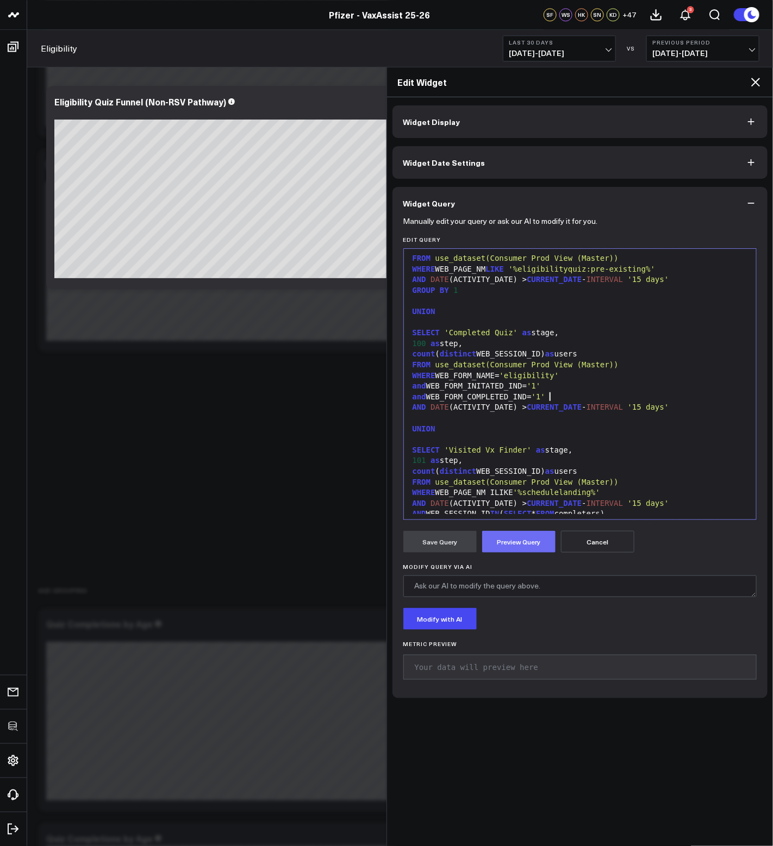
click at [527, 546] on button "Preview Query" at bounding box center [518, 542] width 73 height 22
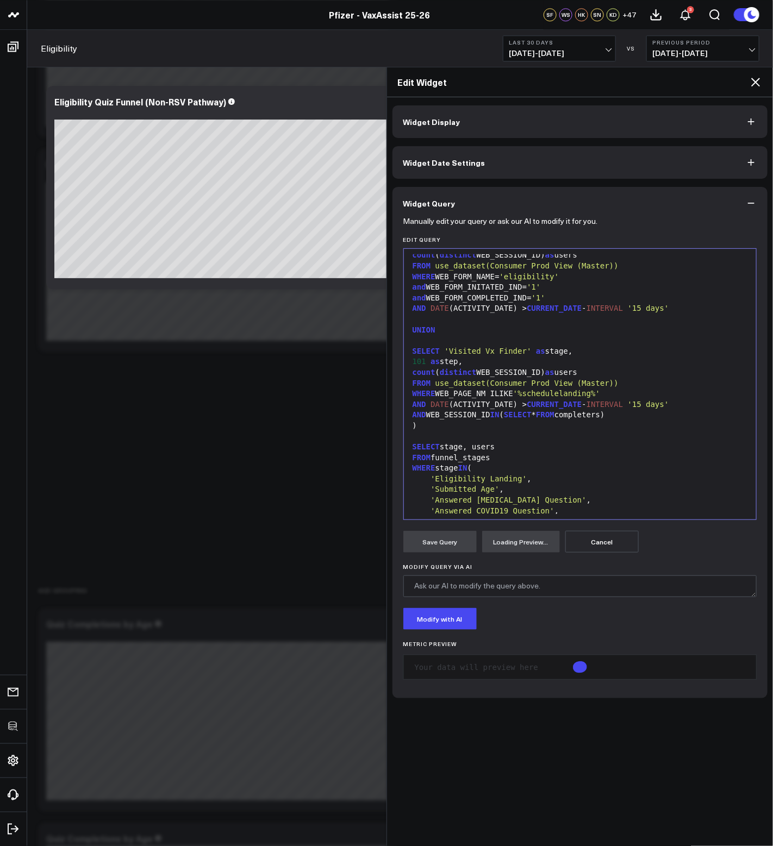
scroll to position [830, 0]
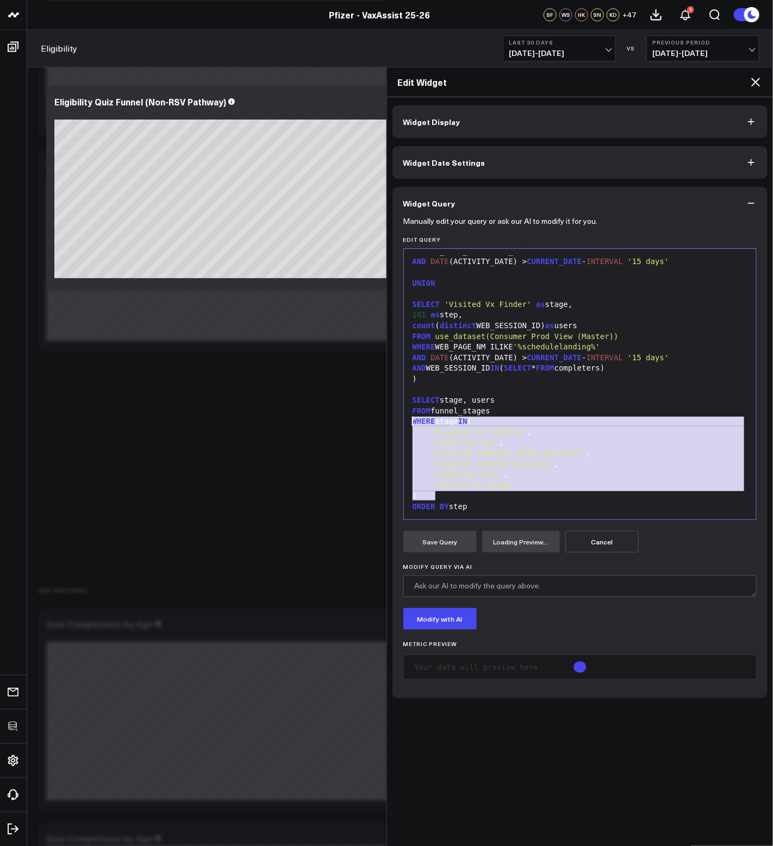
drag, startPoint x: 481, startPoint y: 492, endPoint x: 399, endPoint y: 418, distance: 110.4
click at [399, 418] on div "Manually edit your query or ask our AI to modify it for you. Edit Query Selecti…" at bounding box center [579, 459] width 375 height 479
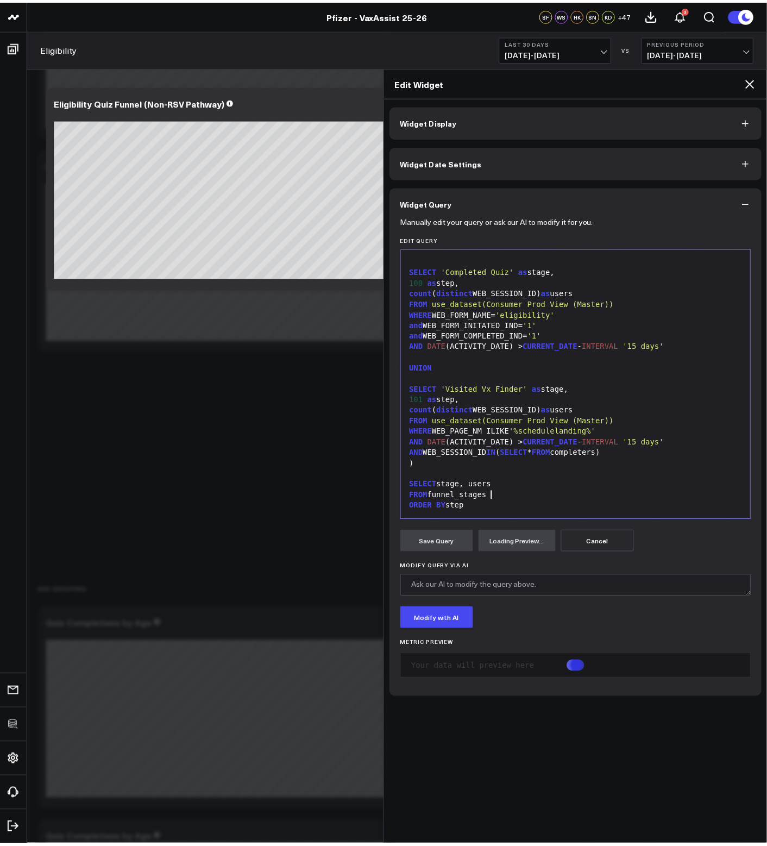
scroll to position [746, 0]
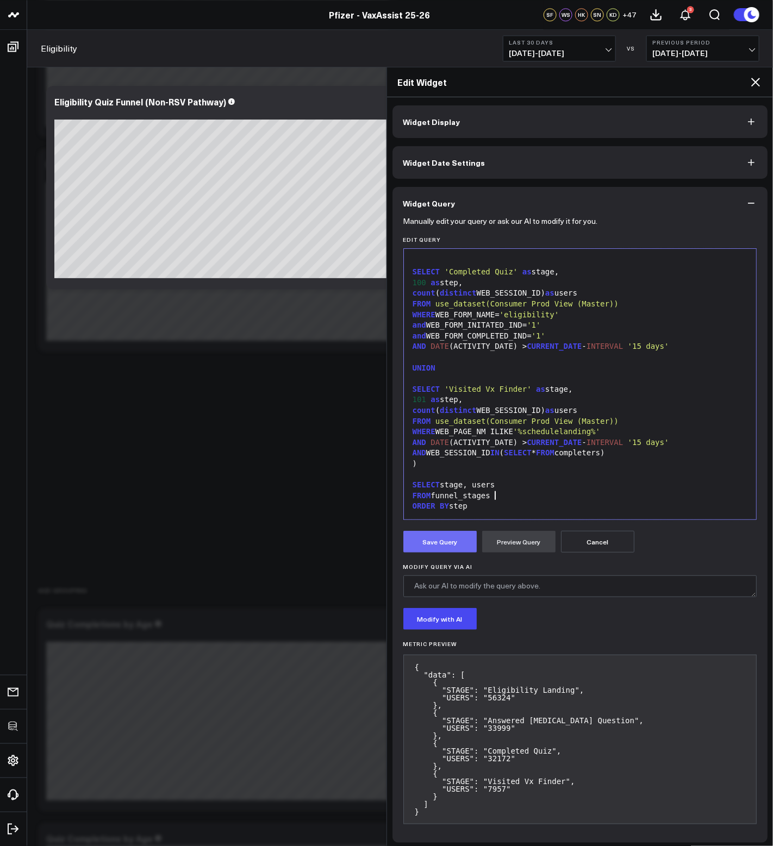
click at [442, 539] on button "Save Query" at bounding box center [439, 542] width 73 height 22
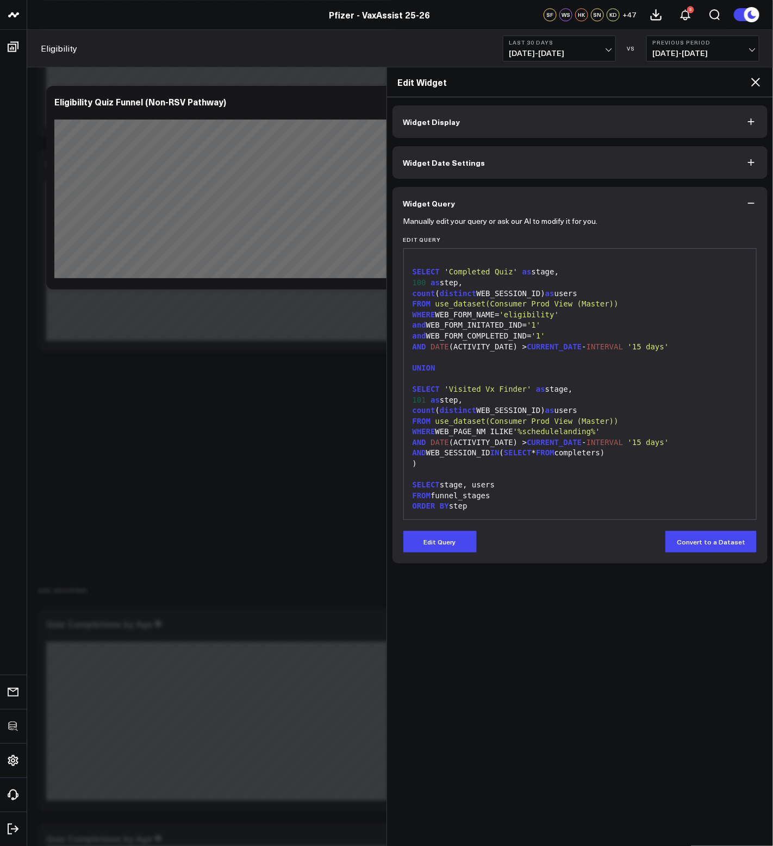
click at [752, 83] on icon at bounding box center [755, 82] width 13 height 13
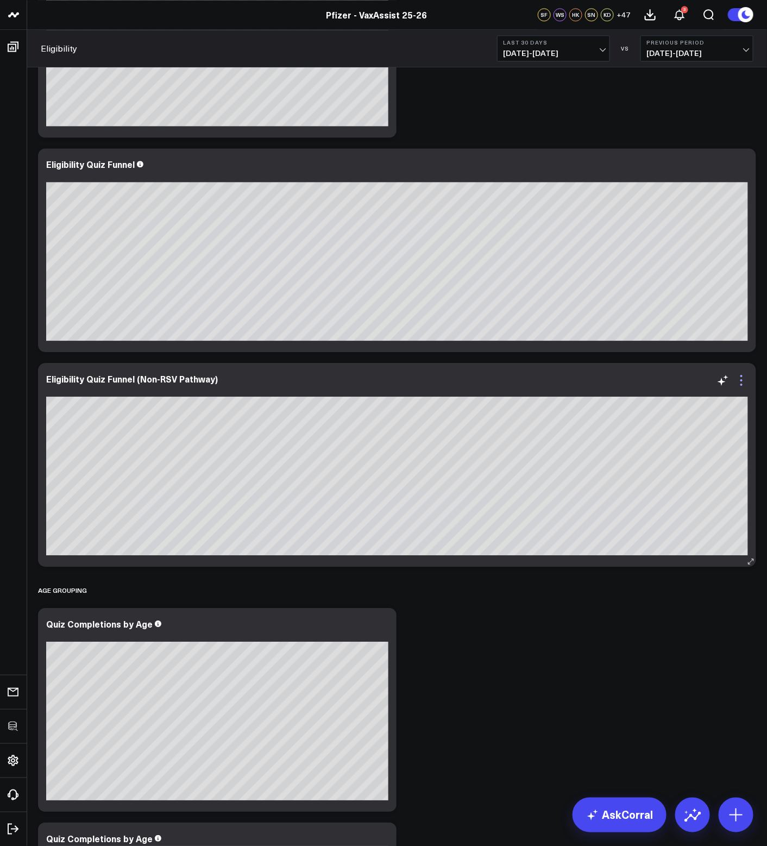
click at [744, 384] on icon at bounding box center [741, 380] width 13 height 13
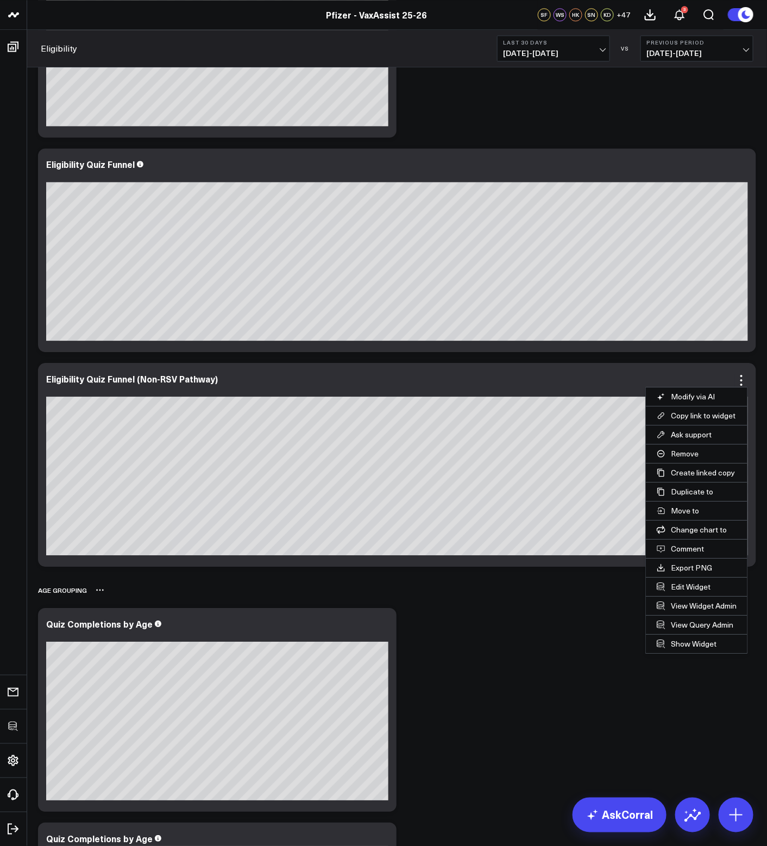
click at [532, 599] on div "Age Grouping" at bounding box center [397, 590] width 718 height 25
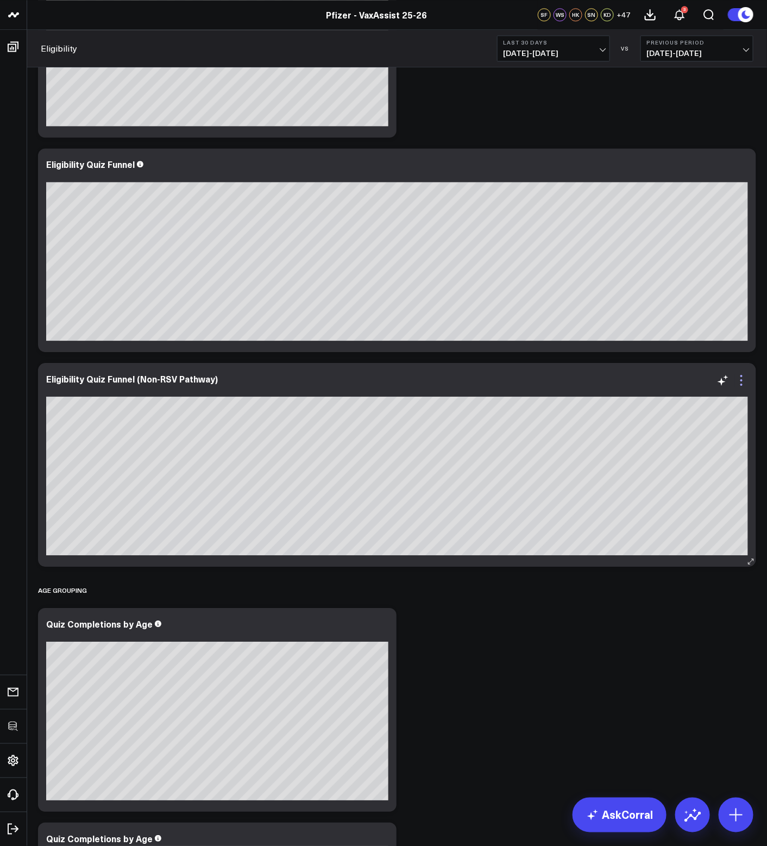
click at [744, 380] on icon at bounding box center [741, 380] width 13 height 13
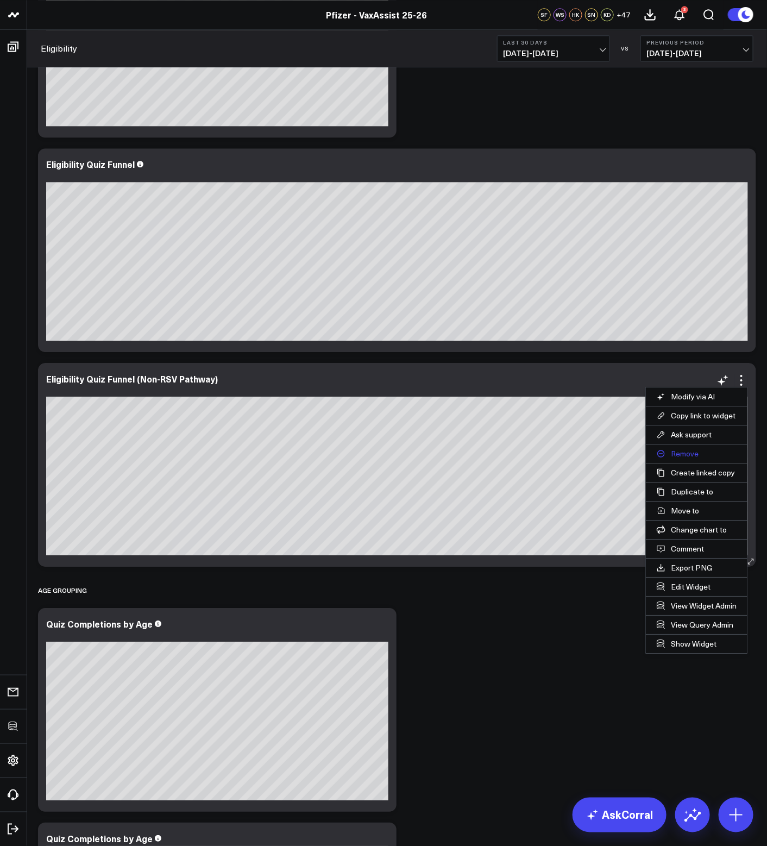
click at [691, 450] on button "Remove" at bounding box center [697, 454] width 102 height 18
